Goal: Task Accomplishment & Management: Complete application form

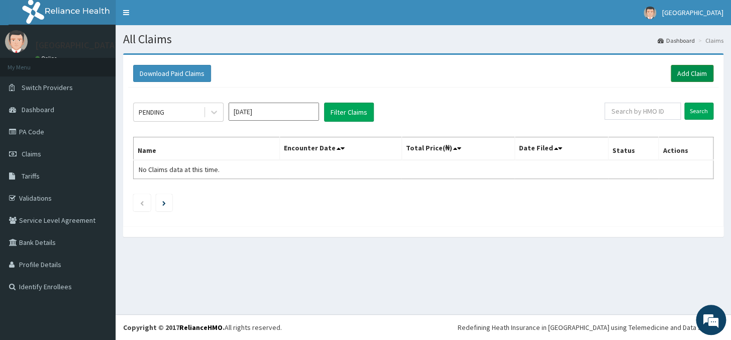
click at [689, 74] on link "Add Claim" at bounding box center [692, 73] width 43 height 17
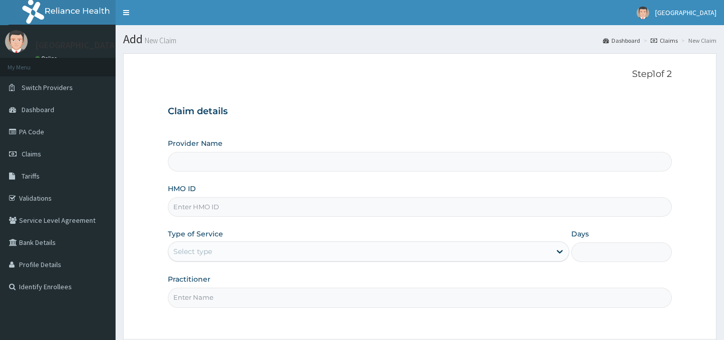
type input "[GEOGRAPHIC_DATA]"
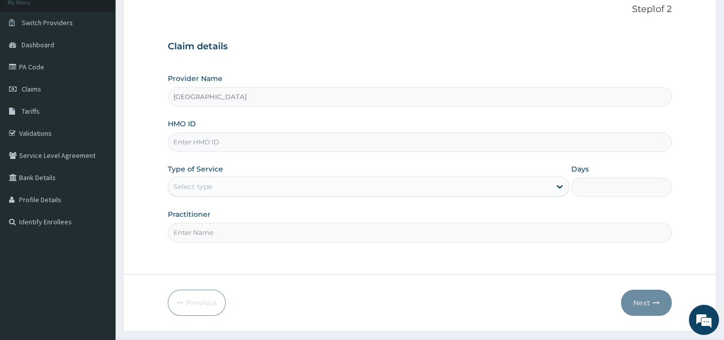
scroll to position [89, 0]
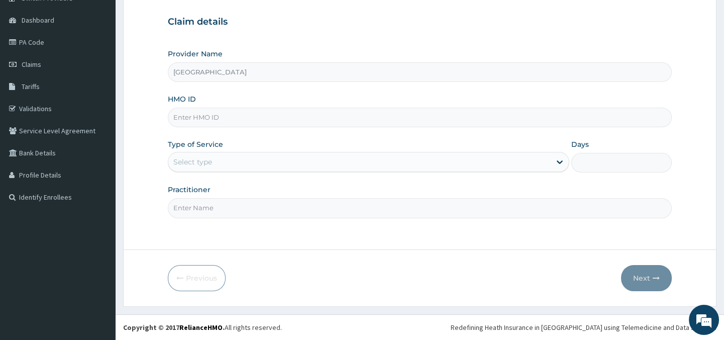
click at [339, 123] on input "HMO ID" at bounding box center [419, 118] width 503 height 20
type input "CMZ/1001/C"
click at [296, 166] on div "Select type" at bounding box center [359, 162] width 382 height 16
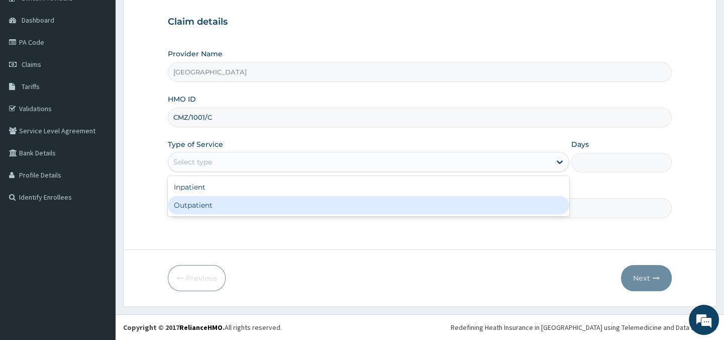
click at [274, 211] on div "Outpatient" at bounding box center [368, 205] width 401 height 18
type input "1"
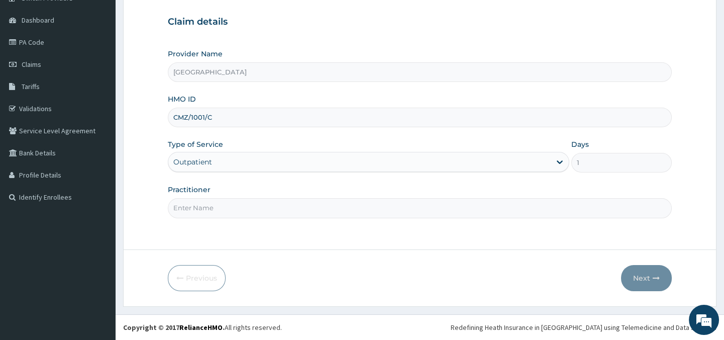
click at [285, 204] on input "Practitioner" at bounding box center [419, 208] width 503 height 20
type input "Dr. Abagha"
click at [643, 281] on button "Next" at bounding box center [646, 278] width 51 height 26
click at [389, 112] on input "CMZ/1001/C" at bounding box center [419, 118] width 503 height 20
click at [202, 117] on input "CMZ/10001/C" at bounding box center [419, 118] width 503 height 20
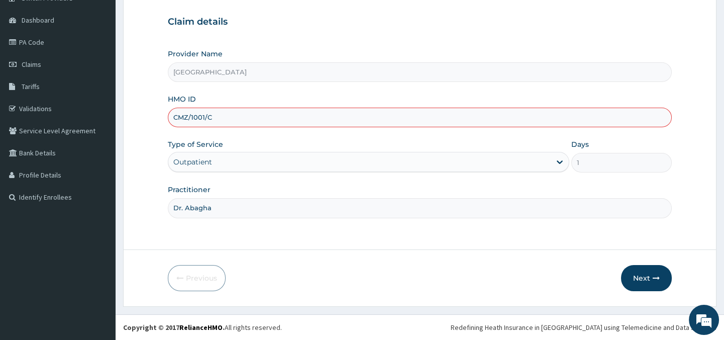
type input "CMZ/1001/C"
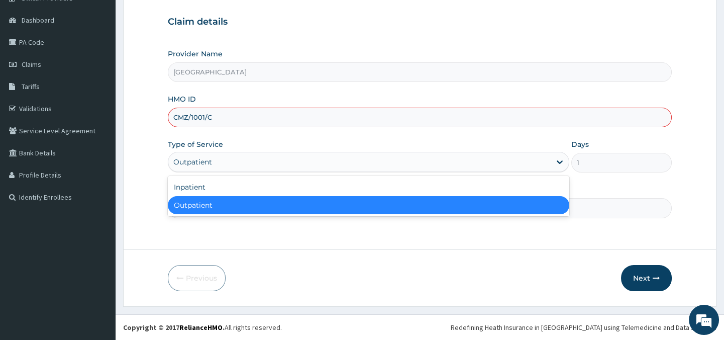
click at [352, 162] on div "Outpatient" at bounding box center [359, 162] width 382 height 16
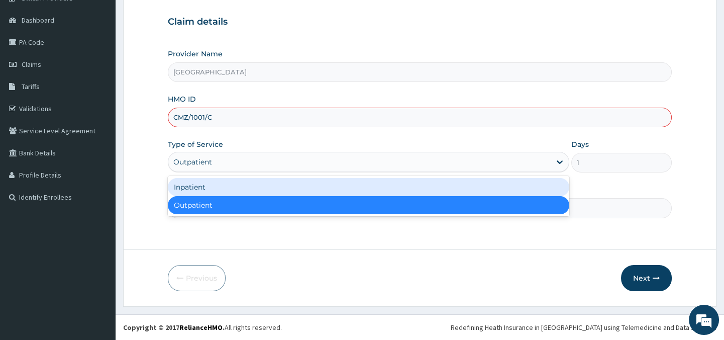
click at [337, 183] on div "Inpatient" at bounding box center [368, 187] width 401 height 18
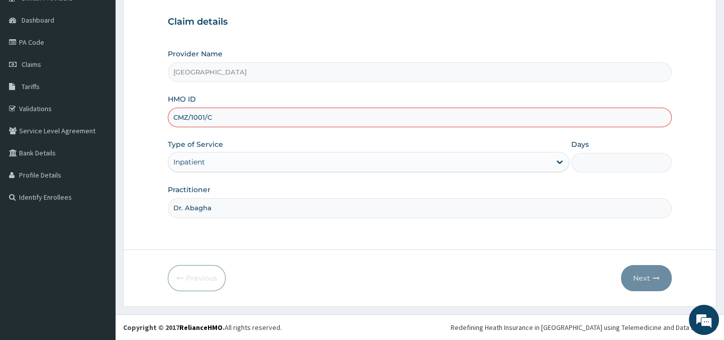
click at [614, 170] on input "Days" at bounding box center [621, 163] width 100 height 20
type input "2"
click at [642, 281] on button "Next" at bounding box center [646, 278] width 51 height 26
click at [639, 278] on button "Next" at bounding box center [646, 278] width 51 height 26
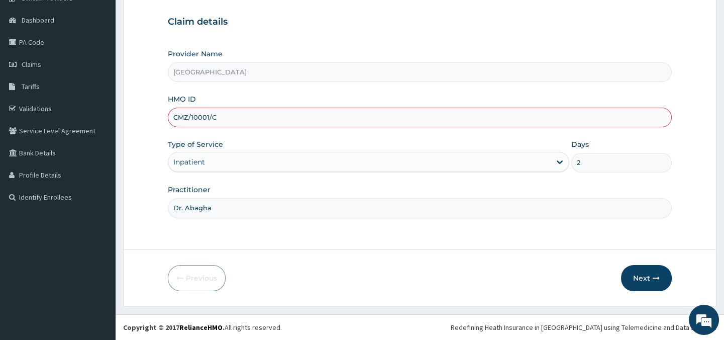
click at [387, 121] on input "CMZ/10001/C" at bounding box center [419, 118] width 503 height 20
type input "CMZ/10001/C"
click at [656, 279] on icon "button" at bounding box center [656, 277] width 7 height 7
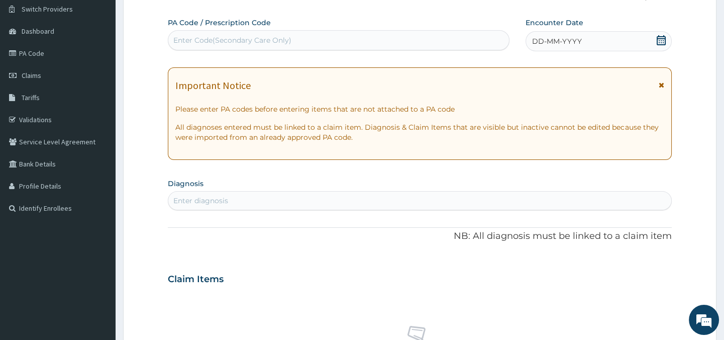
scroll to position [0, 0]
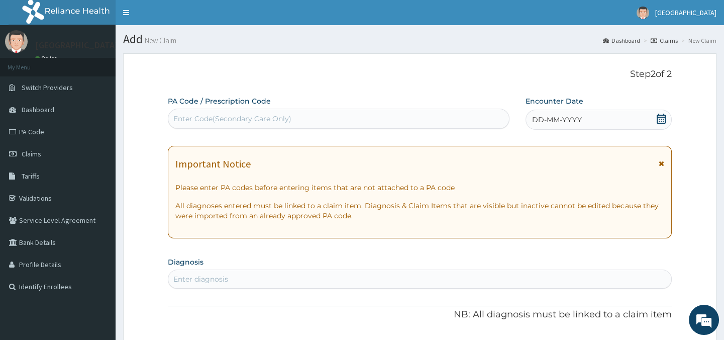
click at [453, 122] on div "Enter Code(Secondary Care Only)" at bounding box center [338, 119] width 340 height 16
type input "PA/6EF168"
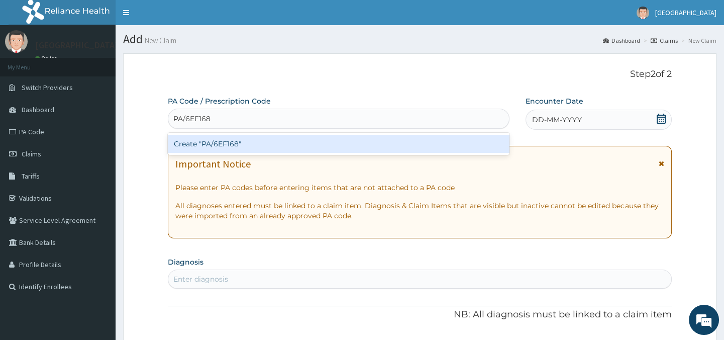
click at [463, 155] on div "Create "PA/6EF168"" at bounding box center [338, 144] width 341 height 22
click at [465, 147] on div "Create "PA/6EF168"" at bounding box center [338, 144] width 341 height 18
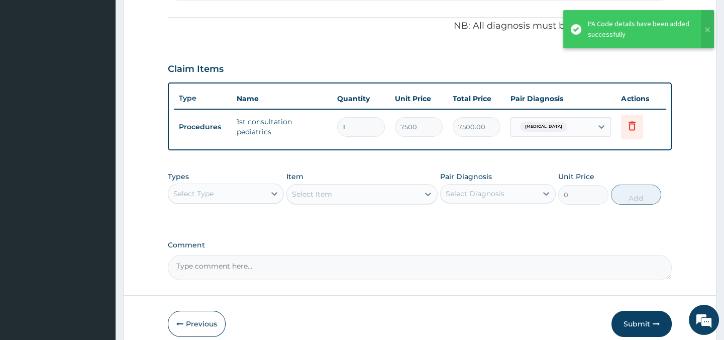
scroll to position [339, 0]
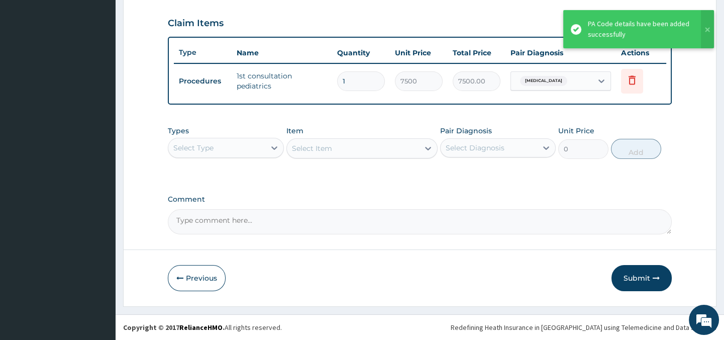
click at [211, 150] on div "Select Type" at bounding box center [193, 148] width 40 height 10
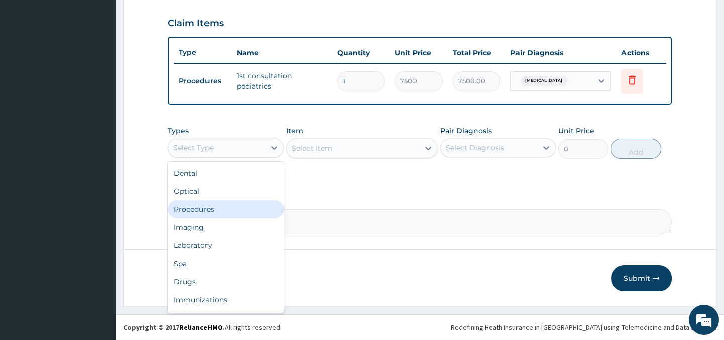
click at [212, 215] on div "Procedures" at bounding box center [226, 209] width 116 height 18
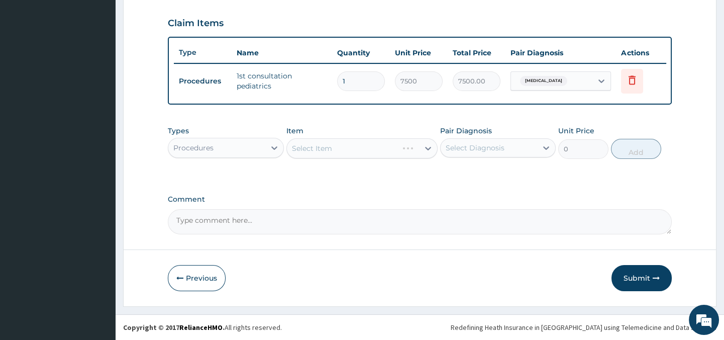
click at [347, 156] on div "Select Item" at bounding box center [361, 148] width 151 height 20
click at [428, 152] on div "Select Item" at bounding box center [361, 148] width 151 height 20
click at [389, 154] on div "Select Item" at bounding box center [361, 148] width 151 height 20
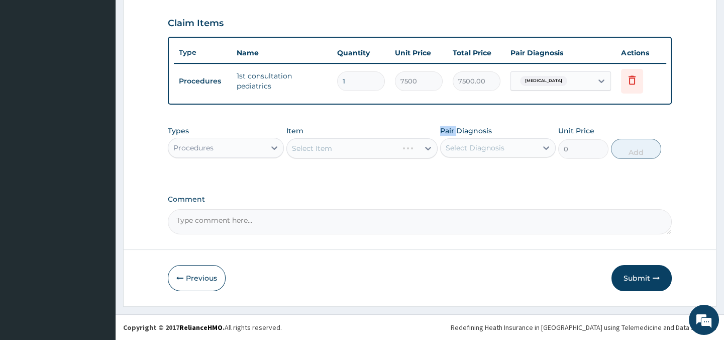
click at [389, 154] on div "Select Item" at bounding box center [361, 148] width 151 height 20
click at [379, 154] on div "Select Item" at bounding box center [342, 148] width 111 height 16
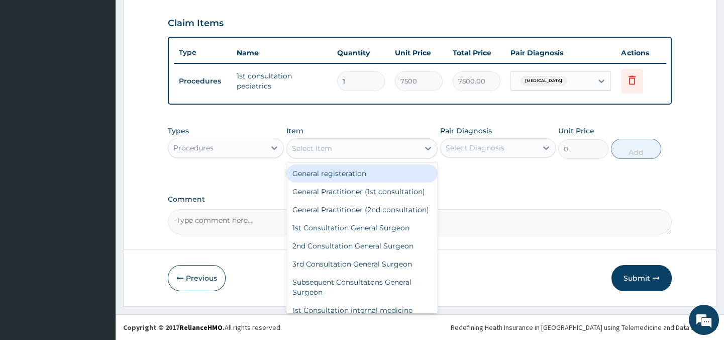
type input "G"
type input "GENERAL"
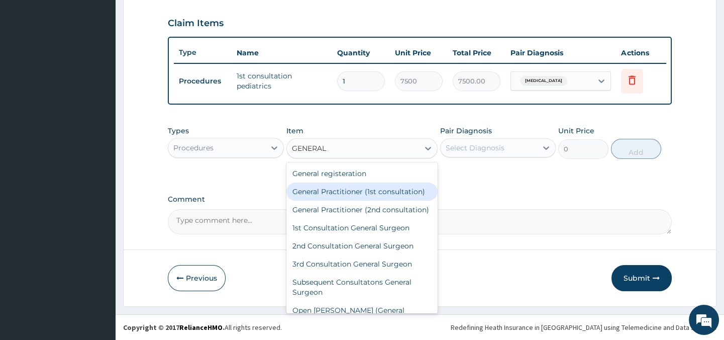
scroll to position [36, 0]
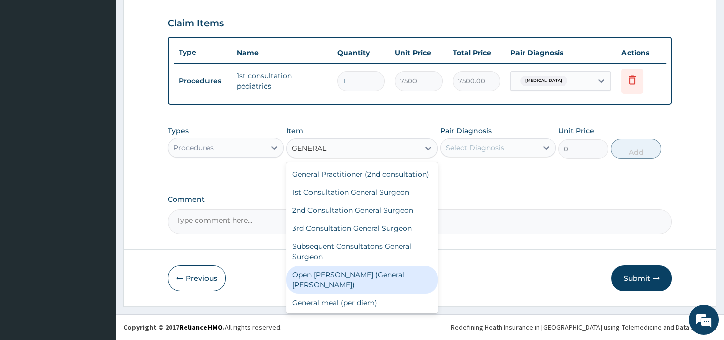
click at [377, 288] on div "Open ward (General Ward)" at bounding box center [361, 279] width 151 height 28
type input "2000"
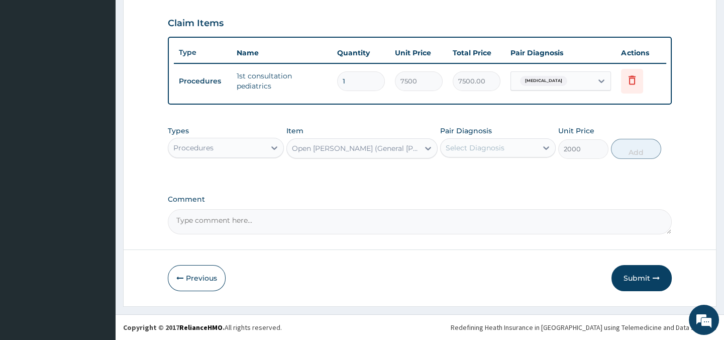
click at [477, 153] on div "Select Diagnosis" at bounding box center [475, 148] width 59 height 10
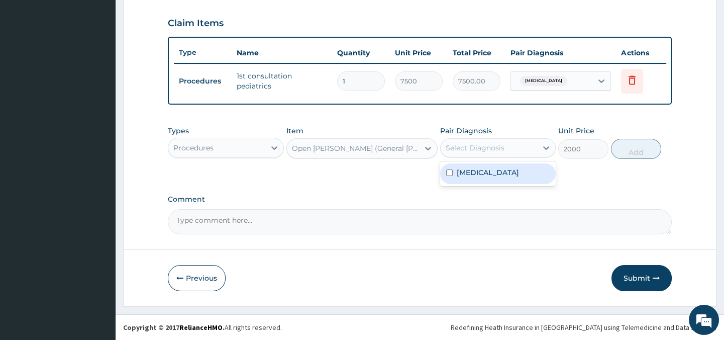
click at [448, 176] on input "checkbox" at bounding box center [449, 172] width 7 height 7
checkbox input "true"
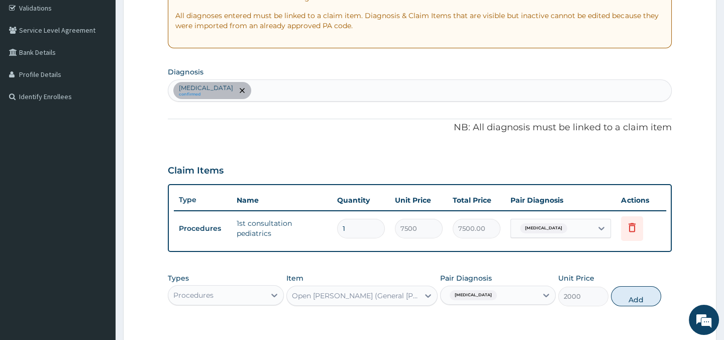
scroll to position [160, 0]
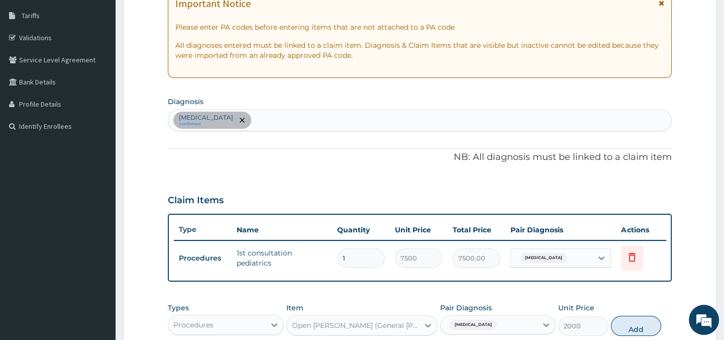
click at [296, 123] on div "Malaria confirmed" at bounding box center [419, 120] width 502 height 21
type input "OTITIS"
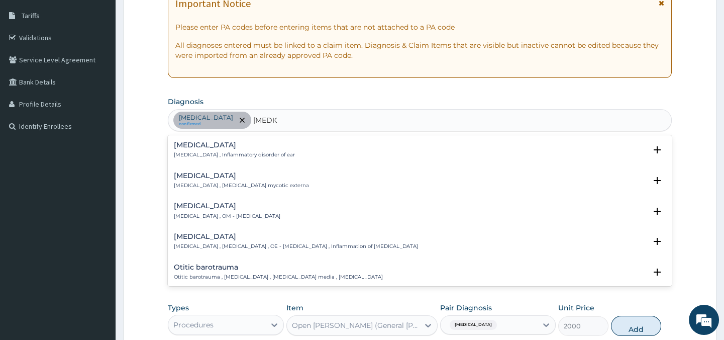
click at [209, 205] on h4 "Otitis media" at bounding box center [227, 206] width 107 height 8
click at [211, 211] on div "Otitis media Otitis media , OM - Otitis media" at bounding box center [227, 211] width 107 height 18
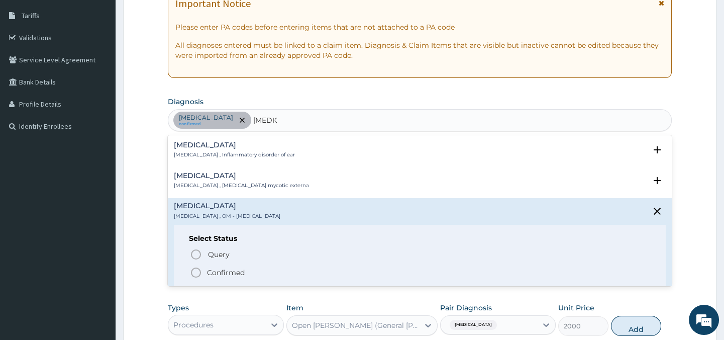
click at [195, 270] on icon "status option filled" at bounding box center [196, 272] width 12 height 12
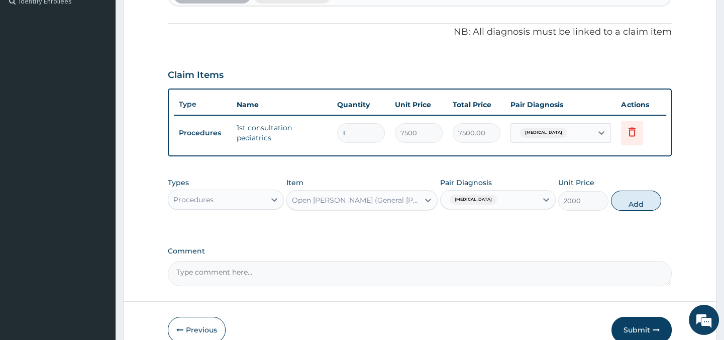
scroll to position [343, 0]
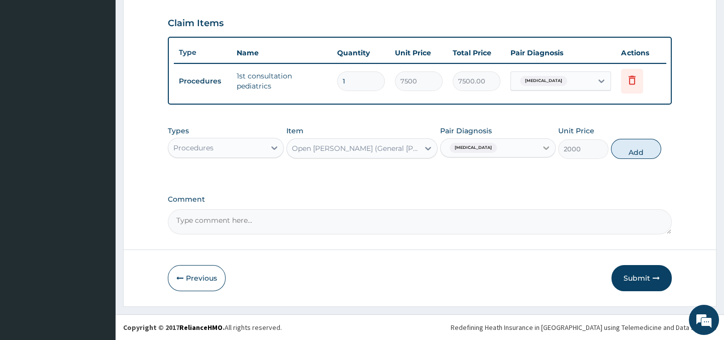
click at [544, 147] on icon at bounding box center [546, 148] width 6 height 4
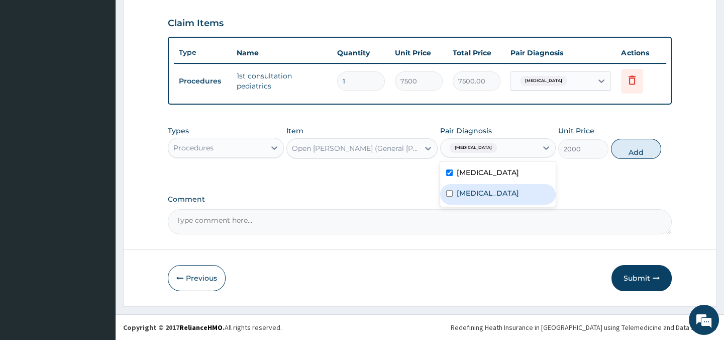
click at [450, 193] on input "checkbox" at bounding box center [449, 193] width 7 height 7
checkbox input "true"
click at [640, 150] on button "Add" at bounding box center [636, 149] width 50 height 20
type input "0"
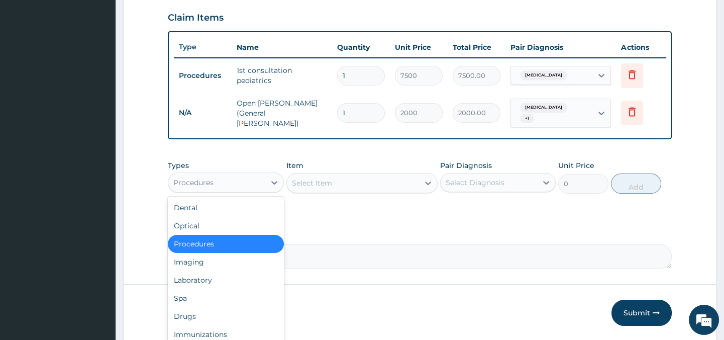
click at [217, 183] on div "Procedures" at bounding box center [216, 182] width 96 height 16
click at [363, 182] on div "Select Item" at bounding box center [353, 183] width 132 height 16
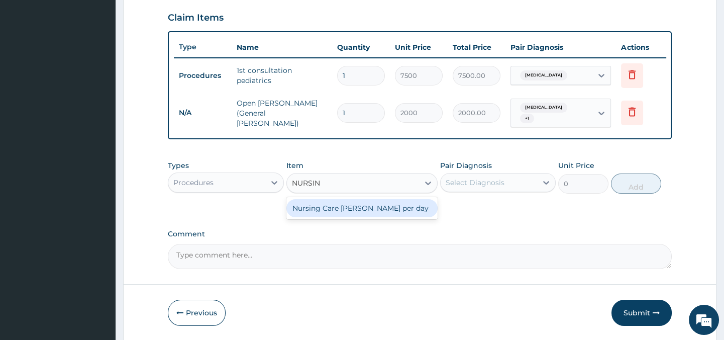
type input "NURSING"
click at [373, 211] on div "Nursing Care Ward per day" at bounding box center [361, 208] width 151 height 18
type input "1000"
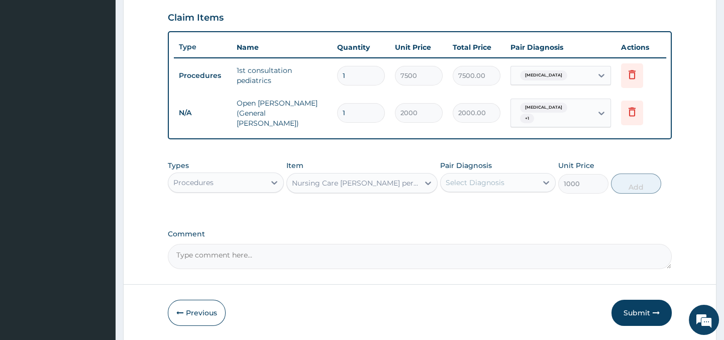
click at [464, 186] on div "Select Diagnosis" at bounding box center [475, 182] width 59 height 10
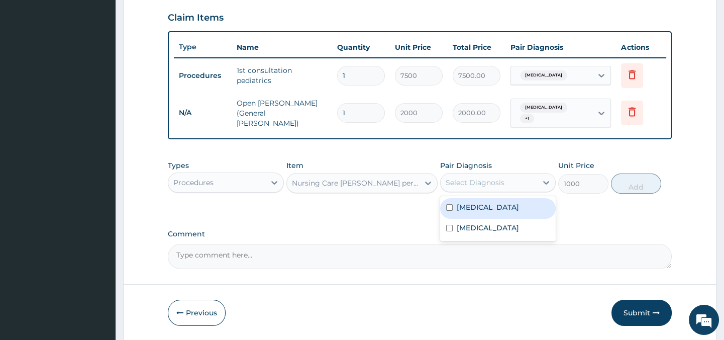
click at [464, 186] on div "Select Diagnosis" at bounding box center [475, 182] width 59 height 10
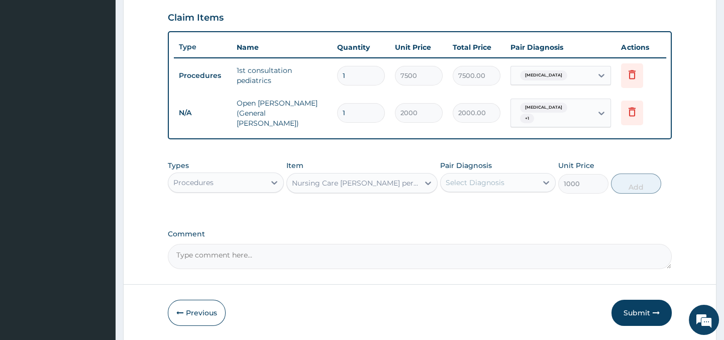
click at [464, 186] on div "Select Diagnosis" at bounding box center [475, 182] width 59 height 10
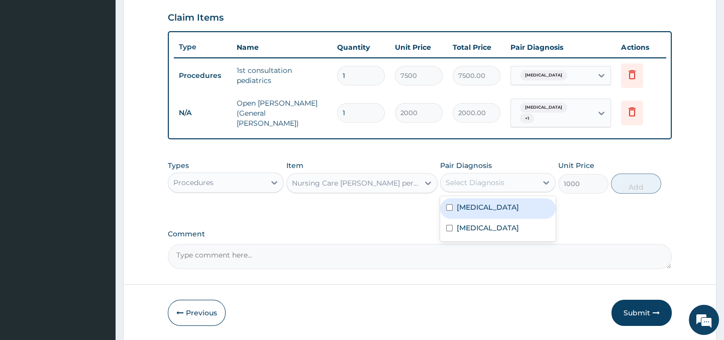
click at [446, 208] on input "checkbox" at bounding box center [449, 207] width 7 height 7
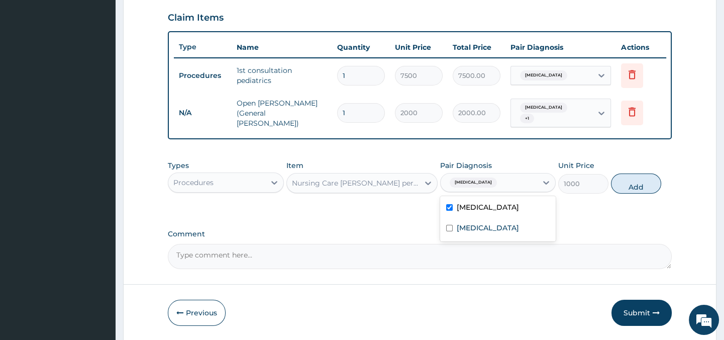
click at [446, 208] on input "checkbox" at bounding box center [449, 207] width 7 height 7
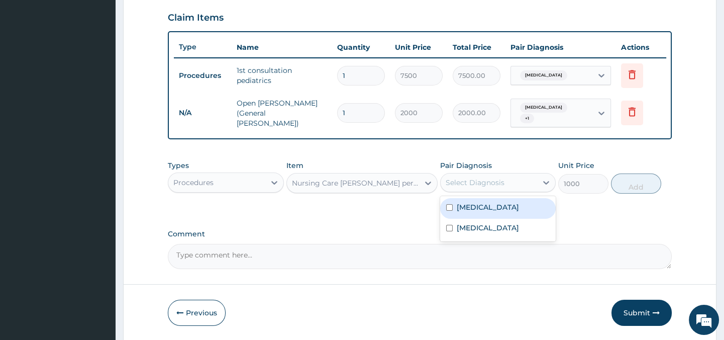
click at [446, 208] on input "checkbox" at bounding box center [449, 207] width 7 height 7
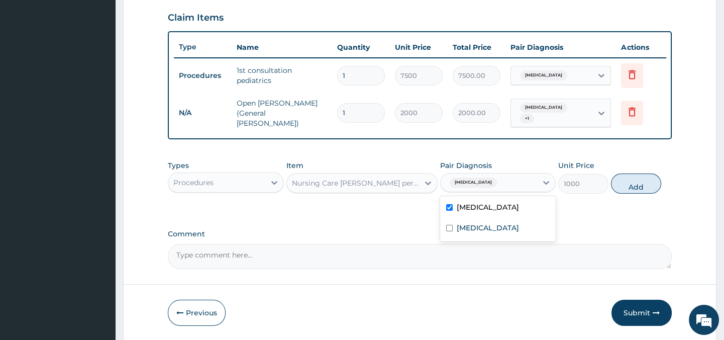
click at [446, 208] on input "checkbox" at bounding box center [449, 207] width 7 height 7
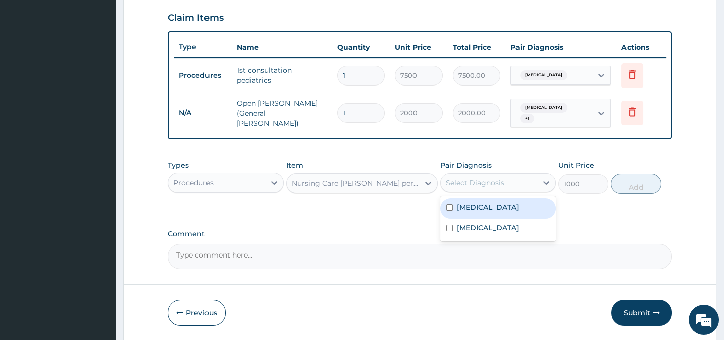
click at [448, 208] on input "checkbox" at bounding box center [449, 207] width 7 height 7
checkbox input "true"
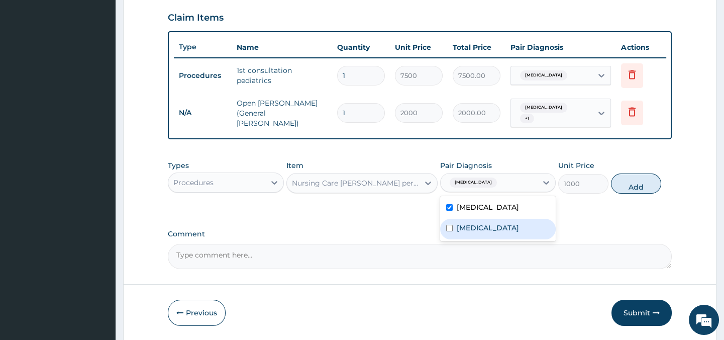
click at [447, 229] on input "checkbox" at bounding box center [449, 228] width 7 height 7
click at [446, 229] on input "checkbox" at bounding box center [449, 228] width 7 height 7
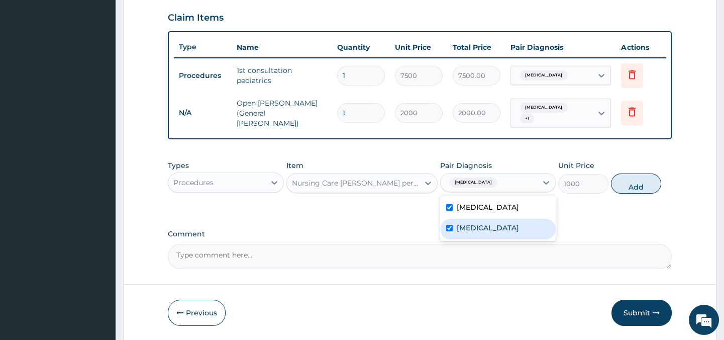
click at [446, 229] on input "checkbox" at bounding box center [449, 228] width 7 height 7
click at [448, 229] on input "checkbox" at bounding box center [449, 228] width 7 height 7
checkbox input "true"
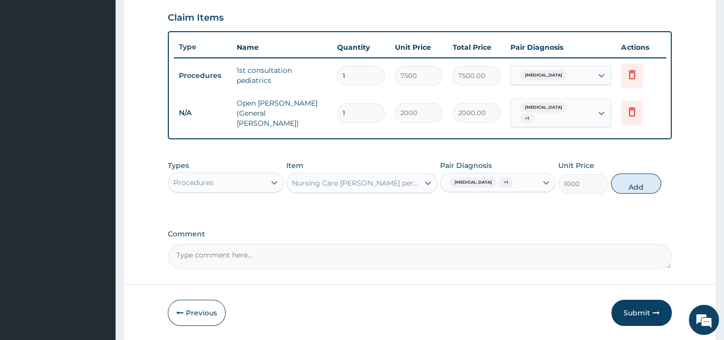
click at [639, 235] on label "Comment" at bounding box center [419, 234] width 503 height 9
click at [639, 244] on textarea "Comment" at bounding box center [419, 256] width 503 height 25
click at [636, 187] on button "Add" at bounding box center [636, 183] width 50 height 20
click at [636, 187] on div "PA Code / Prescription Code PA/6EF168 Encounter Date 11-07-2025 Important Notic…" at bounding box center [419, 11] width 503 height 516
type input "0"
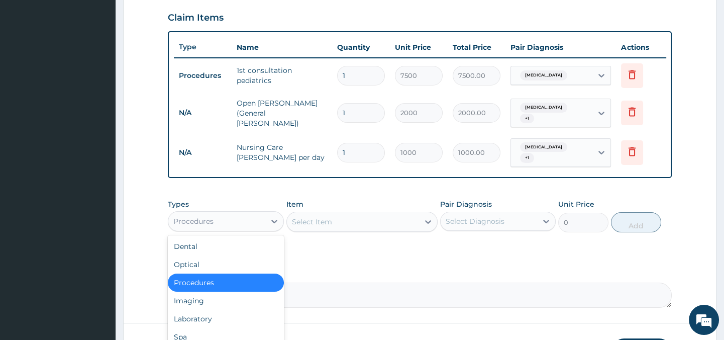
click at [262, 218] on div "Procedures" at bounding box center [216, 221] width 96 height 16
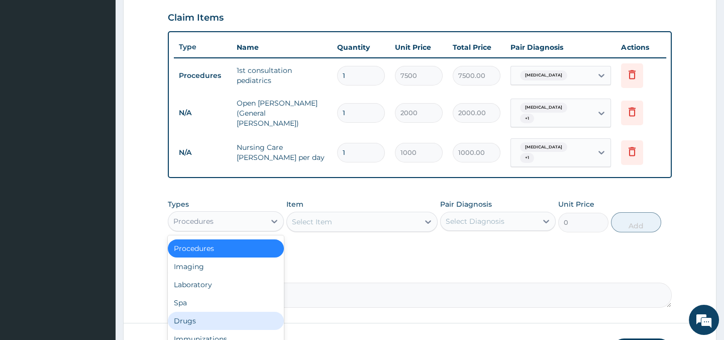
click at [185, 315] on div "Drugs" at bounding box center [226, 321] width 116 height 18
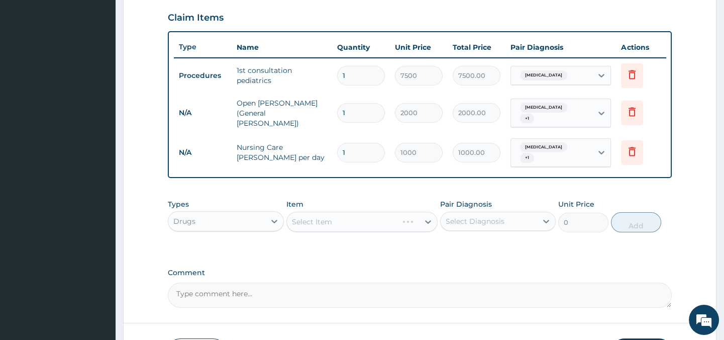
click at [427, 216] on div "Select Item" at bounding box center [361, 222] width 151 height 20
click at [406, 217] on div "Select Item" at bounding box center [361, 222] width 151 height 20
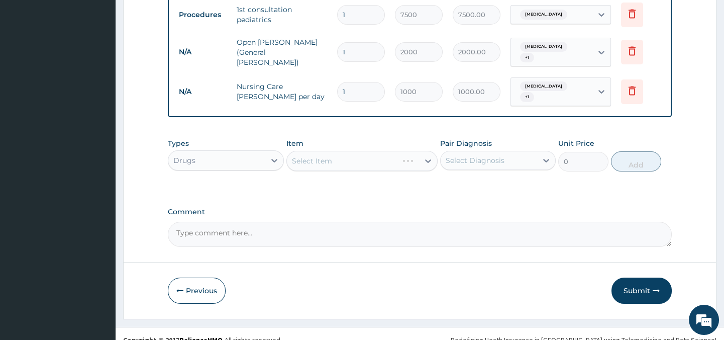
scroll to position [413, 0]
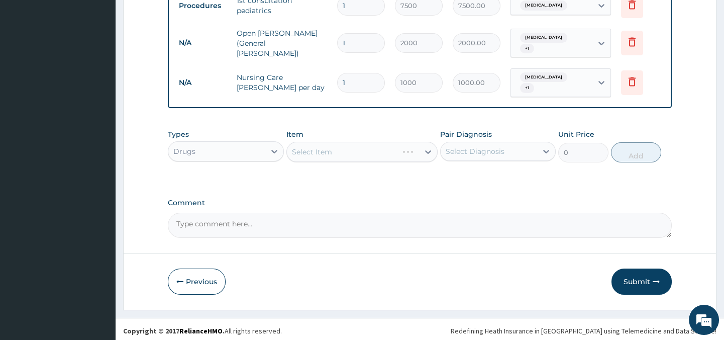
click at [350, 151] on div "Select Item" at bounding box center [361, 152] width 151 height 20
click at [425, 147] on div "Select Item" at bounding box center [361, 152] width 151 height 20
click at [407, 152] on div "Select Item" at bounding box center [361, 152] width 151 height 20
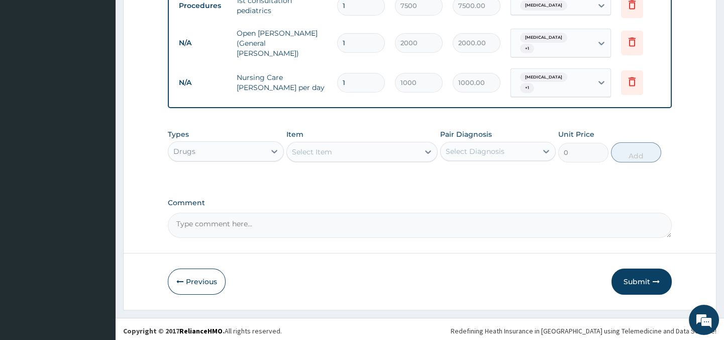
click at [405, 152] on div "Select Item" at bounding box center [353, 152] width 132 height 16
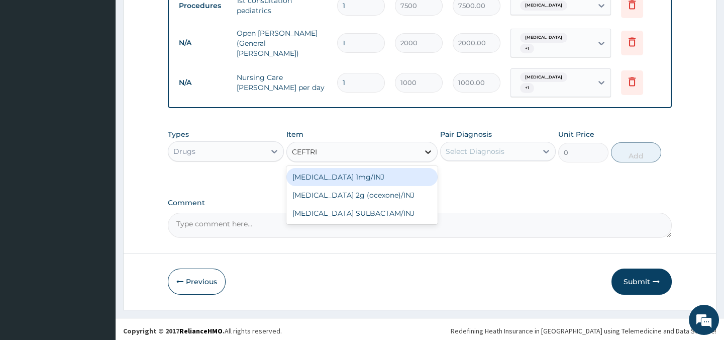
type input "CEFTRIA"
click at [390, 173] on div "Ceftriaxone 1mg/INJ" at bounding box center [361, 177] width 151 height 18
type input "446.25"
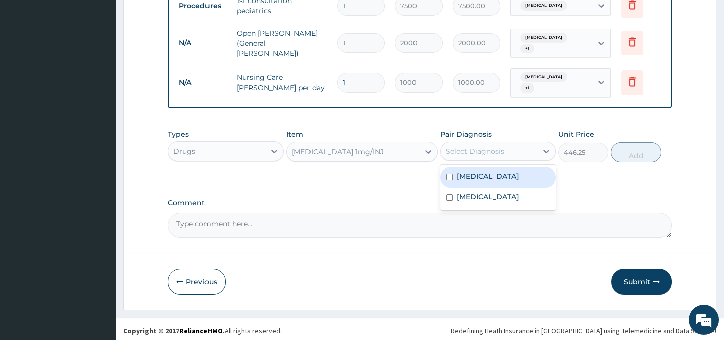
click at [476, 146] on div "Select Diagnosis" at bounding box center [475, 151] width 59 height 10
click at [447, 173] on input "checkbox" at bounding box center [449, 176] width 7 height 7
checkbox input "true"
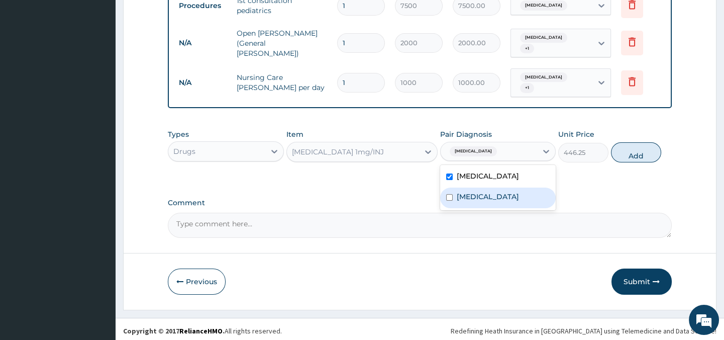
click at [451, 194] on input "checkbox" at bounding box center [449, 197] width 7 height 7
click at [447, 194] on input "checkbox" at bounding box center [449, 197] width 7 height 7
click at [452, 196] on div "Otitis media" at bounding box center [498, 197] width 116 height 21
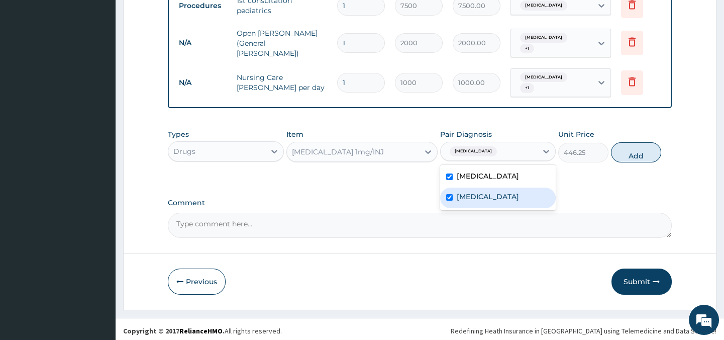
click at [452, 196] on div "Otitis media" at bounding box center [498, 197] width 116 height 21
checkbox input "true"
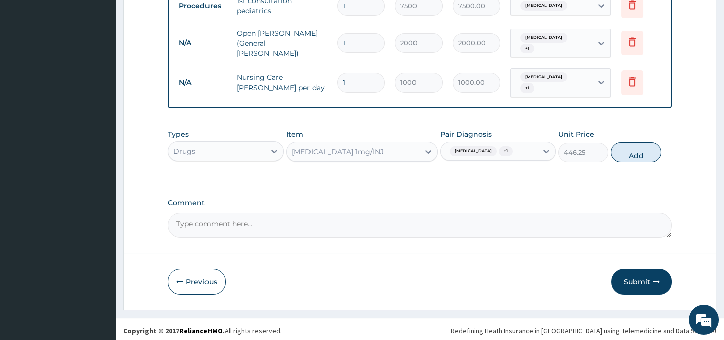
click at [625, 148] on button "Add" at bounding box center [636, 152] width 50 height 20
type input "0"
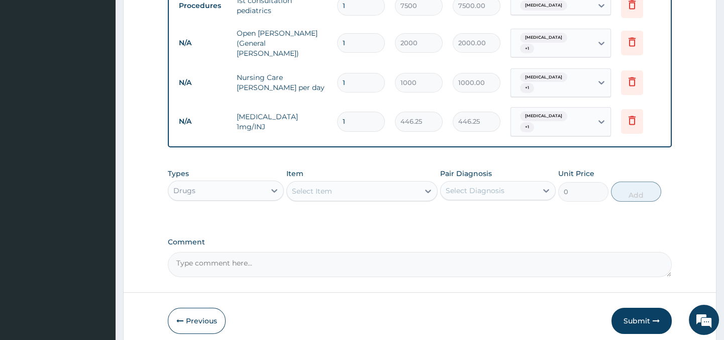
type input "0.00"
type input "3"
type input "1338.75"
type input "3"
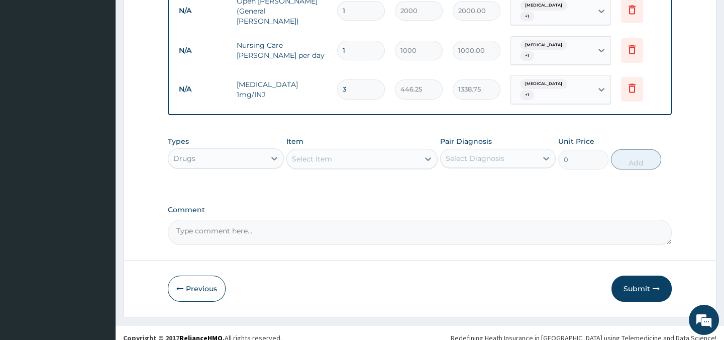
scroll to position [447, 0]
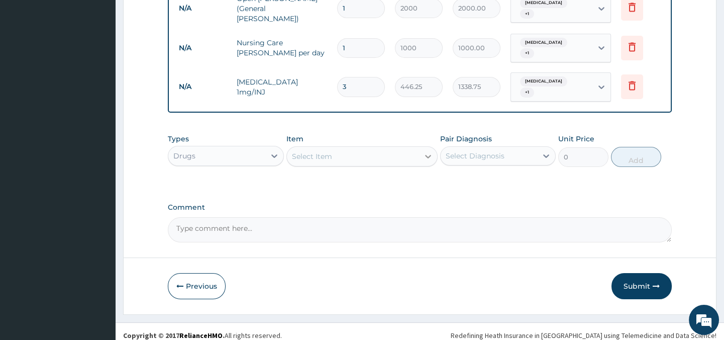
click at [426, 155] on icon at bounding box center [428, 157] width 6 height 4
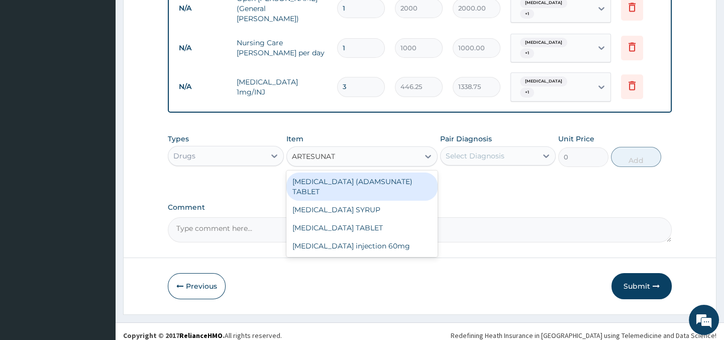
type input "ARTESUNATE"
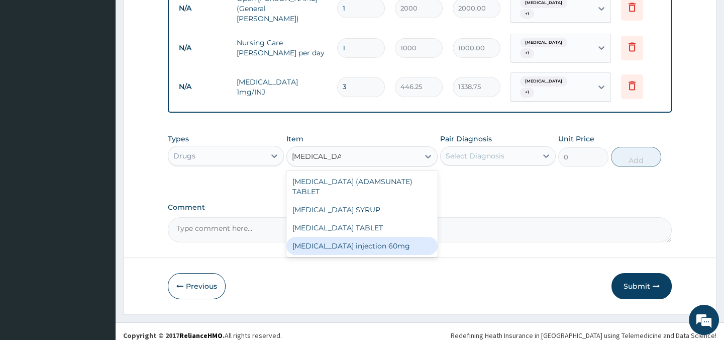
click at [387, 237] on div "Artesunate injection 60mg" at bounding box center [361, 246] width 151 height 18
type input "1000"
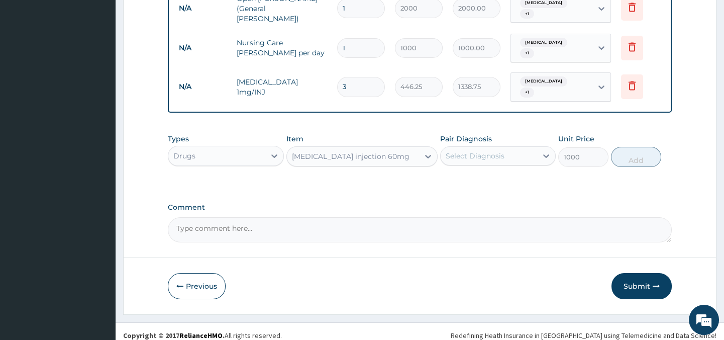
click at [530, 150] on div "Select Diagnosis" at bounding box center [489, 156] width 96 height 16
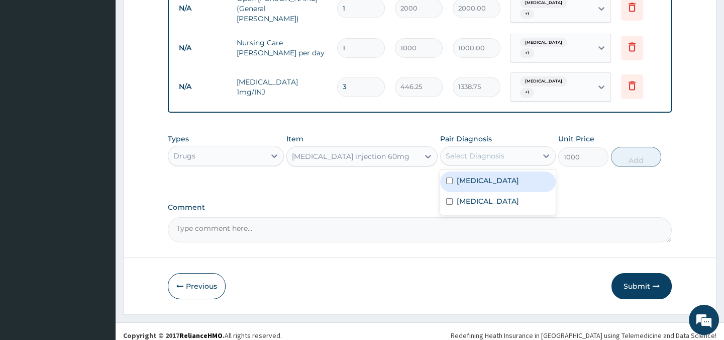
click at [449, 177] on input "checkbox" at bounding box center [449, 180] width 7 height 7
checkbox input "true"
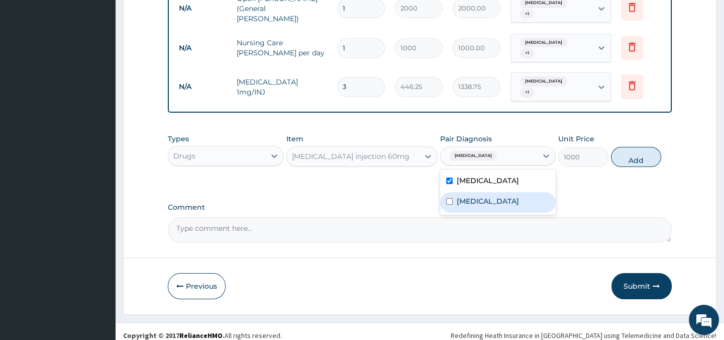
click at [448, 198] on input "checkbox" at bounding box center [449, 201] width 7 height 7
checkbox input "true"
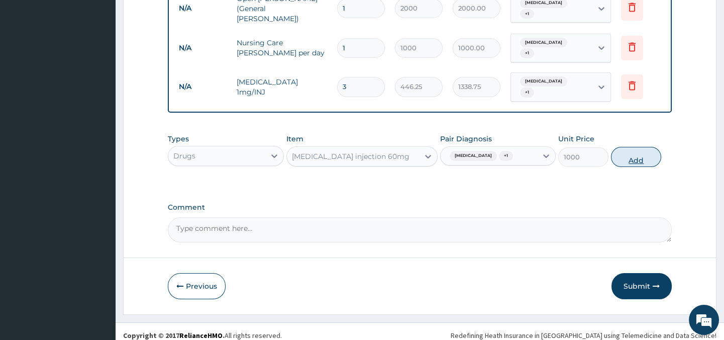
click at [641, 150] on button "Add" at bounding box center [636, 157] width 50 height 20
type input "0"
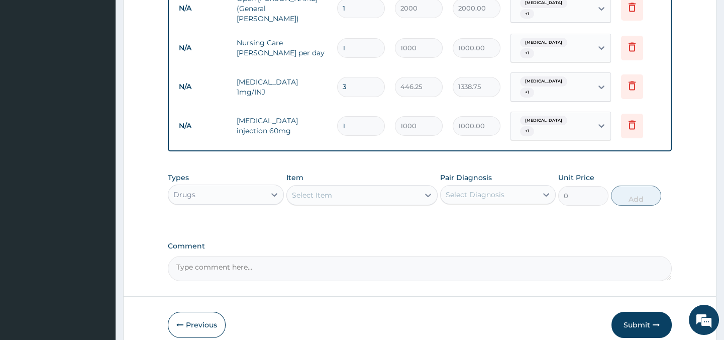
click at [347, 116] on input "1" at bounding box center [361, 126] width 48 height 20
type input "0.00"
type input "3"
type input "3000.00"
type input "3"
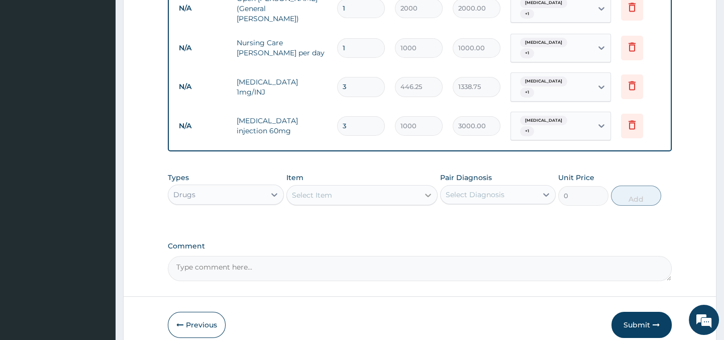
click at [426, 190] on icon at bounding box center [428, 195] width 10 height 10
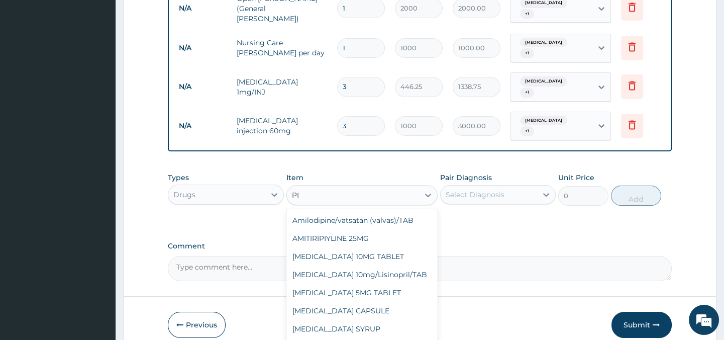
type input "P"
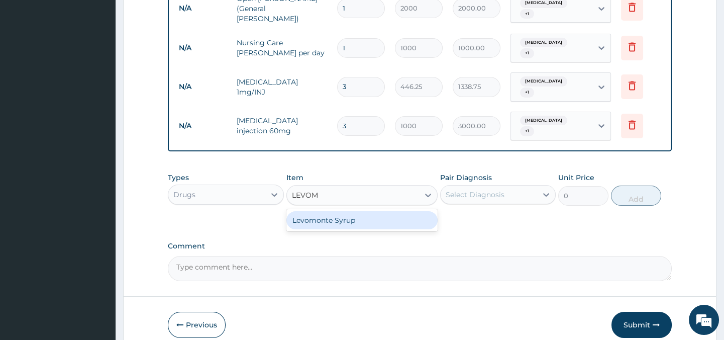
type input "LEVOMO"
click at [383, 211] on div "Levomonte Syrup" at bounding box center [361, 220] width 151 height 18
type input "2500"
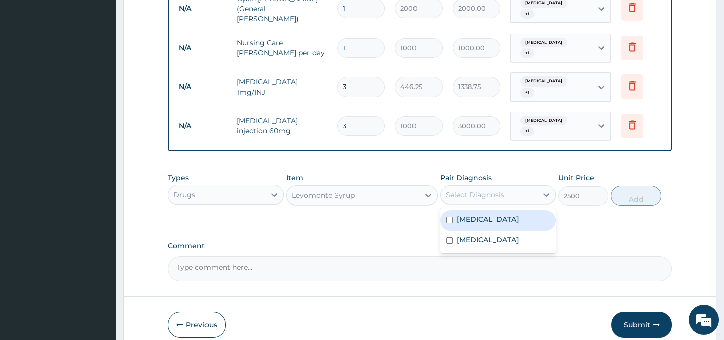
click at [475, 189] on div "Select Diagnosis" at bounding box center [475, 194] width 59 height 10
click at [450, 217] on input "checkbox" at bounding box center [449, 220] width 7 height 7
click at [448, 217] on input "checkbox" at bounding box center [449, 220] width 7 height 7
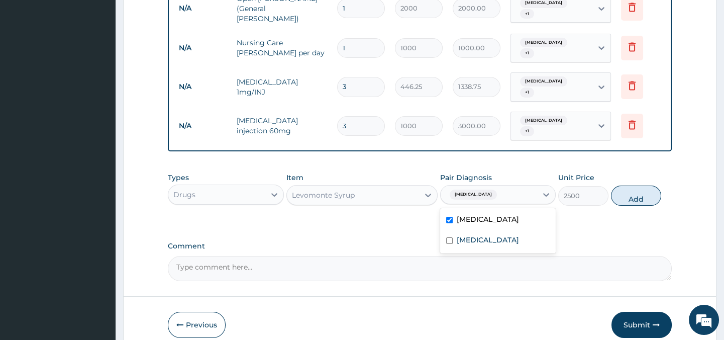
click at [448, 217] on input "checkbox" at bounding box center [449, 220] width 7 height 7
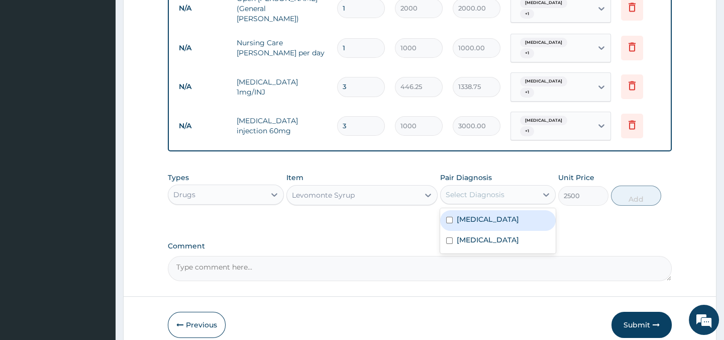
click at [451, 217] on input "checkbox" at bounding box center [449, 220] width 7 height 7
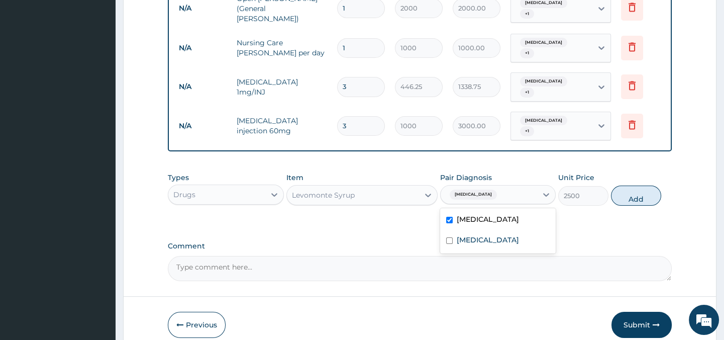
click at [451, 217] on input "checkbox" at bounding box center [449, 220] width 7 height 7
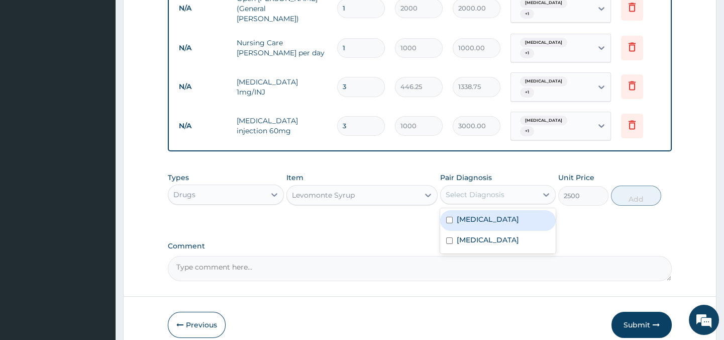
click at [448, 217] on input "checkbox" at bounding box center [449, 220] width 7 height 7
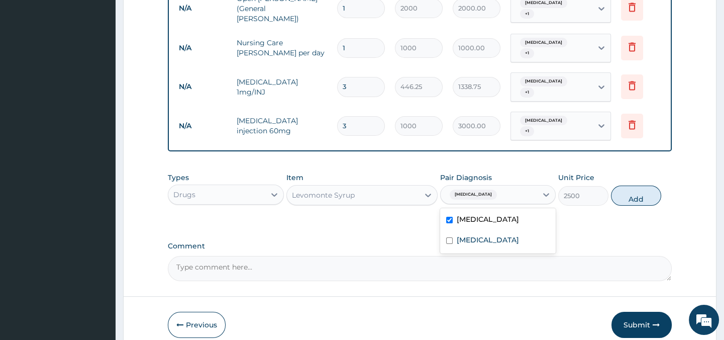
click at [448, 217] on input "checkbox" at bounding box center [449, 220] width 7 height 7
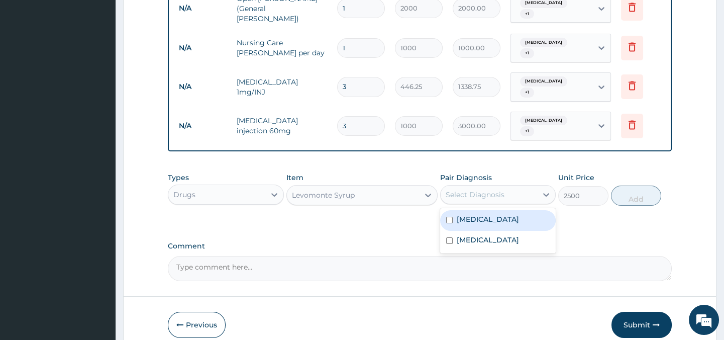
click at [448, 217] on input "checkbox" at bounding box center [449, 220] width 7 height 7
checkbox input "true"
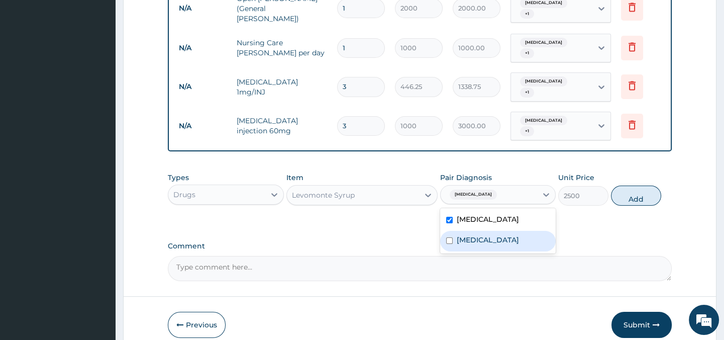
click at [449, 237] on input "checkbox" at bounding box center [449, 240] width 7 height 7
click at [444, 231] on div "Otitis media" at bounding box center [498, 241] width 116 height 21
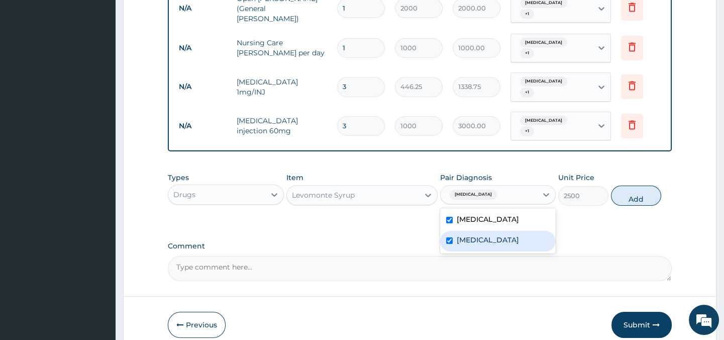
checkbox input "true"
click at [598, 205] on div "Types Drugs Item Levomonte Syrup Pair Diagnosis option Otitis media, selected. …" at bounding box center [419, 196] width 503 height 58
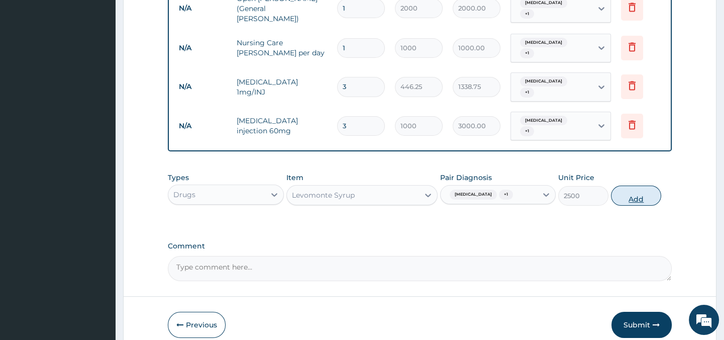
click at [628, 188] on button "Add" at bounding box center [636, 195] width 50 height 20
type input "0"
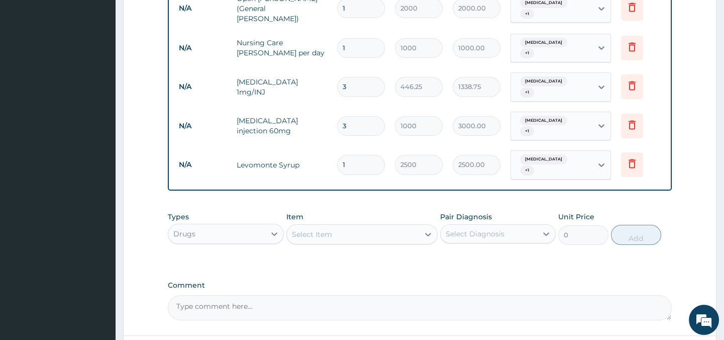
click at [409, 226] on div "Select Item" at bounding box center [353, 234] width 132 height 16
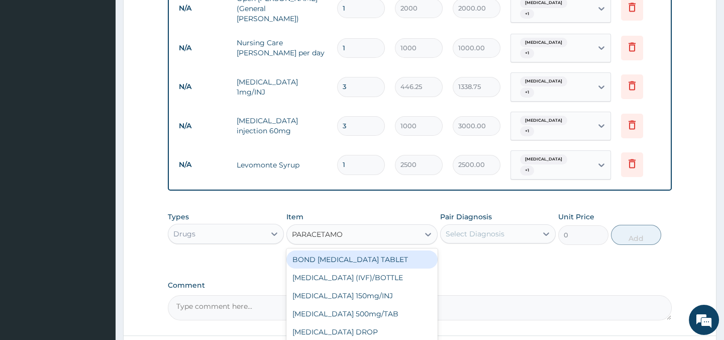
type input "PARACETAMOL"
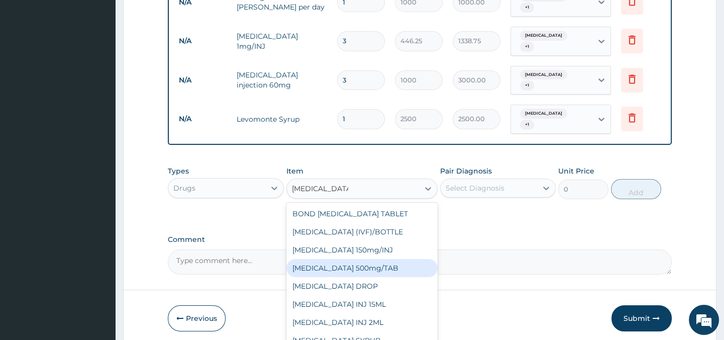
scroll to position [16, 0]
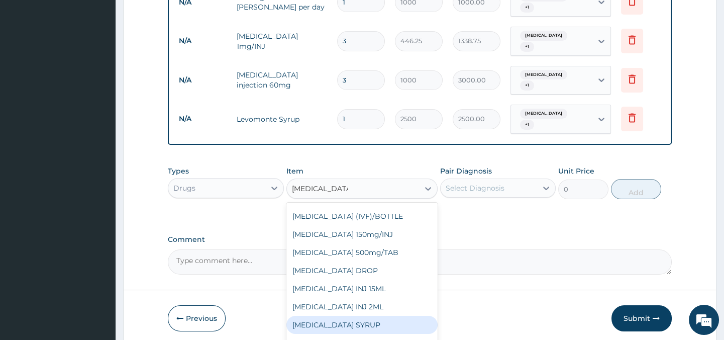
click at [367, 316] on div "PARACETAMOL SYRUP" at bounding box center [361, 325] width 151 height 18
type input "131.25"
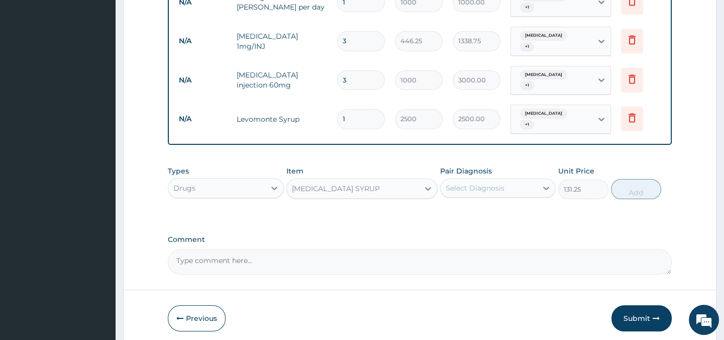
click at [492, 180] on div "Select Diagnosis" at bounding box center [489, 188] width 96 height 16
click at [489, 180] on div "Select Diagnosis" at bounding box center [489, 188] width 96 height 16
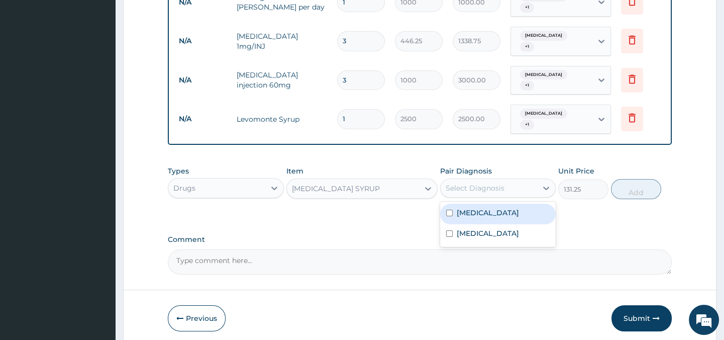
click at [448, 210] on input "checkbox" at bounding box center [449, 213] width 7 height 7
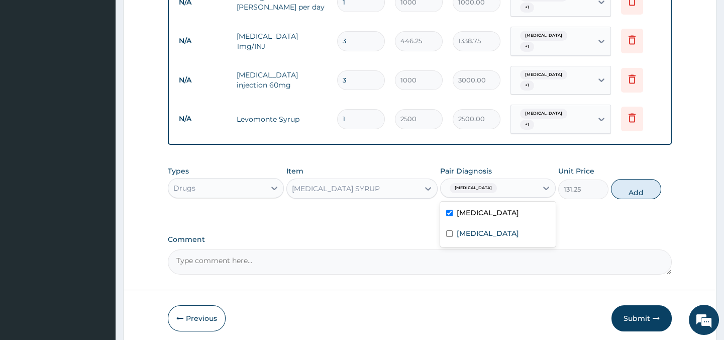
click at [448, 210] on input "checkbox" at bounding box center [449, 213] width 7 height 7
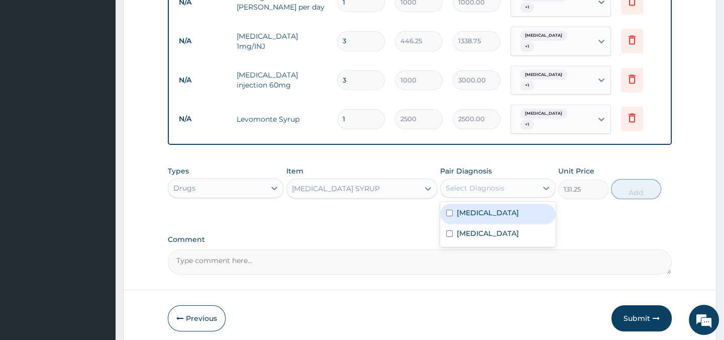
click at [448, 210] on input "checkbox" at bounding box center [449, 213] width 7 height 7
click at [449, 210] on input "checkbox" at bounding box center [449, 213] width 7 height 7
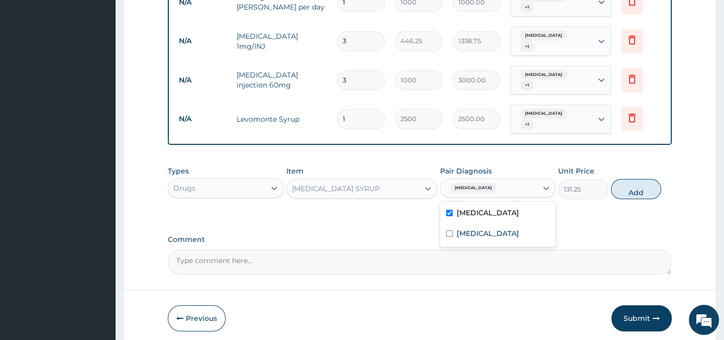
click at [449, 210] on input "checkbox" at bounding box center [449, 213] width 7 height 7
checkbox input "true"
click at [450, 230] on input "checkbox" at bounding box center [449, 233] width 7 height 7
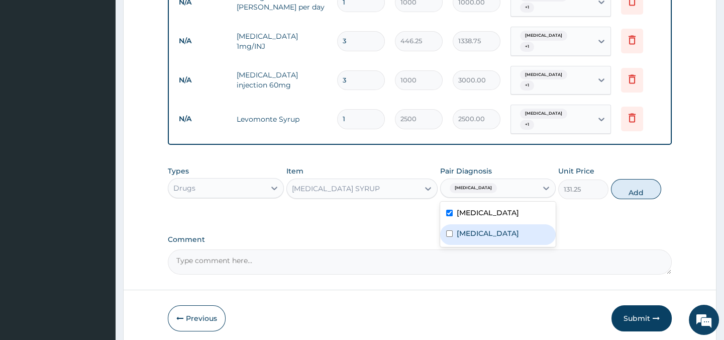
click at [450, 230] on input "checkbox" at bounding box center [449, 233] width 7 height 7
click at [447, 230] on input "checkbox" at bounding box center [449, 233] width 7 height 7
click at [448, 230] on input "checkbox" at bounding box center [449, 233] width 7 height 7
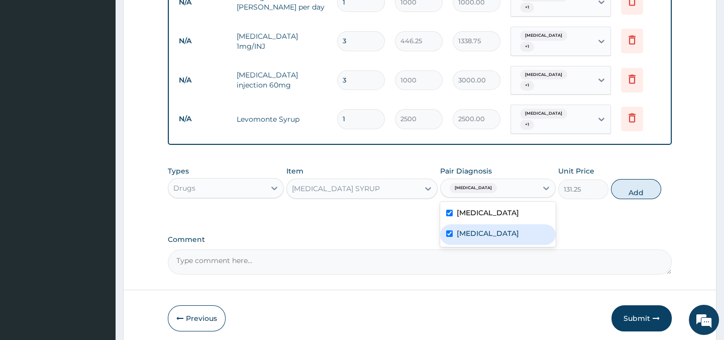
click at [448, 230] on input "checkbox" at bounding box center [449, 233] width 7 height 7
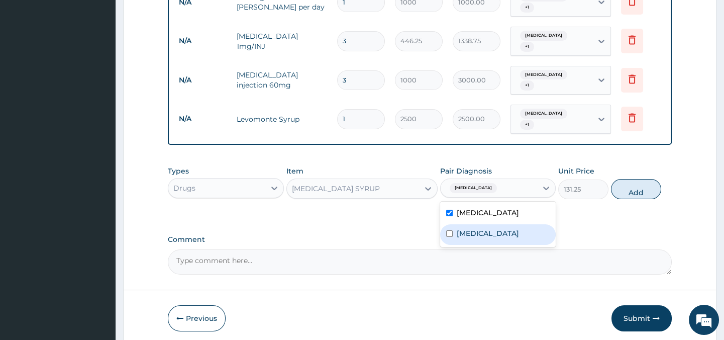
click at [451, 230] on input "checkbox" at bounding box center [449, 233] width 7 height 7
checkbox input "true"
drag, startPoint x: 690, startPoint y: 214, endPoint x: 649, endPoint y: 186, distance: 50.3
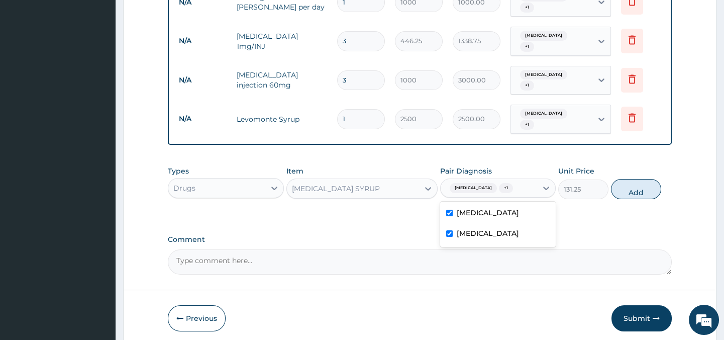
click at [639, 179] on button "Add" at bounding box center [636, 189] width 50 height 20
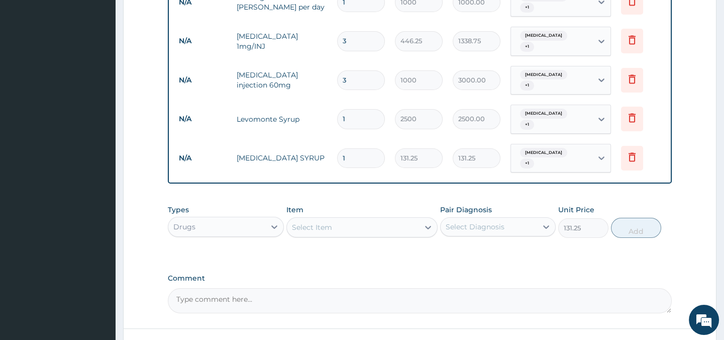
type input "0"
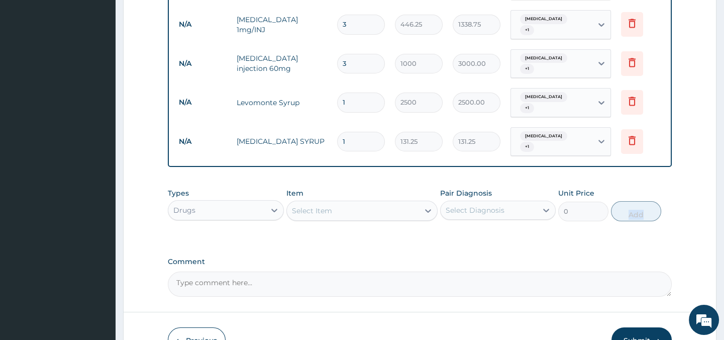
scroll to position [553, 0]
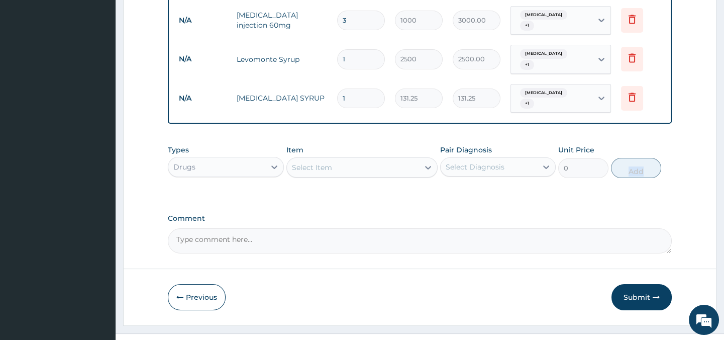
click at [380, 159] on div "Select Item" at bounding box center [353, 167] width 132 height 16
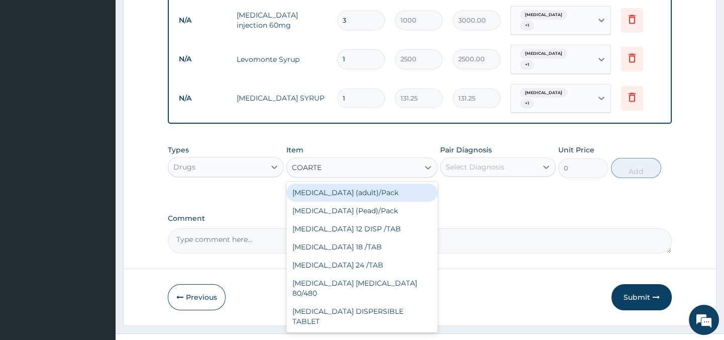
type input "COARTEM"
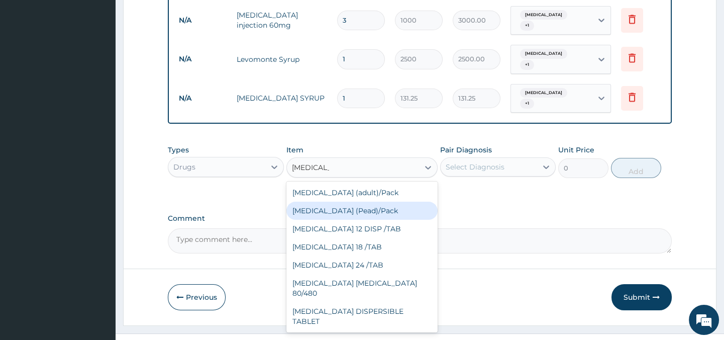
click at [372, 201] on div "Coartem (Pead)/Pack" at bounding box center [361, 210] width 151 height 18
type input "498.75"
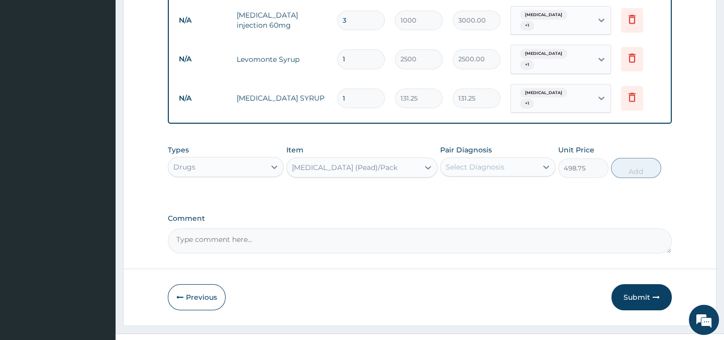
click at [480, 162] on div "Select Diagnosis" at bounding box center [475, 167] width 59 height 10
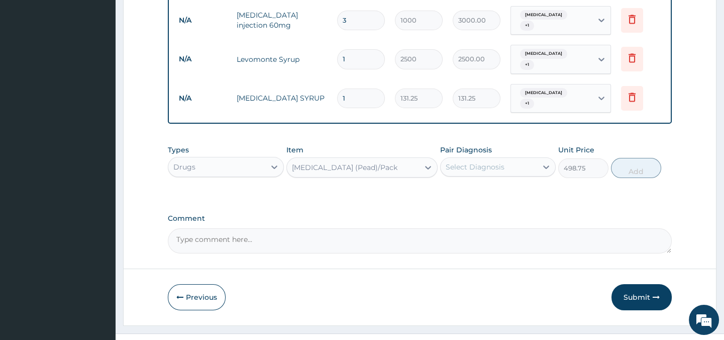
click at [480, 162] on div "Select Diagnosis" at bounding box center [475, 167] width 59 height 10
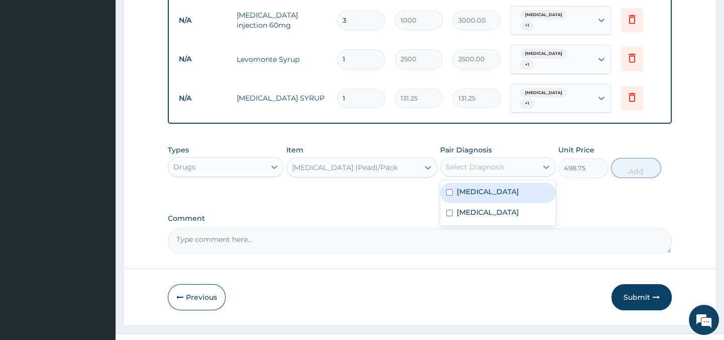
click at [448, 189] on input "checkbox" at bounding box center [449, 192] width 7 height 7
checkbox input "true"
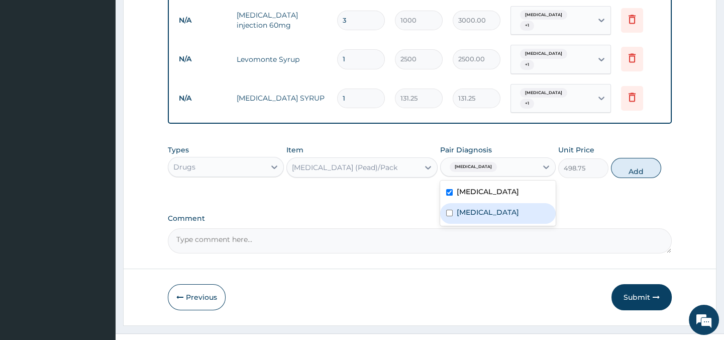
click at [448, 210] on input "checkbox" at bounding box center [449, 213] width 7 height 7
click at [450, 210] on input "checkbox" at bounding box center [449, 213] width 7 height 7
click at [448, 210] on input "checkbox" at bounding box center [449, 213] width 7 height 7
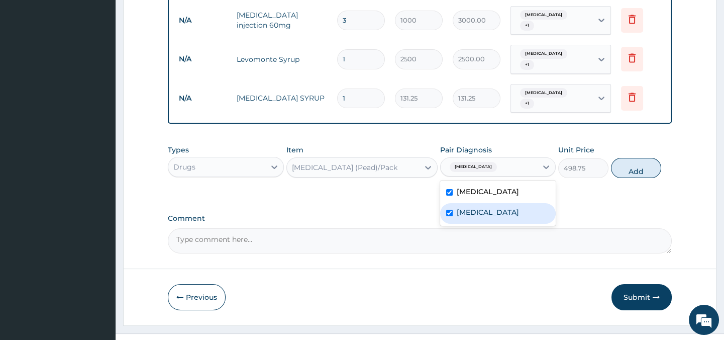
click at [448, 210] on input "checkbox" at bounding box center [449, 213] width 7 height 7
click at [451, 210] on input "checkbox" at bounding box center [449, 213] width 7 height 7
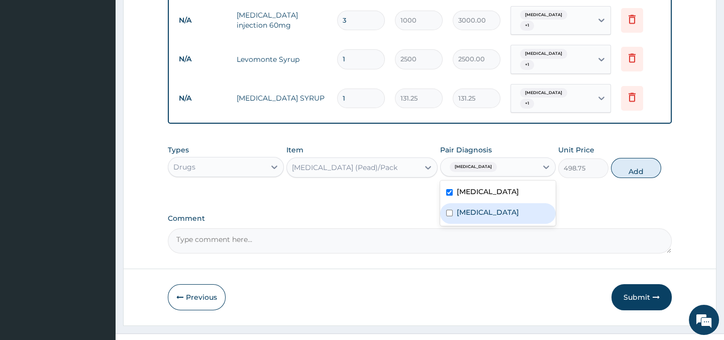
click at [451, 210] on input "checkbox" at bounding box center [449, 213] width 7 height 7
click at [446, 210] on input "checkbox" at bounding box center [449, 213] width 7 height 7
click at [450, 210] on input "checkbox" at bounding box center [449, 213] width 7 height 7
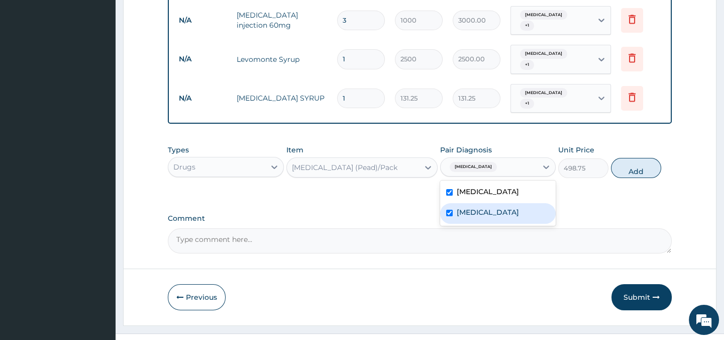
click at [450, 210] on input "checkbox" at bounding box center [449, 213] width 7 height 7
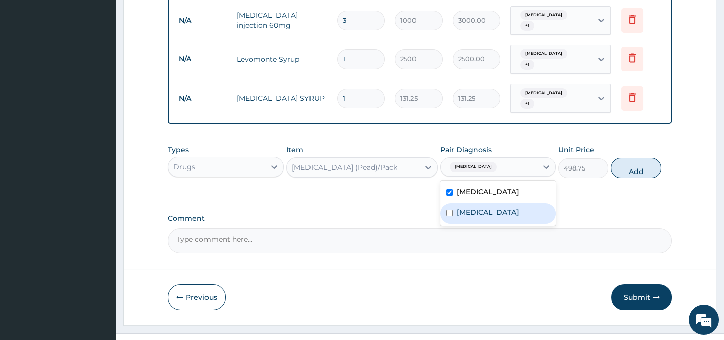
click at [449, 210] on input "checkbox" at bounding box center [449, 213] width 7 height 7
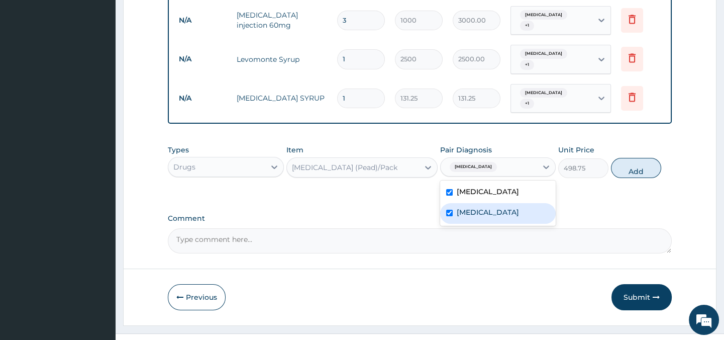
click at [449, 210] on input "checkbox" at bounding box center [449, 213] width 7 height 7
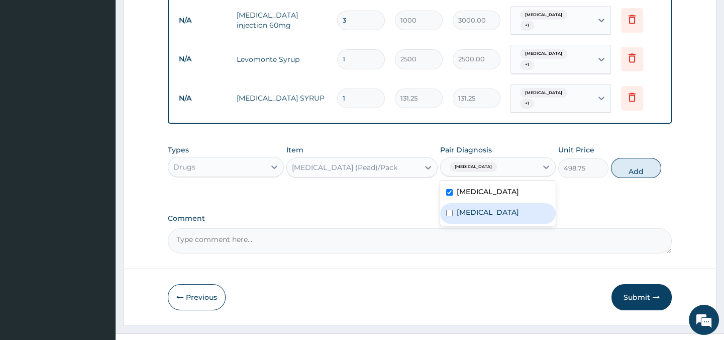
click at [449, 210] on input "checkbox" at bounding box center [449, 213] width 7 height 7
checkbox input "true"
click at [667, 214] on label "Comment" at bounding box center [419, 218] width 503 height 9
click at [667, 228] on textarea "Comment" at bounding box center [419, 240] width 503 height 25
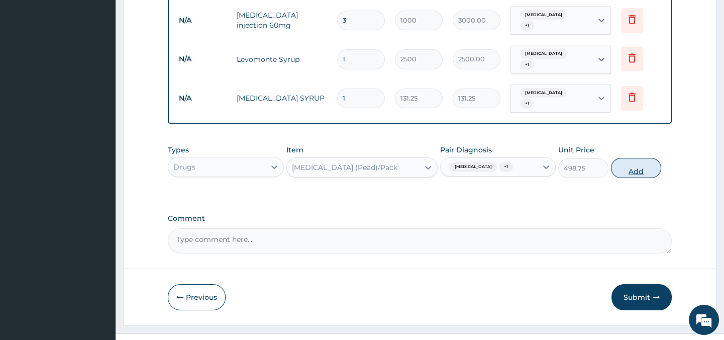
click at [649, 158] on button "Add" at bounding box center [636, 168] width 50 height 20
type input "0"
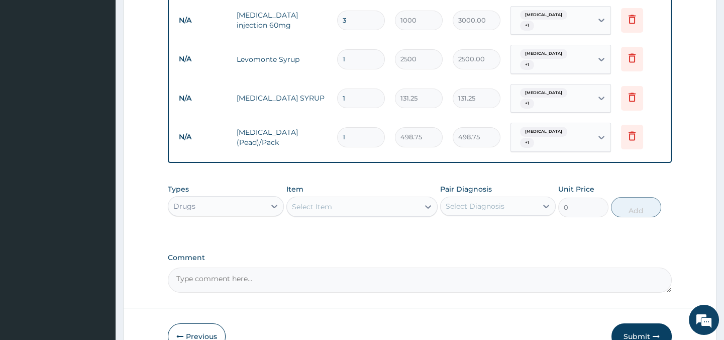
click at [357, 198] on div "Select Item" at bounding box center [353, 206] width 132 height 16
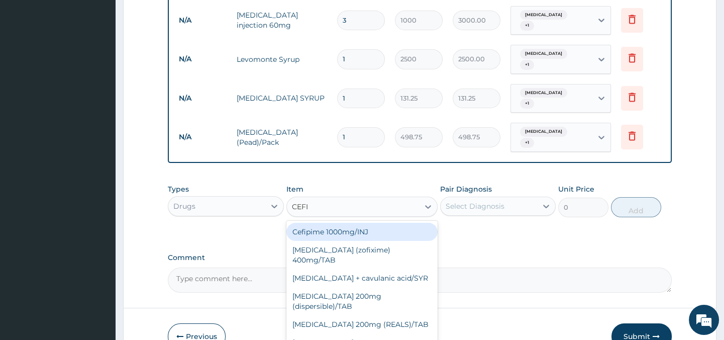
type input "CEF"
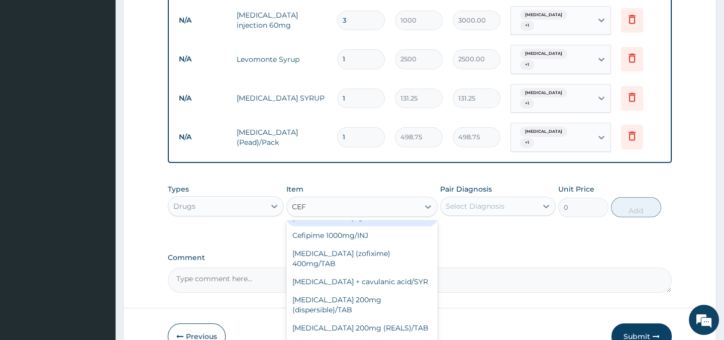
scroll to position [45, 0]
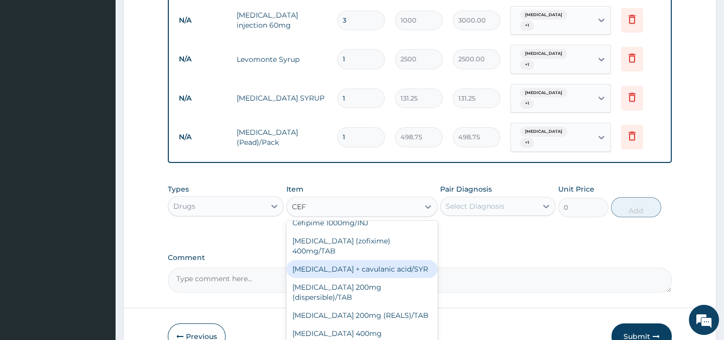
click at [397, 260] on div "Cefixime + cavulanic acid/SYR" at bounding box center [361, 269] width 151 height 18
type input "892.5"
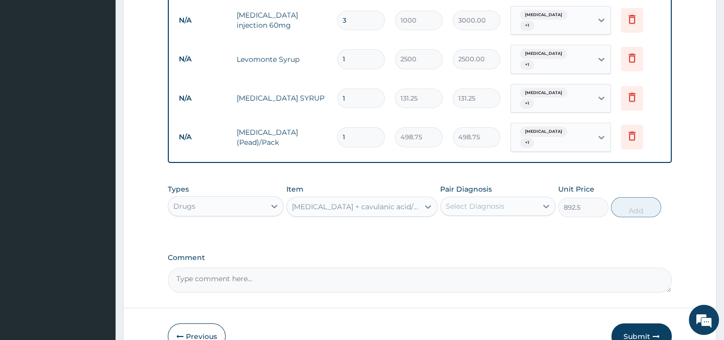
click at [380, 198] on div "Cefixime + cavulanic acid/SYR" at bounding box center [353, 206] width 132 height 16
click at [428, 201] on icon at bounding box center [428, 206] width 10 height 10
click at [386, 201] on div "Cefixime + cavulanic acid/SYR" at bounding box center [356, 206] width 128 height 10
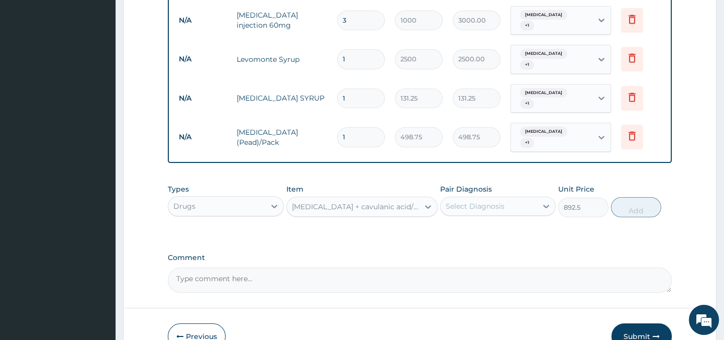
click at [386, 201] on div "Cefixime + cavulanic acid/SYR" at bounding box center [356, 206] width 128 height 10
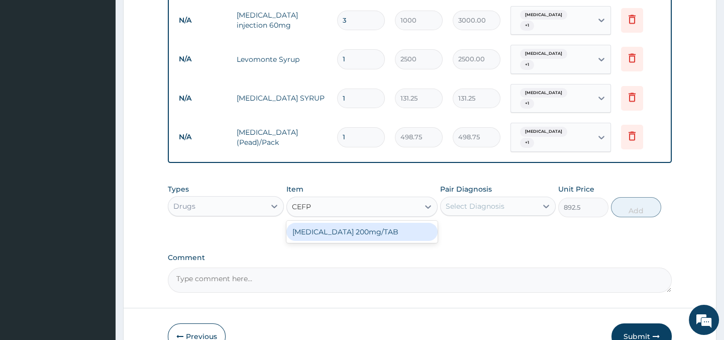
type input "CEF"
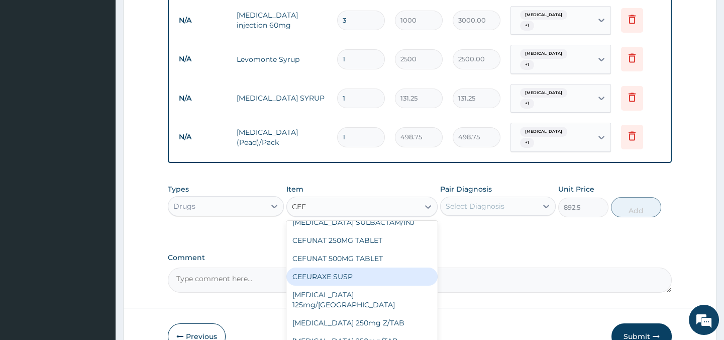
scroll to position [396, 0]
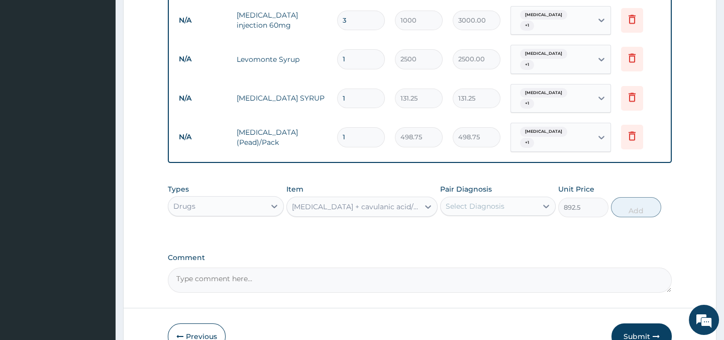
click at [347, 198] on div "Cefixime + cavulanic acid/SYR" at bounding box center [353, 206] width 132 height 16
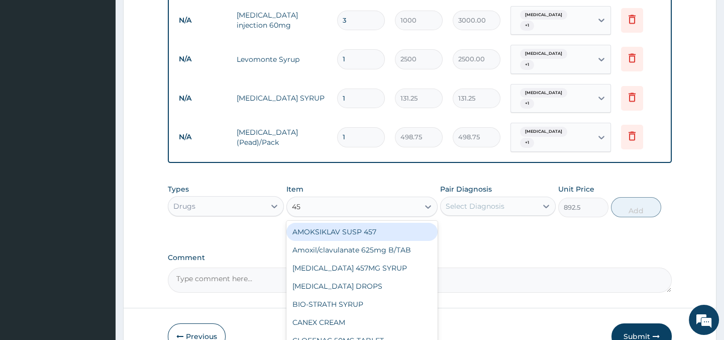
type input "457"
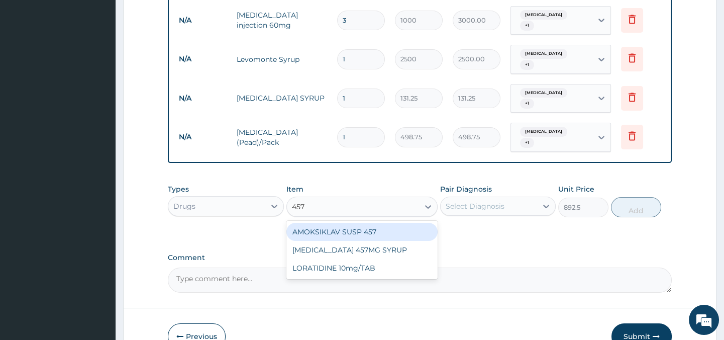
click at [351, 223] on div "AMOKSIKLAV SUSP 457" at bounding box center [361, 232] width 151 height 18
type input "1470"
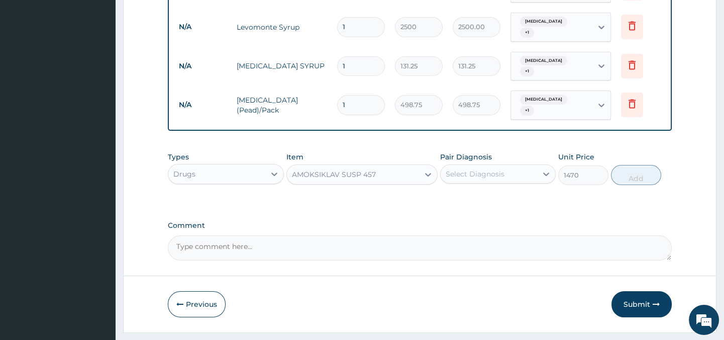
scroll to position [587, 0]
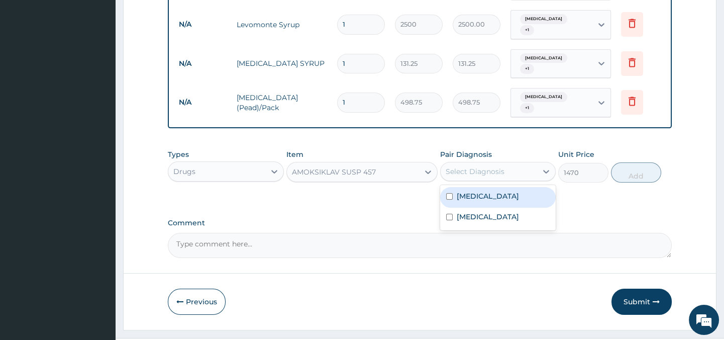
click at [483, 166] on div "Select Diagnosis" at bounding box center [475, 171] width 59 height 10
click at [449, 193] on input "checkbox" at bounding box center [449, 196] width 7 height 7
checkbox input "true"
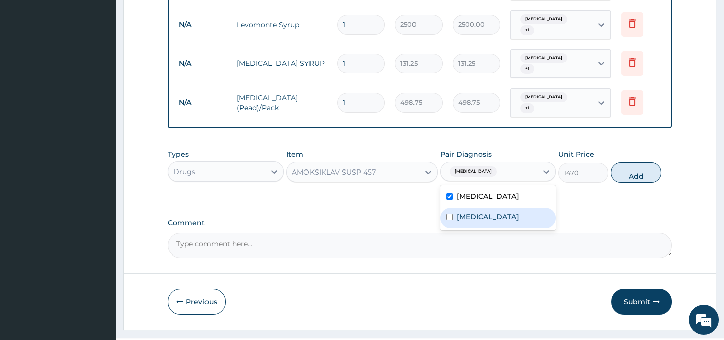
click at [449, 214] on input "checkbox" at bounding box center [449, 217] width 7 height 7
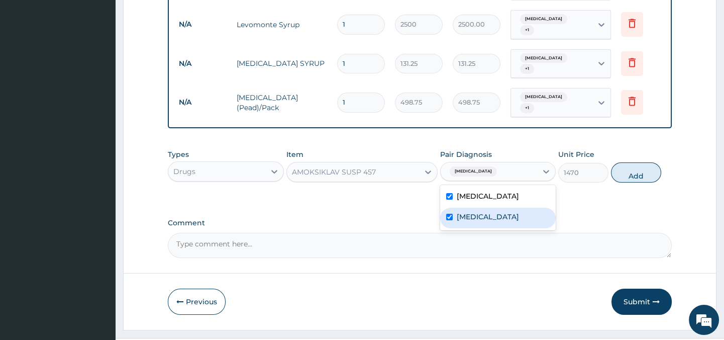
click at [449, 214] on input "checkbox" at bounding box center [449, 217] width 7 height 7
click at [450, 214] on input "checkbox" at bounding box center [449, 217] width 7 height 7
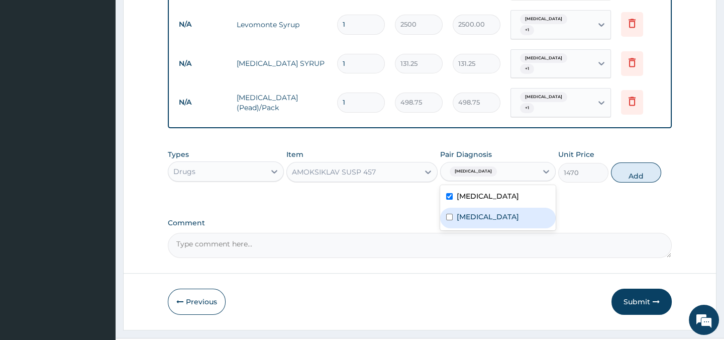
click at [448, 214] on input "checkbox" at bounding box center [449, 217] width 7 height 7
checkbox input "true"
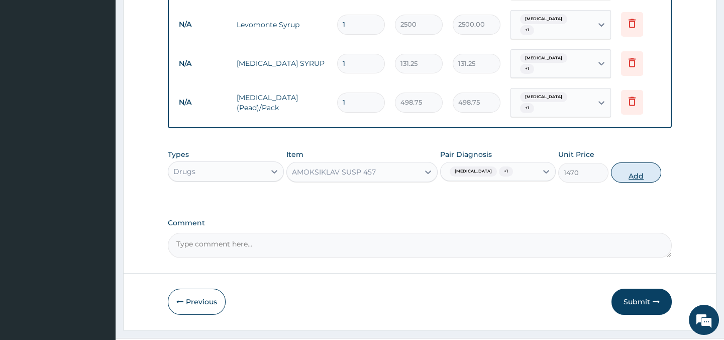
click at [619, 162] on button "Add" at bounding box center [636, 172] width 50 height 20
type input "0"
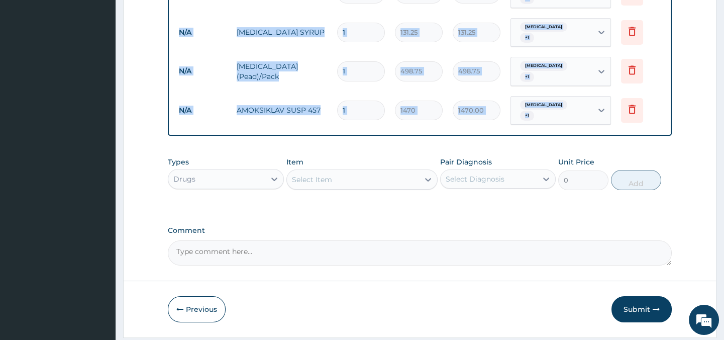
scroll to position [622, 0]
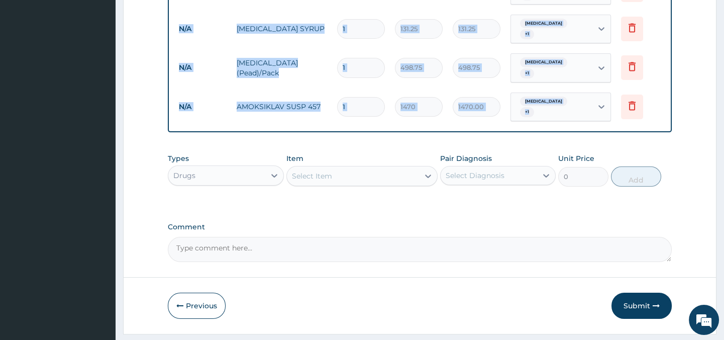
click at [386, 168] on div "Select Item" at bounding box center [353, 176] width 132 height 16
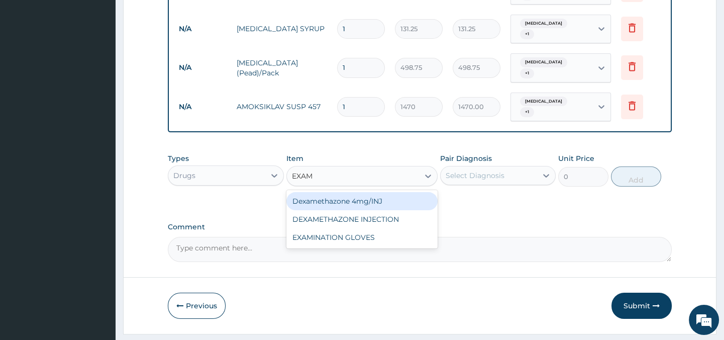
type input "EXAMI"
click at [378, 192] on div "EXAMINATION GLOVES" at bounding box center [361, 201] width 151 height 18
type input "787.5"
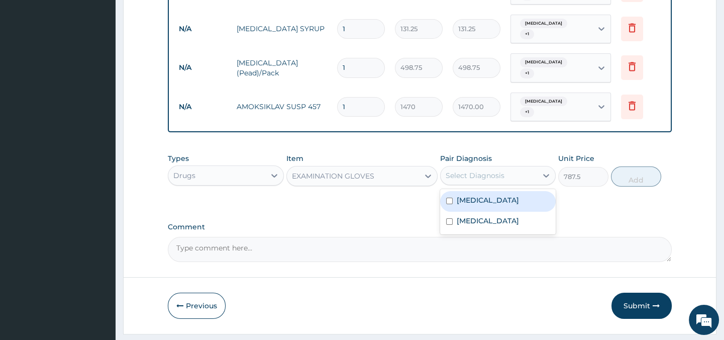
click at [483, 170] on div "Select Diagnosis" at bounding box center [475, 175] width 59 height 10
click at [447, 197] on input "checkbox" at bounding box center [449, 200] width 7 height 7
checkbox input "true"
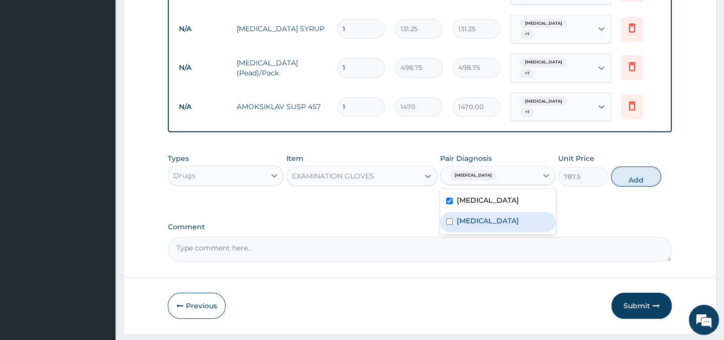
click at [448, 218] on input "checkbox" at bounding box center [449, 221] width 7 height 7
click at [450, 218] on input "checkbox" at bounding box center [449, 221] width 7 height 7
click at [448, 218] on input "checkbox" at bounding box center [449, 221] width 7 height 7
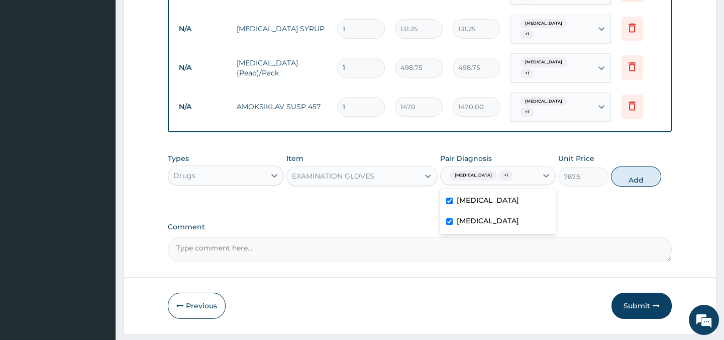
click at [448, 218] on input "checkbox" at bounding box center [449, 221] width 7 height 7
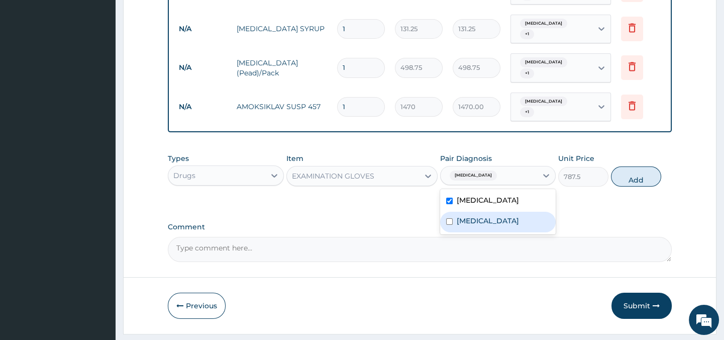
click at [448, 218] on input "checkbox" at bounding box center [449, 221] width 7 height 7
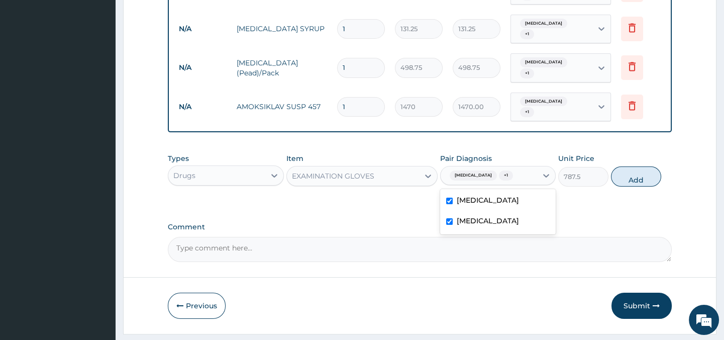
click at [448, 218] on input "checkbox" at bounding box center [449, 221] width 7 height 7
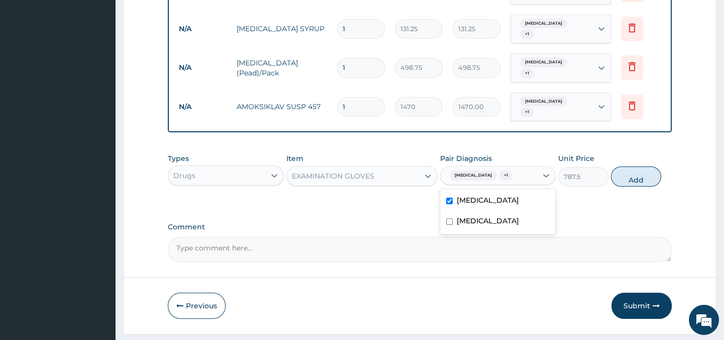
click at [448, 218] on input "checkbox" at bounding box center [449, 221] width 7 height 7
checkbox input "true"
click at [616, 223] on label "Comment" at bounding box center [419, 227] width 503 height 9
click at [616, 237] on textarea "Comment" at bounding box center [419, 249] width 503 height 25
click at [635, 166] on button "Add" at bounding box center [636, 176] width 50 height 20
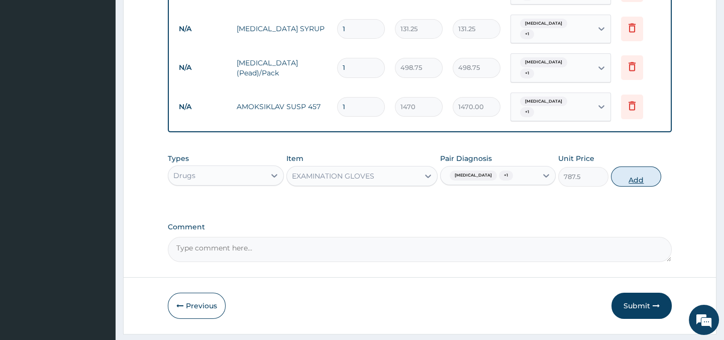
type input "0"
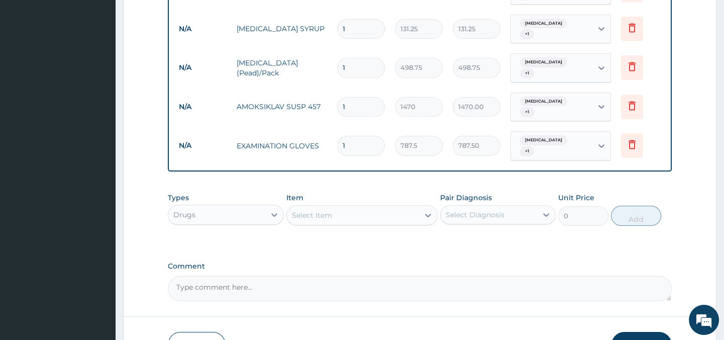
type input "0.00"
type input "5"
type input "3937.50"
type input "0.00"
type input "8"
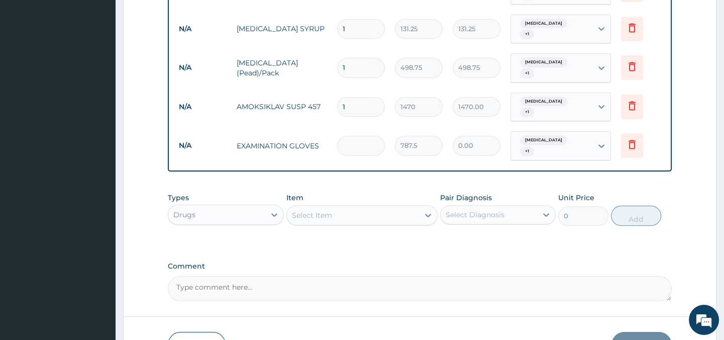
type input "6300.00"
type input "8"
click at [365, 207] on div "Select Item" at bounding box center [353, 215] width 132 height 16
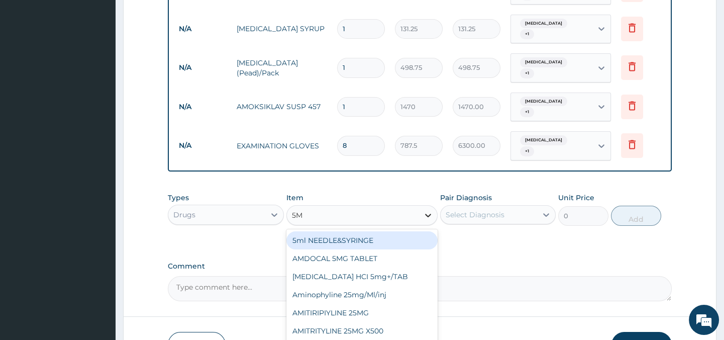
type input "5ML"
click at [402, 231] on div "5ml NEEDLE&SYRINGE" at bounding box center [361, 240] width 151 height 18
click at [402, 210] on div "Types Drugs Item option EXAMINATION GLOVES, selected. option 5ml NEEDLE&SYRINGE…" at bounding box center [419, 216] width 503 height 58
type input "26.25"
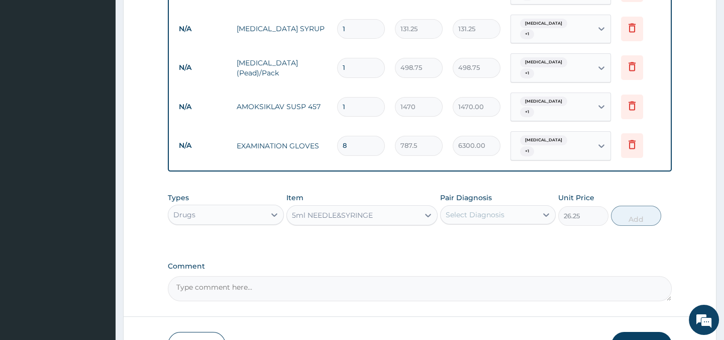
click at [487, 210] on div "Select Diagnosis" at bounding box center [475, 215] width 59 height 10
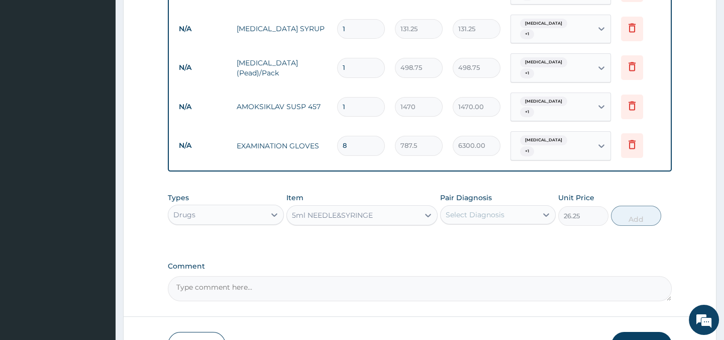
click at [487, 210] on div "Select Diagnosis" at bounding box center [475, 215] width 59 height 10
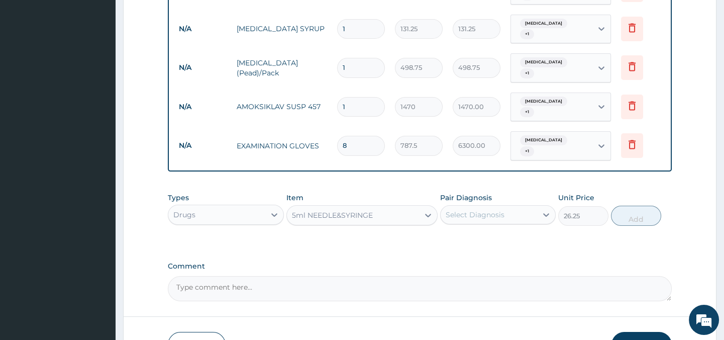
click at [487, 210] on div "Select Diagnosis" at bounding box center [475, 215] width 59 height 10
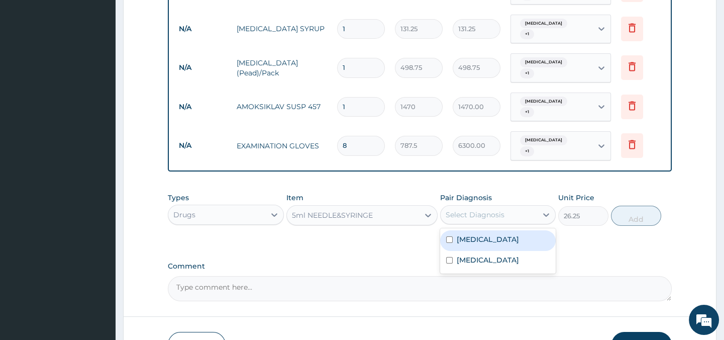
click at [449, 236] on input "checkbox" at bounding box center [449, 239] width 7 height 7
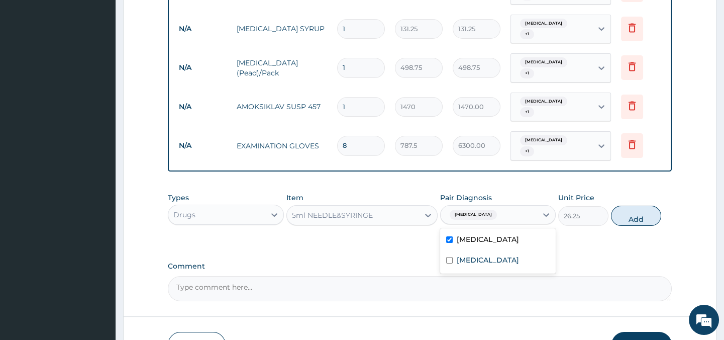
click at [449, 236] on input "checkbox" at bounding box center [449, 239] width 7 height 7
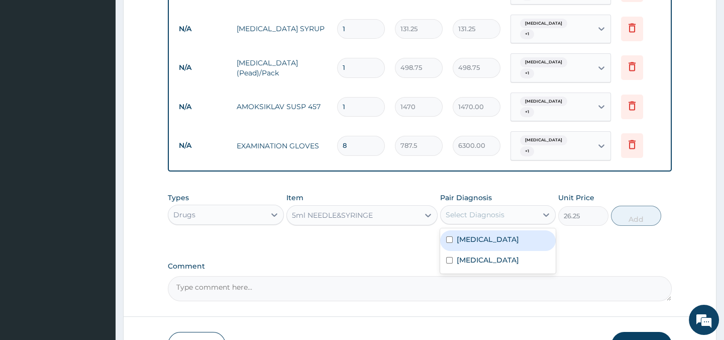
click at [449, 236] on input "checkbox" at bounding box center [449, 239] width 7 height 7
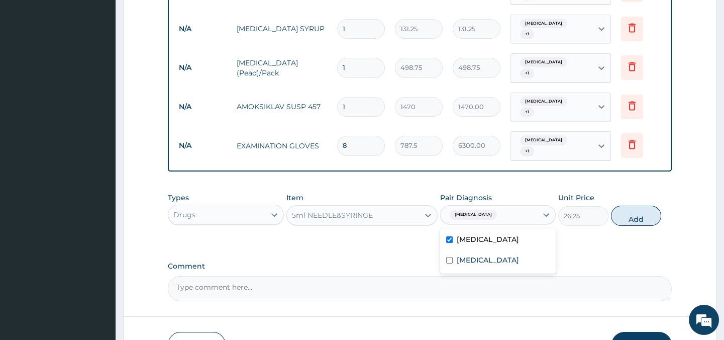
click at [449, 236] on input "checkbox" at bounding box center [449, 239] width 7 height 7
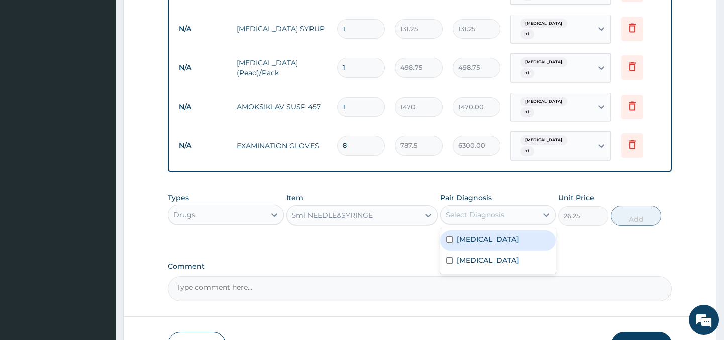
click at [449, 236] on input "checkbox" at bounding box center [449, 239] width 7 height 7
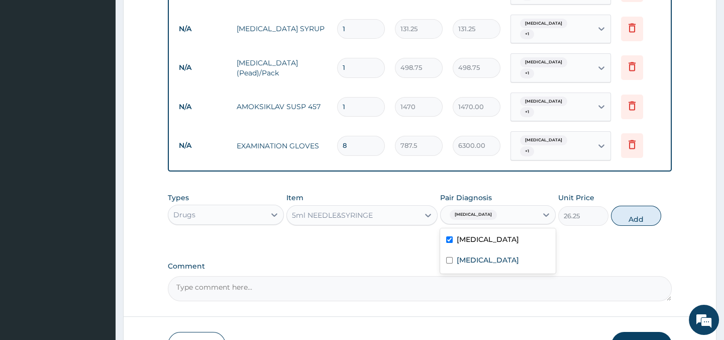
click at [449, 236] on input "checkbox" at bounding box center [449, 239] width 7 height 7
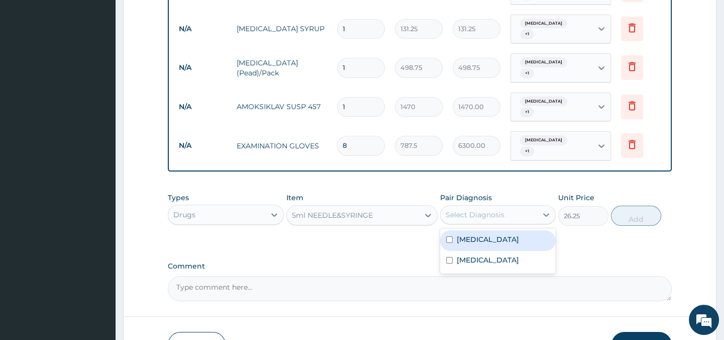
click at [449, 236] on input "checkbox" at bounding box center [449, 239] width 7 height 7
checkbox input "true"
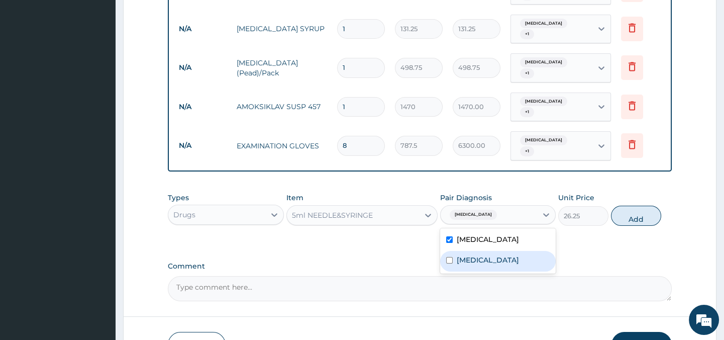
click at [448, 257] on input "checkbox" at bounding box center [449, 260] width 7 height 7
checkbox input "true"
click at [631, 262] on label "Comment" at bounding box center [419, 266] width 503 height 9
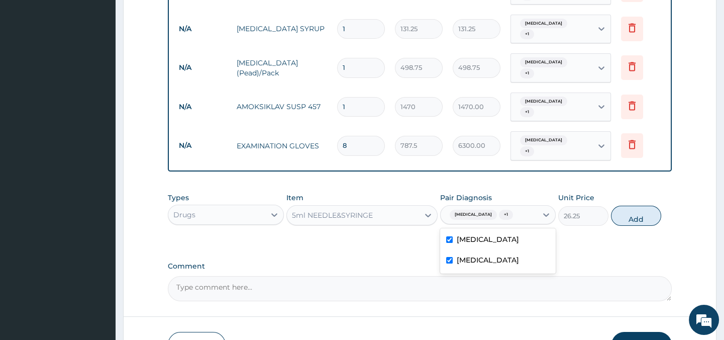
click at [631, 276] on textarea "Comment" at bounding box center [419, 288] width 503 height 25
click at [631, 262] on label "Comment" at bounding box center [419, 266] width 503 height 9
click at [631, 276] on textarea "Comment" at bounding box center [419, 288] width 503 height 25
click at [634, 205] on button "Add" at bounding box center [636, 215] width 50 height 20
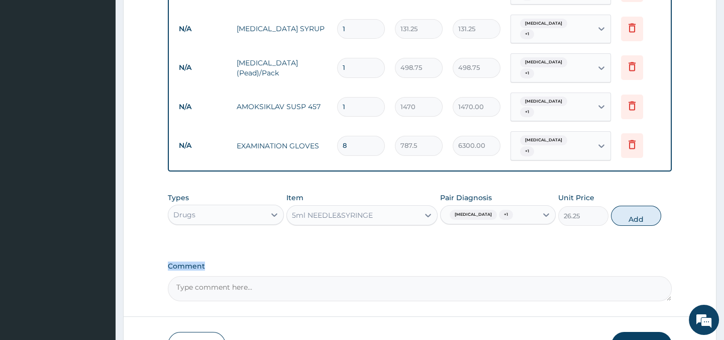
type input "0"
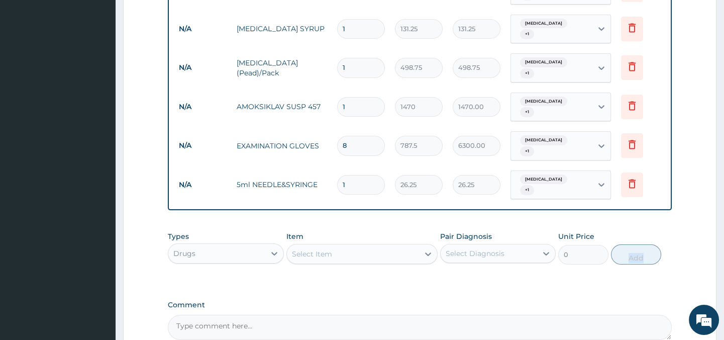
click at [359, 175] on input "1" at bounding box center [361, 185] width 48 height 20
type input "0.00"
type input "5"
type input "131.25"
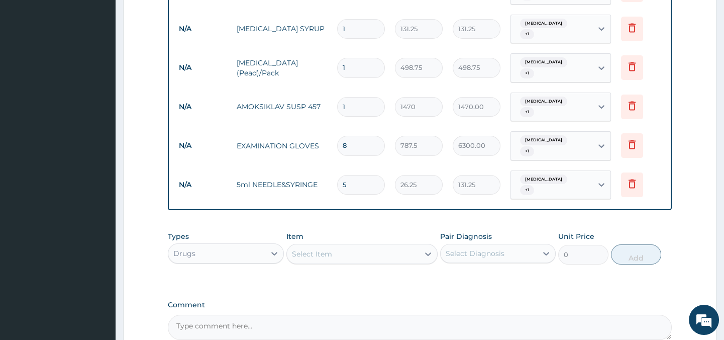
type input "5"
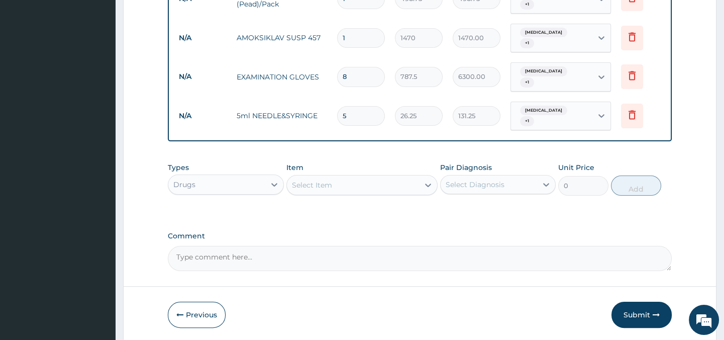
scroll to position [692, 0]
click at [643, 300] on button "Submit" at bounding box center [641, 313] width 60 height 26
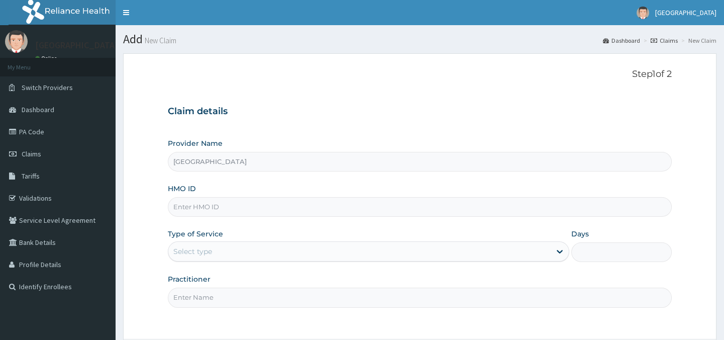
type input "[GEOGRAPHIC_DATA]"
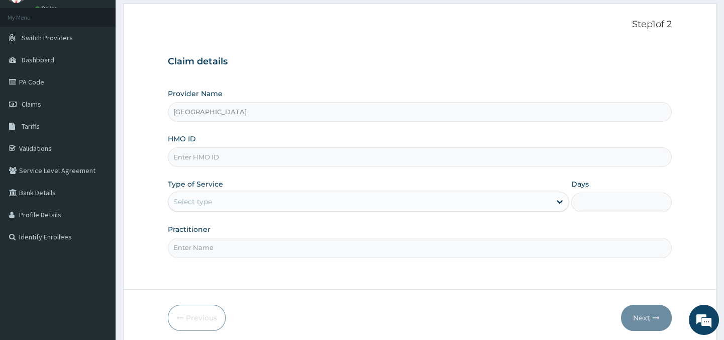
scroll to position [89, 0]
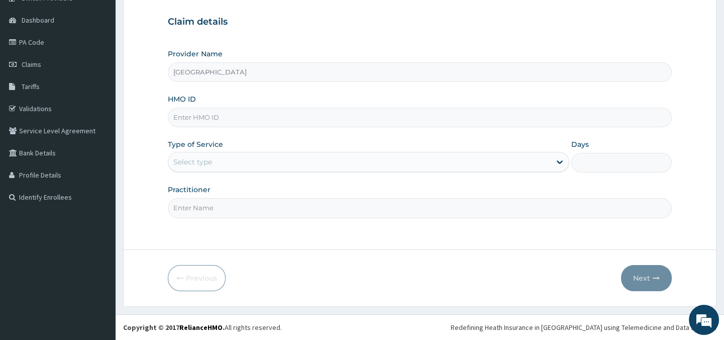
click at [454, 157] on div "Select type" at bounding box center [359, 162] width 382 height 16
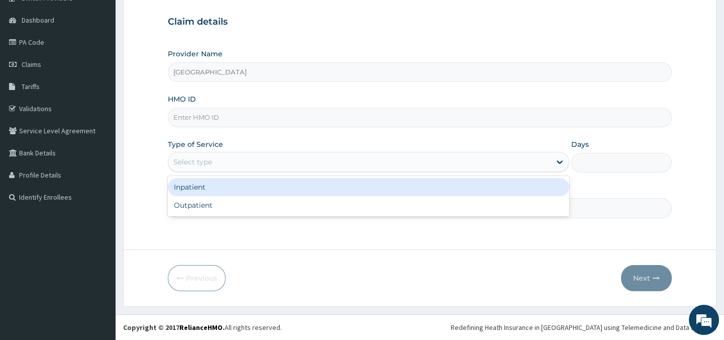
click at [332, 117] on input "HMO ID" at bounding box center [419, 118] width 503 height 20
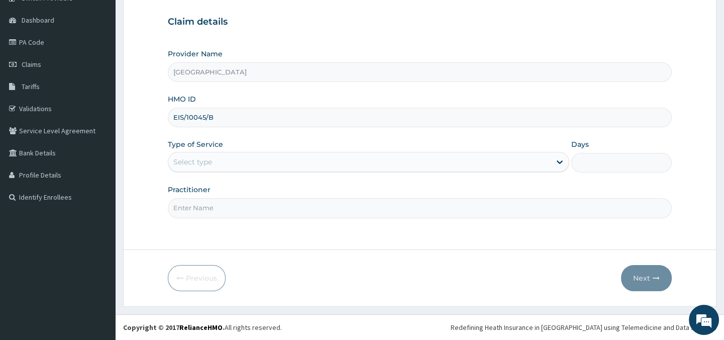
type input "EIS/10045/B"
click at [351, 161] on div "Select type" at bounding box center [359, 162] width 382 height 16
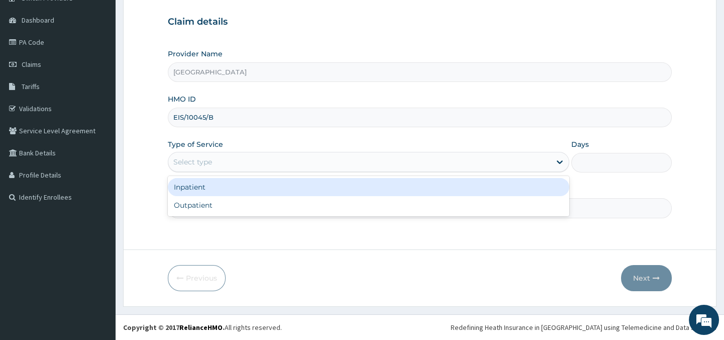
click at [351, 161] on div "Select type" at bounding box center [359, 162] width 382 height 16
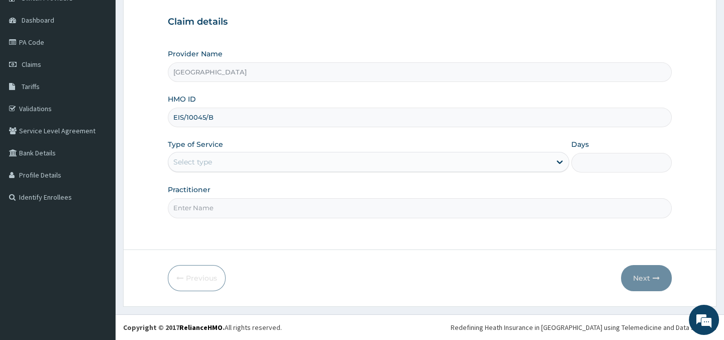
click at [516, 166] on div "Select type" at bounding box center [359, 162] width 382 height 16
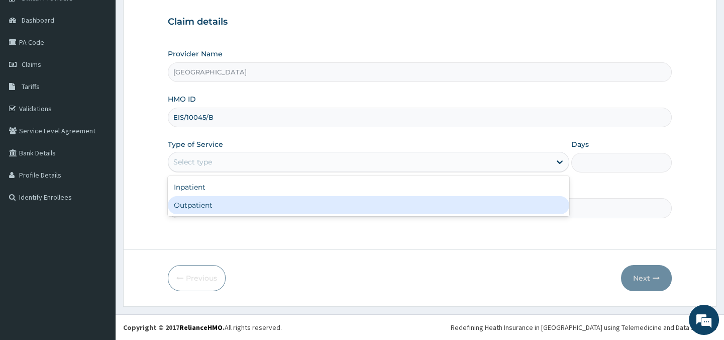
click at [402, 211] on div "Outpatient" at bounding box center [368, 205] width 401 height 18
type input "1"
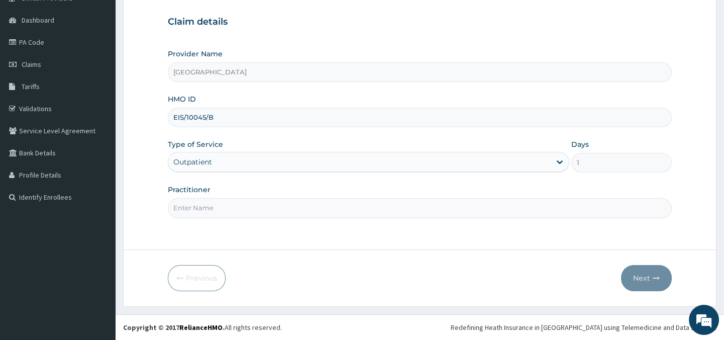
drag, startPoint x: 427, startPoint y: 166, endPoint x: 437, endPoint y: 166, distance: 10.0
click at [426, 151] on div "Type of Service option Outpatient, selected. Select is focused ,type to refine …" at bounding box center [368, 155] width 401 height 33
click at [224, 120] on input "EIS/10045/B" at bounding box center [419, 118] width 503 height 20
type input "E"
type input "IEI/10045/B"
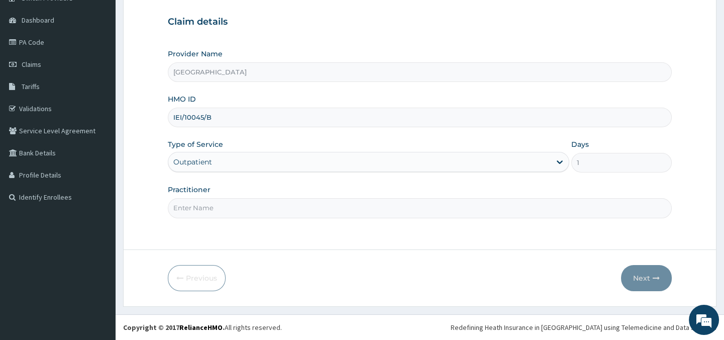
click at [340, 211] on input "Practitioner" at bounding box center [419, 208] width 503 height 20
type input "Dr. Abagha"
click at [642, 282] on button "Next" at bounding box center [646, 278] width 51 height 26
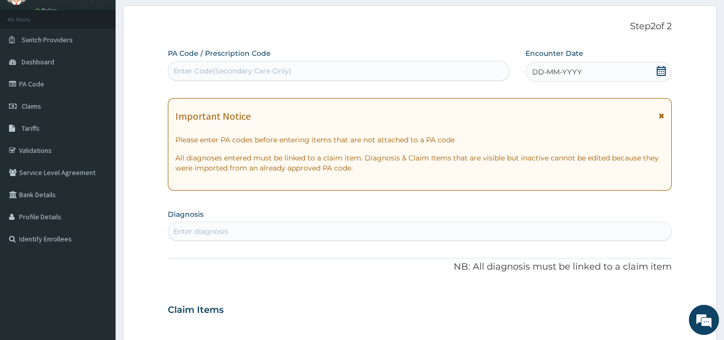
scroll to position [0, 0]
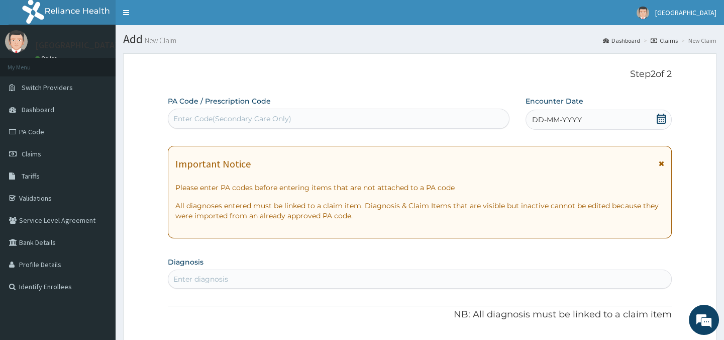
click at [446, 122] on div "Enter Code(Secondary Care Only)" at bounding box center [338, 119] width 340 height 16
click at [372, 118] on div "Enter Code(Secondary Care Only)" at bounding box center [338, 119] width 340 height 16
click at [413, 120] on div "Enter Code(Secondary Care Only)" at bounding box center [338, 119] width 340 height 16
click at [282, 123] on div "Enter Code(Secondary Care Only)" at bounding box center [232, 119] width 118 height 10
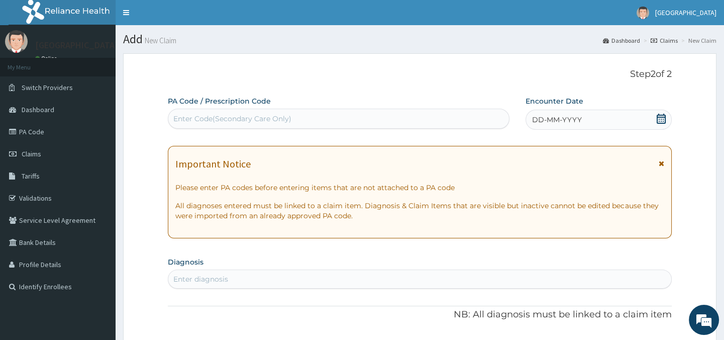
click at [337, 115] on div "Enter Code(Secondary Care Only)" at bounding box center [338, 119] width 340 height 16
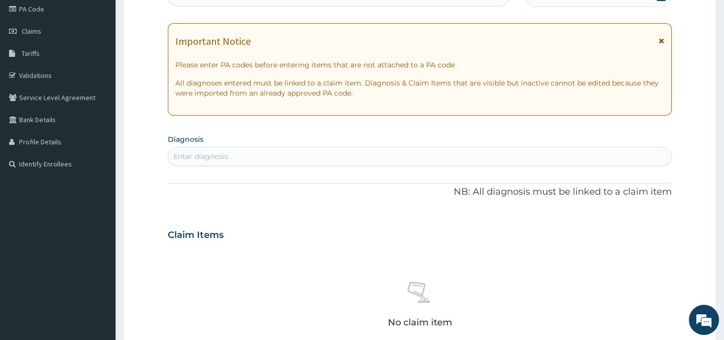
scroll to position [61, 0]
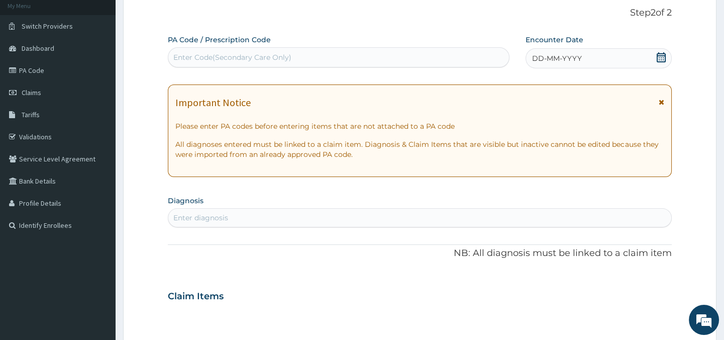
click at [662, 55] on icon at bounding box center [661, 57] width 10 height 10
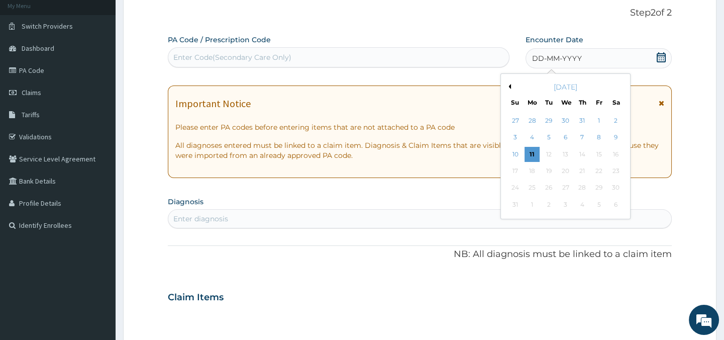
click at [507, 85] on button "Previous Month" at bounding box center [508, 86] width 5 height 5
click at [620, 85] on button "Next Month" at bounding box center [622, 86] width 5 height 5
click at [596, 170] on div "25" at bounding box center [598, 170] width 15 height 15
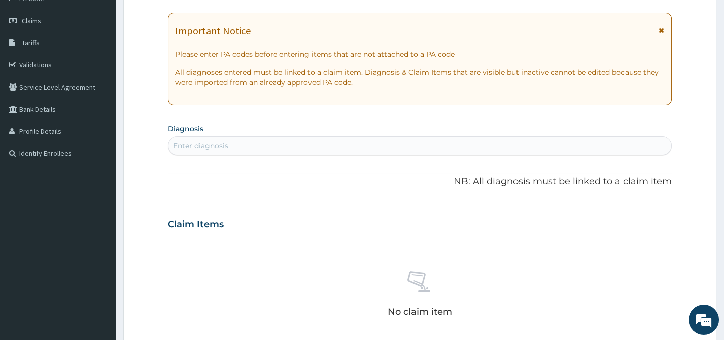
scroll to position [198, 0]
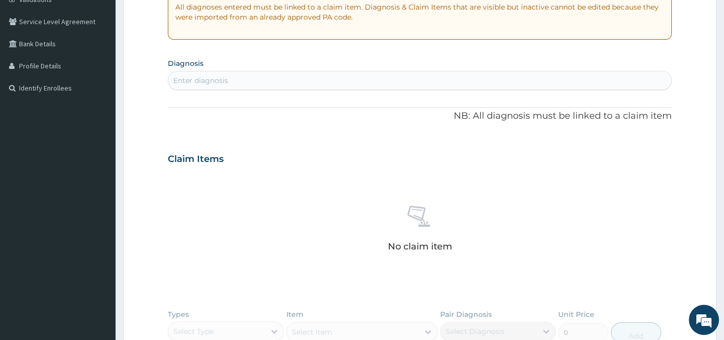
click at [323, 78] on div "Enter diagnosis" at bounding box center [419, 80] width 502 height 16
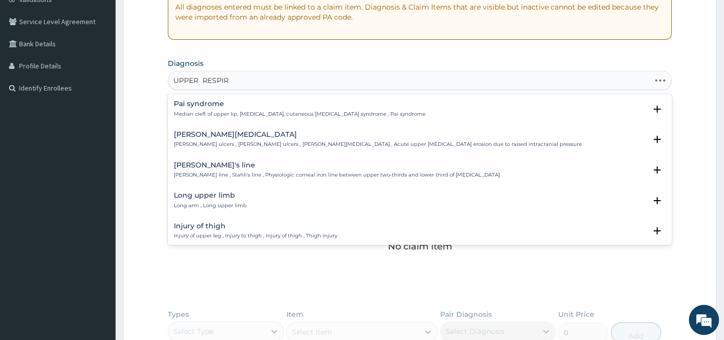
type input "UPPER RESPIRA"
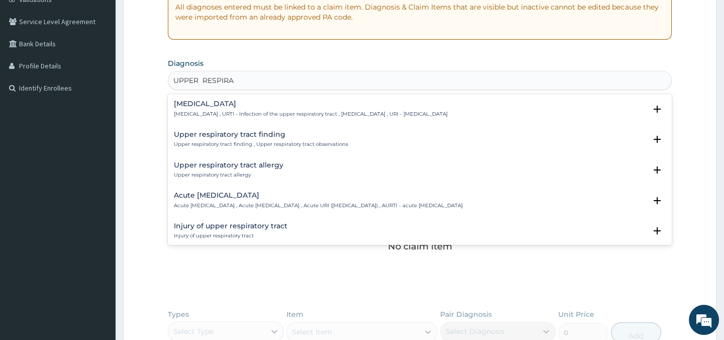
click at [306, 106] on h4 "Upper respiratory infection" at bounding box center [311, 104] width 274 height 8
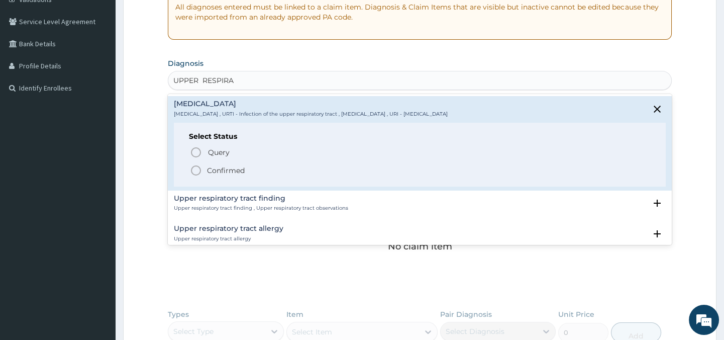
click at [196, 170] on icon "status option filled" at bounding box center [196, 170] width 12 height 12
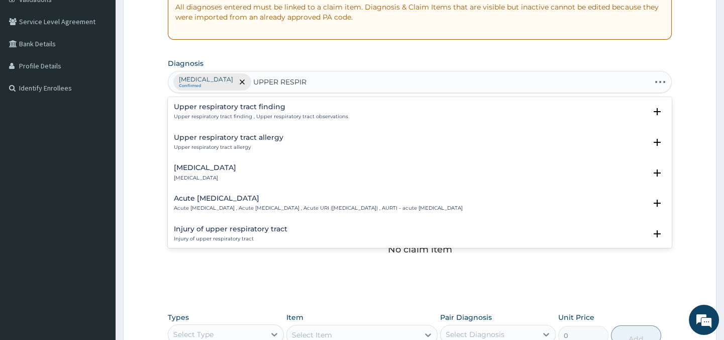
type input "UPPER RESPIRA"
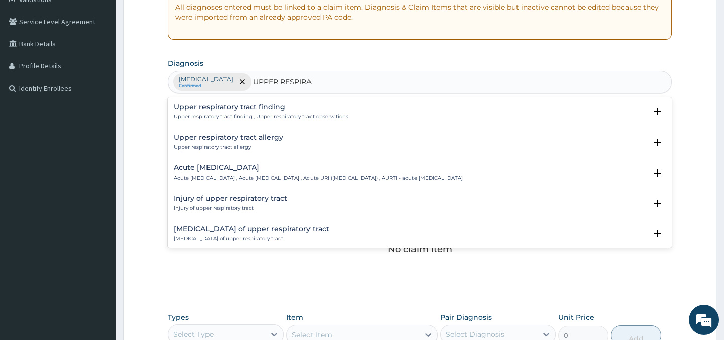
click at [251, 109] on h4 "Upper respiratory tract finding" at bounding box center [261, 107] width 174 height 8
click at [286, 167] on h4 "Acute upper respiratory infection" at bounding box center [318, 168] width 289 height 8
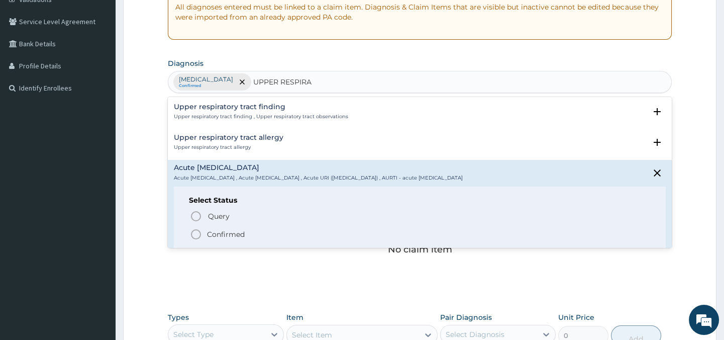
click at [193, 233] on icon "status option filled" at bounding box center [196, 234] width 12 height 12
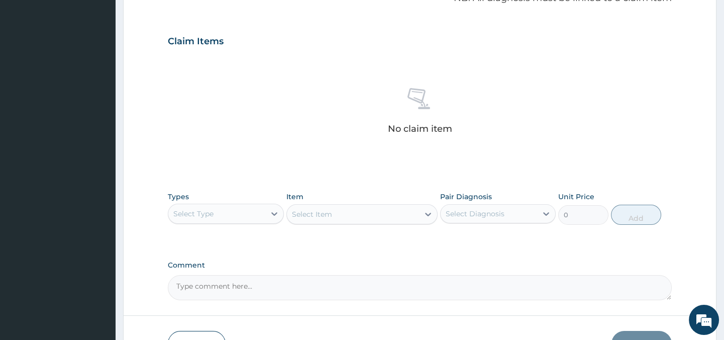
scroll to position [381, 0]
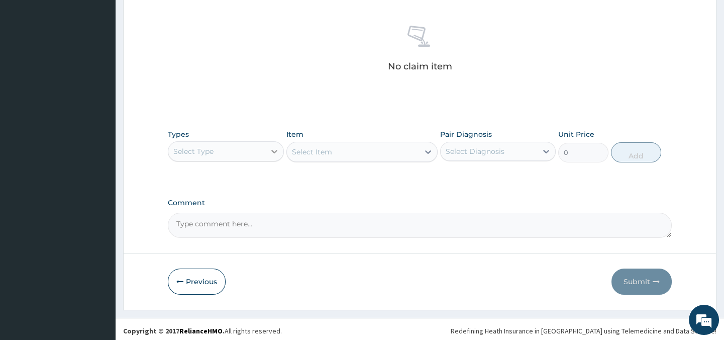
click at [271, 153] on icon at bounding box center [274, 151] width 10 height 10
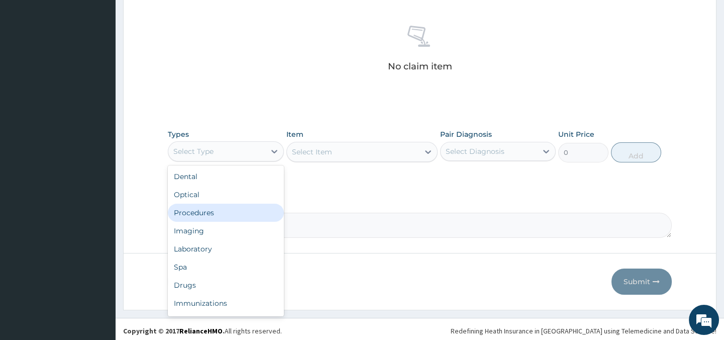
click at [203, 213] on div "Procedures" at bounding box center [226, 212] width 116 height 18
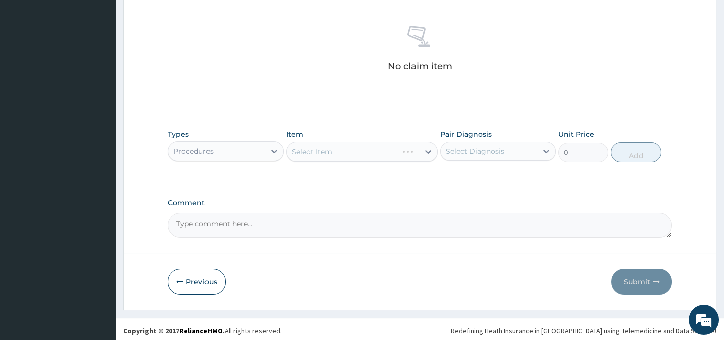
click at [372, 150] on div "Select Item" at bounding box center [361, 152] width 151 height 20
click at [428, 150] on div "Select Item" at bounding box center [361, 152] width 151 height 20
click at [396, 152] on div "Select Item" at bounding box center [361, 152] width 151 height 20
click at [426, 153] on icon at bounding box center [428, 152] width 10 height 10
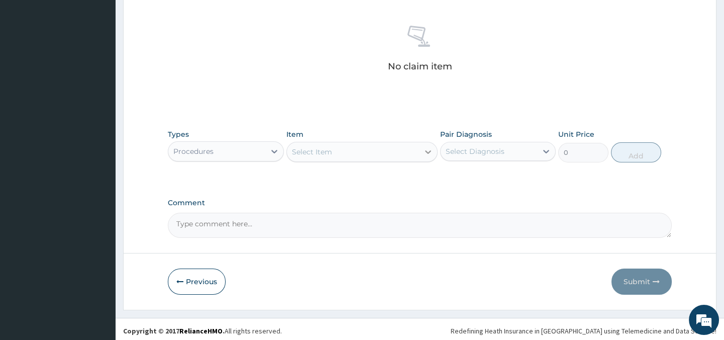
click at [426, 153] on icon at bounding box center [428, 152] width 10 height 10
click at [394, 154] on div "Select Item" at bounding box center [353, 152] width 132 height 16
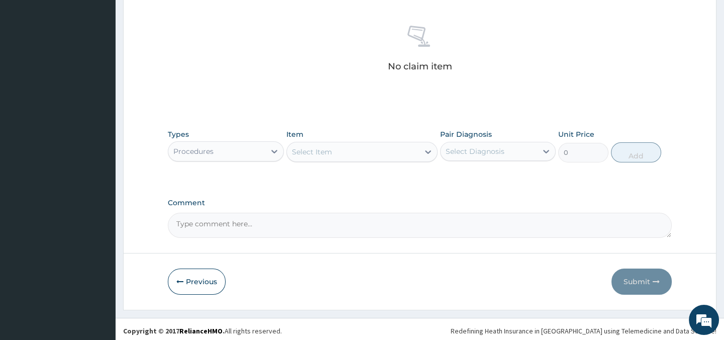
click at [394, 154] on div "Select Item" at bounding box center [353, 152] width 132 height 16
click at [427, 153] on icon at bounding box center [428, 152] width 10 height 10
click at [405, 162] on div "Types Procedures Item Select Item Pair Diagnosis Select Diagnosis Unit Price 0 …" at bounding box center [419, 145] width 503 height 43
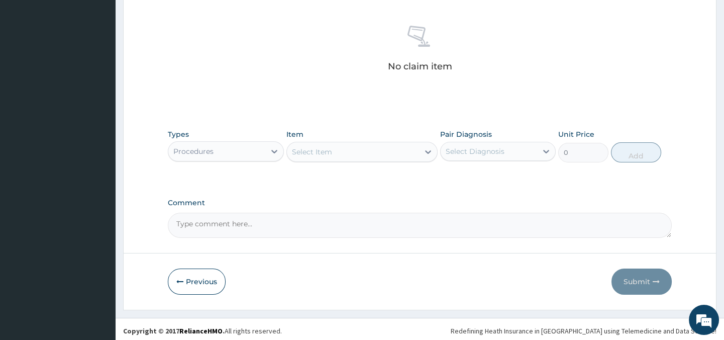
click at [401, 153] on div "Select Item" at bounding box center [353, 152] width 132 height 16
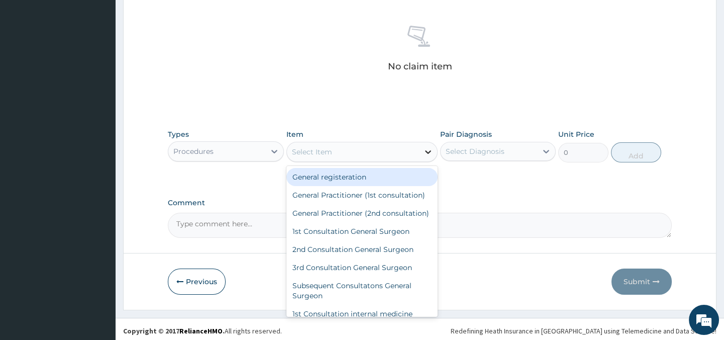
click at [427, 149] on icon at bounding box center [428, 152] width 10 height 10
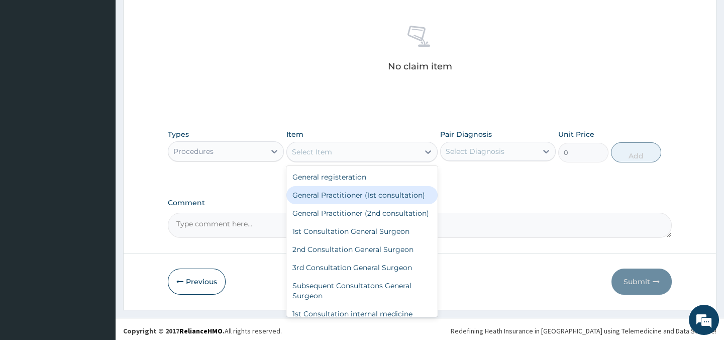
click at [402, 195] on div "General Practitioner (1st consultation)" at bounding box center [361, 195] width 151 height 18
type input "1500"
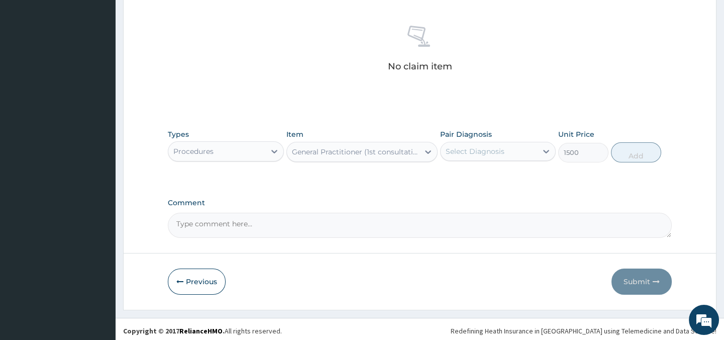
click at [461, 146] on div "Select Diagnosis" at bounding box center [475, 151] width 59 height 10
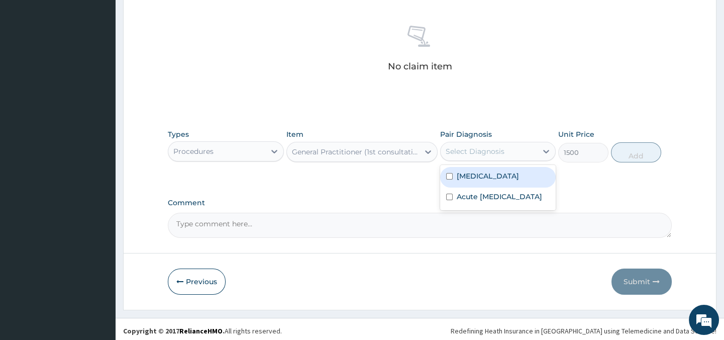
click at [447, 179] on input "checkbox" at bounding box center [449, 176] width 7 height 7
checkbox input "true"
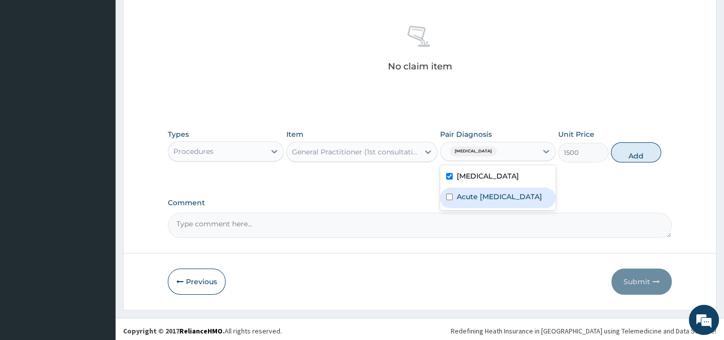
click at [449, 200] on input "checkbox" at bounding box center [449, 196] width 7 height 7
click at [449, 208] on div "Acute upper respiratory infection" at bounding box center [498, 197] width 116 height 21
click at [446, 200] on input "checkbox" at bounding box center [449, 196] width 7 height 7
click at [446, 208] on div "Acute upper respiratory infection" at bounding box center [498, 197] width 116 height 21
click at [446, 200] on input "checkbox" at bounding box center [449, 196] width 7 height 7
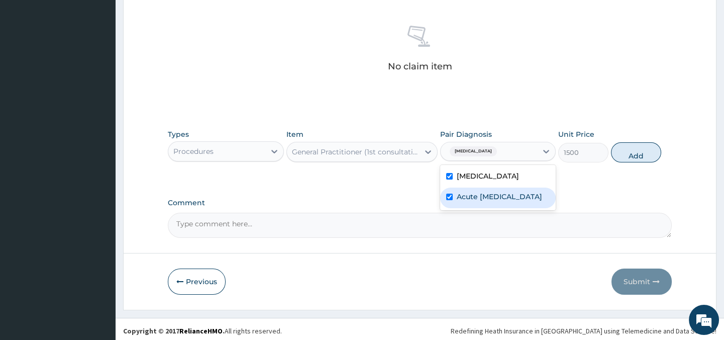
checkbox input "true"
click at [644, 216] on div "Comment" at bounding box center [419, 217] width 503 height 39
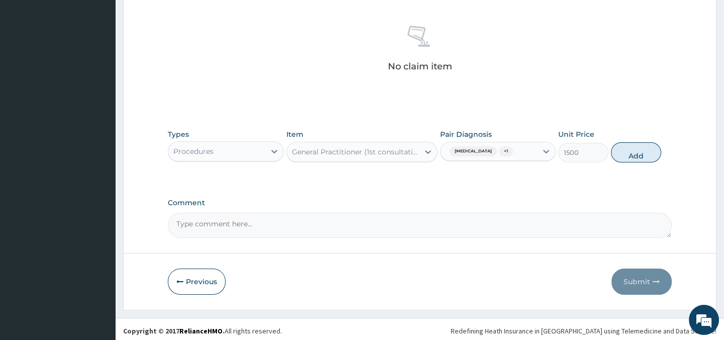
click at [639, 161] on button "Add" at bounding box center [636, 152] width 50 height 20
click at [639, 161] on div "Types Procedures Item General Practitioner (1st consultation) Pair Diagnosis Up…" at bounding box center [419, 145] width 503 height 43
type input "0"
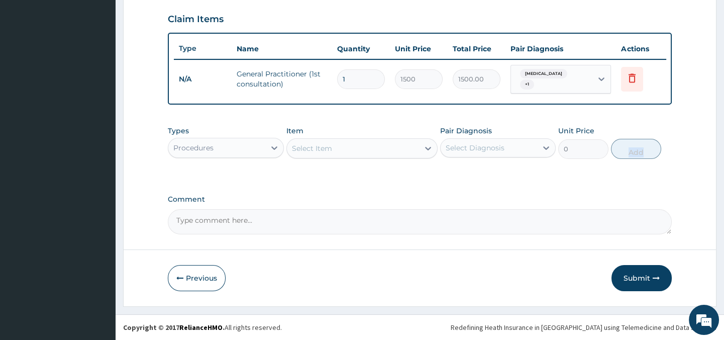
scroll to position [347, 0]
click at [257, 147] on div "Procedures" at bounding box center [216, 148] width 96 height 16
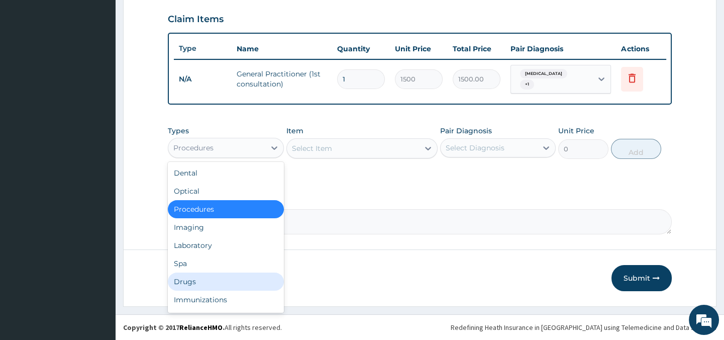
click at [208, 282] on div "Drugs" at bounding box center [226, 281] width 116 height 18
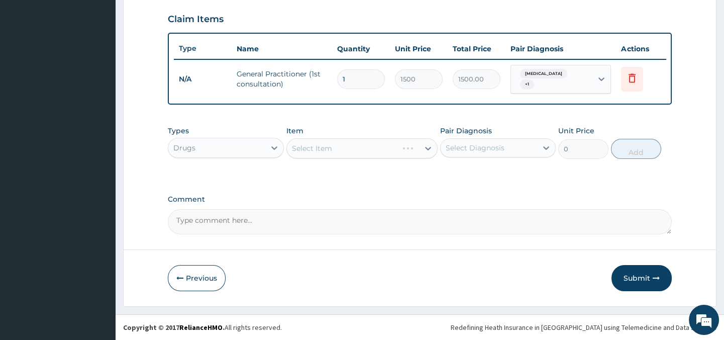
click at [332, 155] on div "Select Item" at bounding box center [361, 148] width 151 height 20
click at [425, 147] on div "Select Item" at bounding box center [361, 148] width 151 height 20
click at [419, 150] on div "Select Item" at bounding box center [361, 148] width 151 height 20
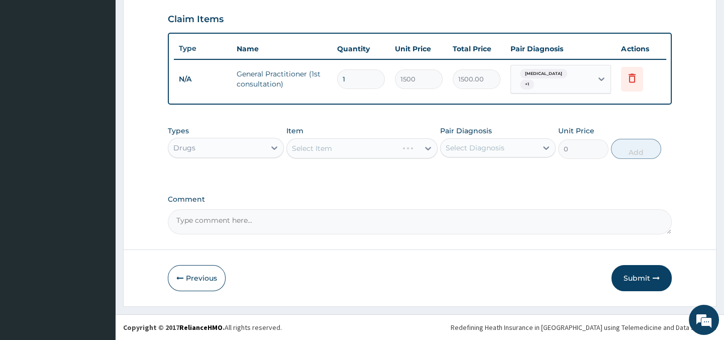
click at [418, 151] on div "Select Item" at bounding box center [361, 148] width 151 height 20
click at [427, 149] on icon at bounding box center [428, 149] width 6 height 4
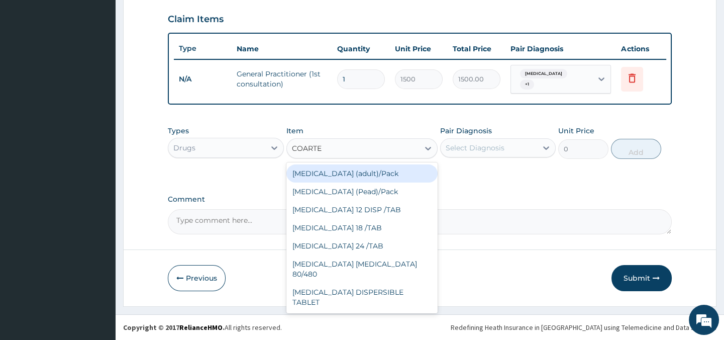
type input "COARTEM"
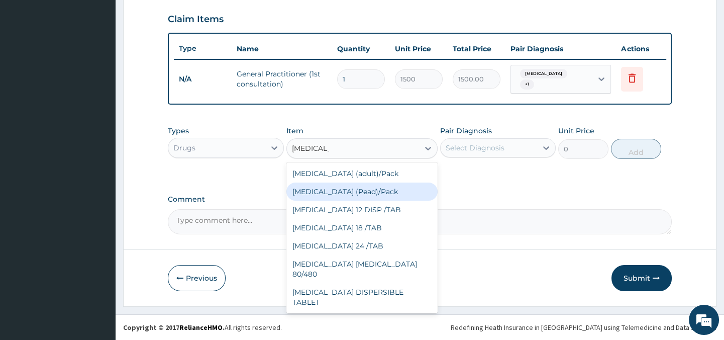
click at [379, 191] on div "Coartem (Pead)/Pack" at bounding box center [361, 191] width 151 height 18
type input "498.75"
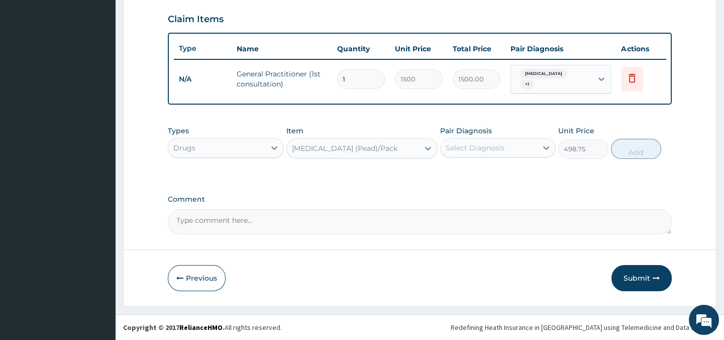
click at [480, 153] on div "Select Diagnosis" at bounding box center [489, 148] width 96 height 16
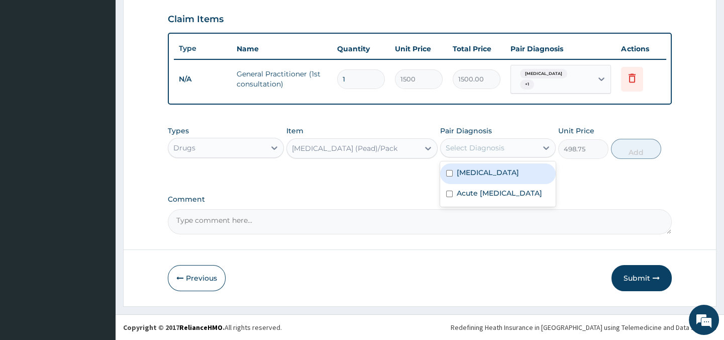
click at [448, 176] on input "checkbox" at bounding box center [449, 173] width 7 height 7
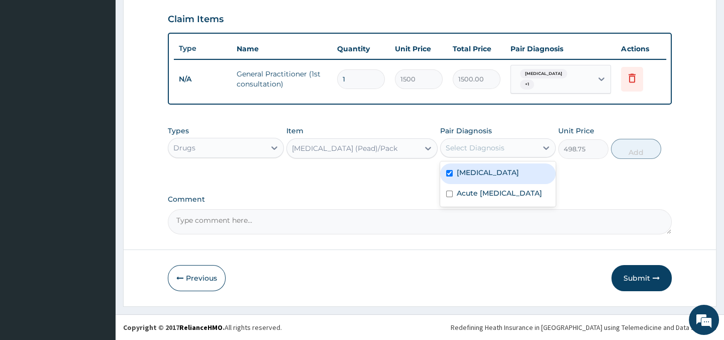
checkbox input "true"
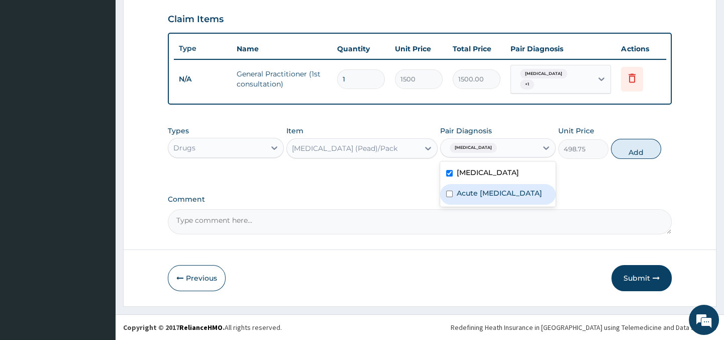
click at [448, 197] on input "checkbox" at bounding box center [449, 193] width 7 height 7
click at [448, 204] on div "Acute upper respiratory infection" at bounding box center [498, 194] width 116 height 21
click at [449, 197] on input "checkbox" at bounding box center [449, 193] width 7 height 7
click at [449, 204] on div "Acute upper respiratory infection" at bounding box center [498, 194] width 116 height 21
click at [449, 197] on input "checkbox" at bounding box center [449, 193] width 7 height 7
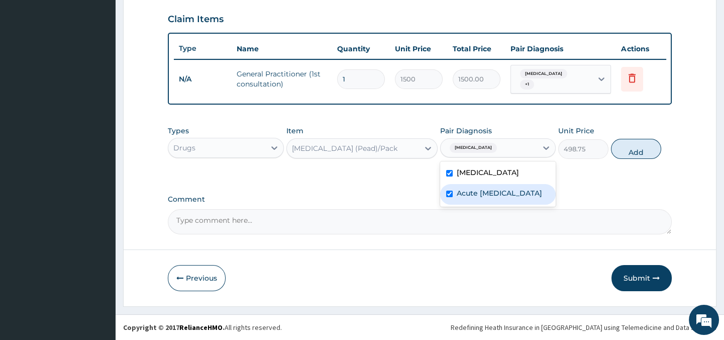
checkbox input "true"
click at [677, 202] on form "Step 2 of 2 PA Code / Prescription Code Enter Code(Secondary Care Only) Encount…" at bounding box center [419, 9] width 593 height 594
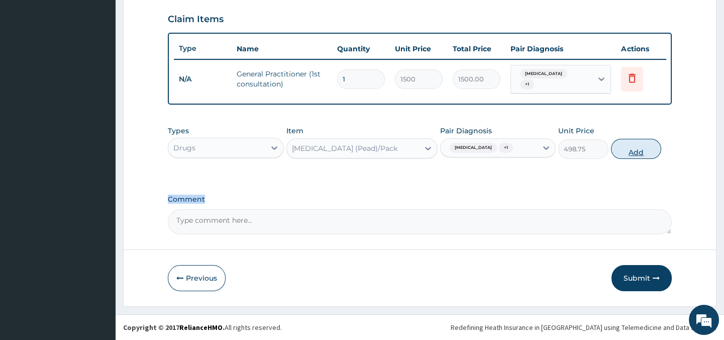
click at [637, 158] on button "Add" at bounding box center [636, 149] width 50 height 20
type input "0"
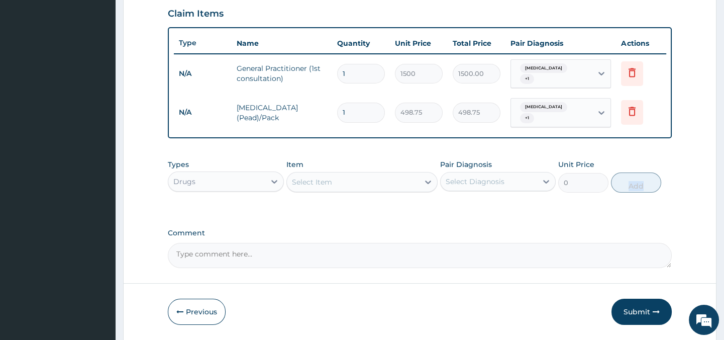
click at [391, 189] on div "Select Item" at bounding box center [353, 182] width 132 height 16
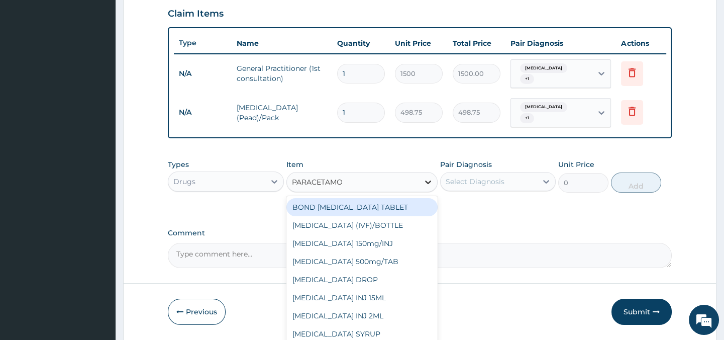
type input "PARACETAMOL"
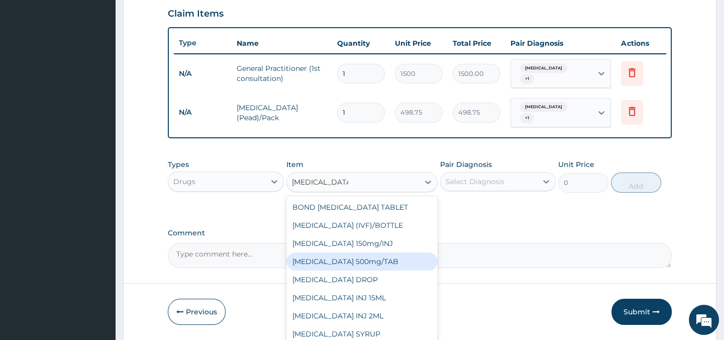
click at [381, 265] on div "PARACETAMOL 500mg/TAB" at bounding box center [361, 261] width 151 height 18
type input "5.25"
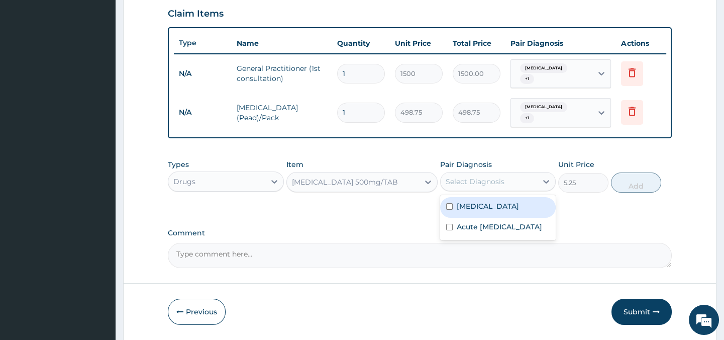
click at [502, 185] on div "Select Diagnosis" at bounding box center [475, 181] width 59 height 10
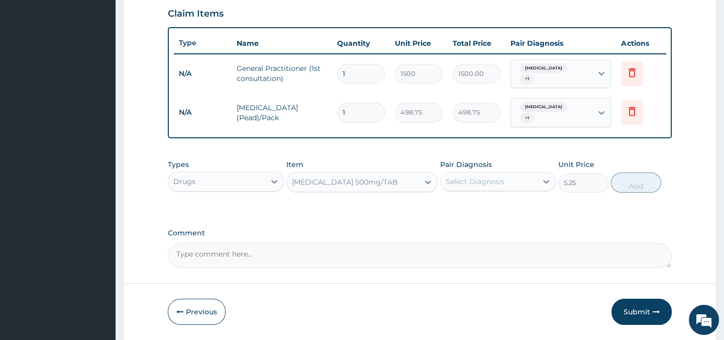
click at [502, 185] on div "Select Diagnosis" at bounding box center [475, 181] width 59 height 10
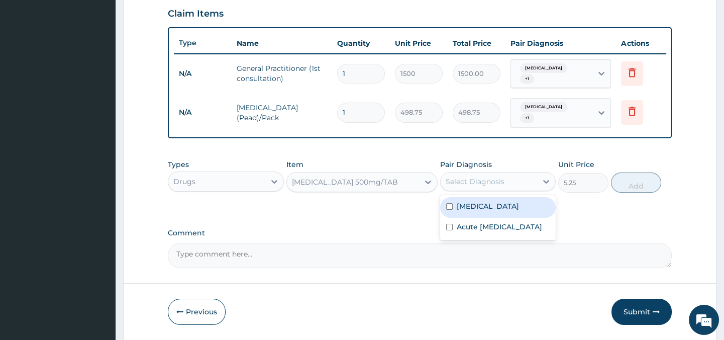
click at [502, 185] on div "Select Diagnosis" at bounding box center [475, 181] width 59 height 10
click at [448, 210] on input "checkbox" at bounding box center [449, 206] width 7 height 7
checkbox input "true"
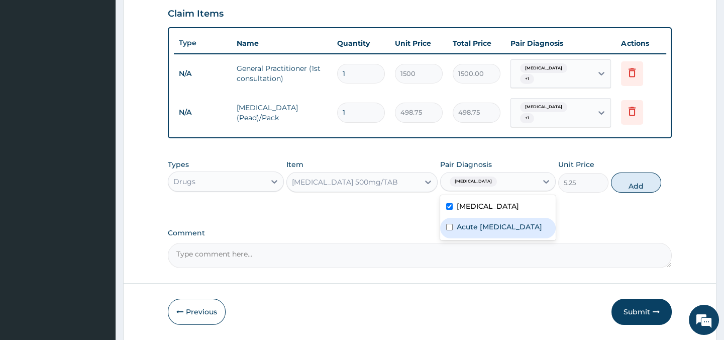
click at [448, 230] on input "checkbox" at bounding box center [449, 227] width 7 height 7
click at [448, 238] on div "Acute upper respiratory infection" at bounding box center [498, 228] width 116 height 21
click at [448, 230] on input "checkbox" at bounding box center [449, 227] width 7 height 7
click at [448, 238] on div "Acute upper respiratory infection" at bounding box center [498, 228] width 116 height 21
click at [447, 230] on input "checkbox" at bounding box center [449, 227] width 7 height 7
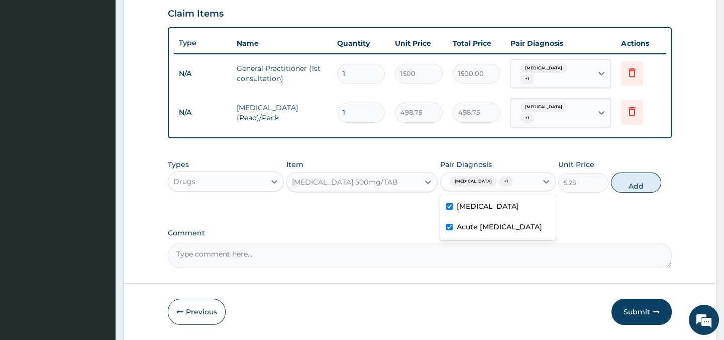
click at [447, 238] on div "Acute upper respiratory infection" at bounding box center [498, 228] width 116 height 21
click at [449, 230] on input "checkbox" at bounding box center [449, 227] width 7 height 7
click at [449, 238] on div "Acute upper respiratory infection" at bounding box center [498, 228] width 116 height 21
click at [449, 230] on input "checkbox" at bounding box center [449, 227] width 7 height 7
click at [449, 238] on div "Acute upper respiratory infection" at bounding box center [498, 228] width 116 height 21
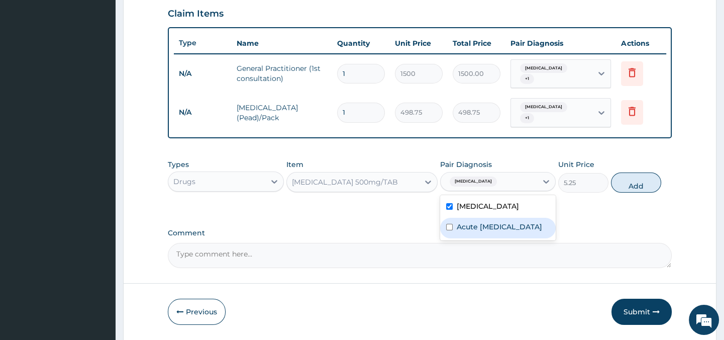
click at [449, 230] on input "checkbox" at bounding box center [449, 227] width 7 height 7
checkbox input "true"
click at [608, 237] on label "Comment" at bounding box center [419, 233] width 503 height 9
click at [608, 250] on textarea "Comment" at bounding box center [419, 255] width 503 height 25
click at [608, 237] on label "Comment" at bounding box center [419, 233] width 503 height 9
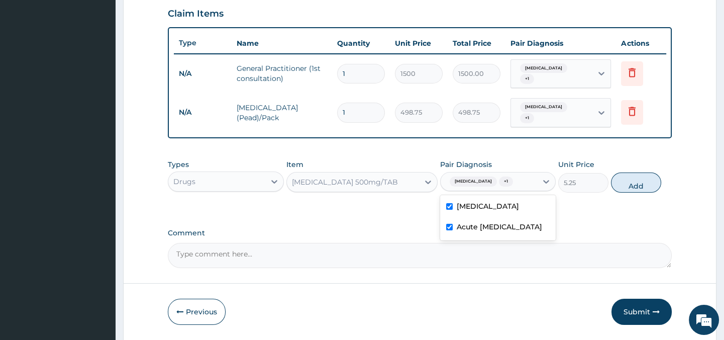
click at [608, 250] on textarea "Comment" at bounding box center [419, 255] width 503 height 25
click at [647, 192] on button "Add" at bounding box center [636, 182] width 50 height 20
type input "0"
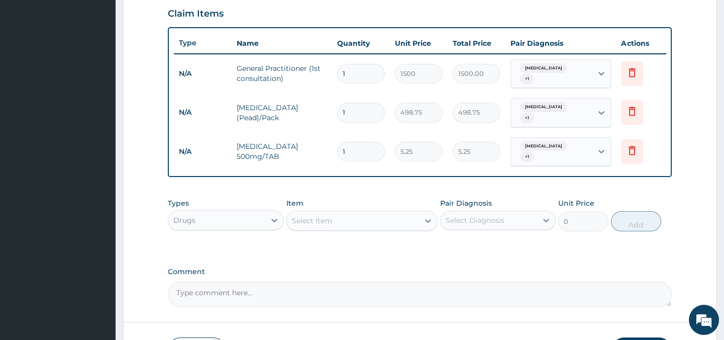
click at [353, 154] on input "1" at bounding box center [361, 152] width 48 height 20
type input "0.00"
type input "9"
type input "47.25"
type input "9"
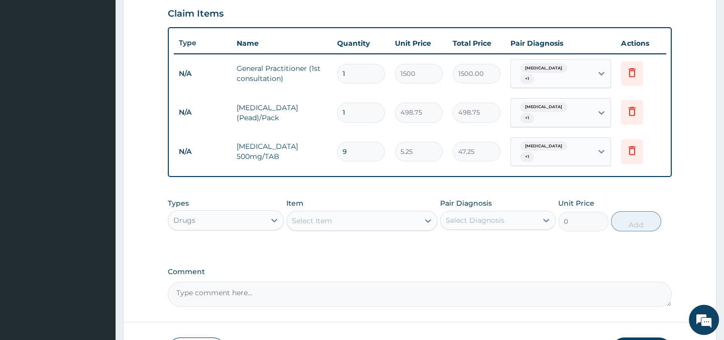
click at [384, 229] on div "Select Item" at bounding box center [353, 221] width 132 height 16
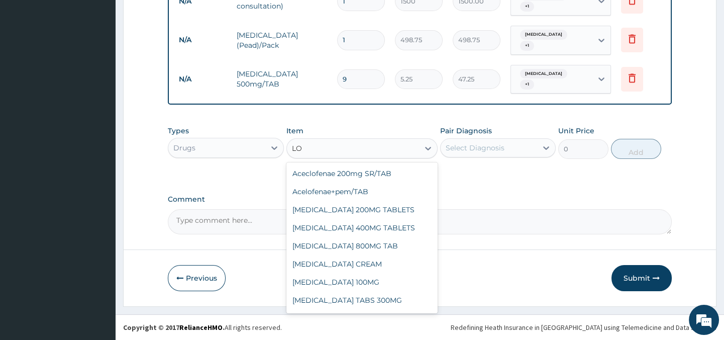
type input "L"
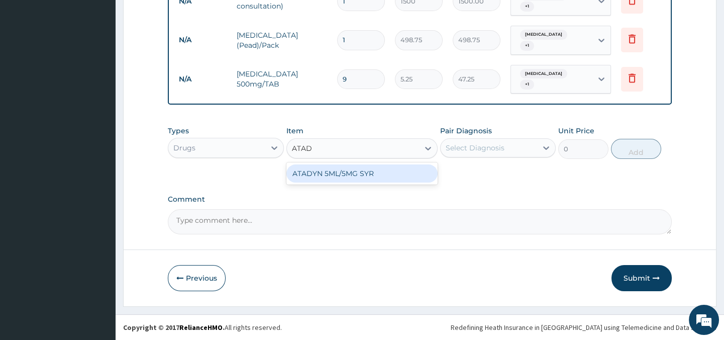
type input "ATADY"
click at [421, 181] on div "ATADYN 5ML/5MG SYR" at bounding box center [361, 173] width 151 height 18
type input "341.25"
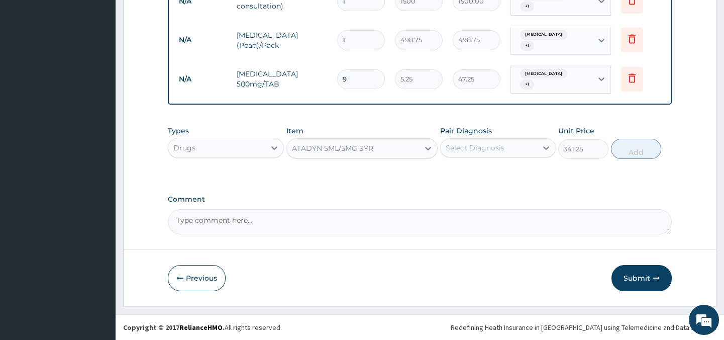
click at [478, 151] on div "Select Diagnosis" at bounding box center [475, 148] width 59 height 10
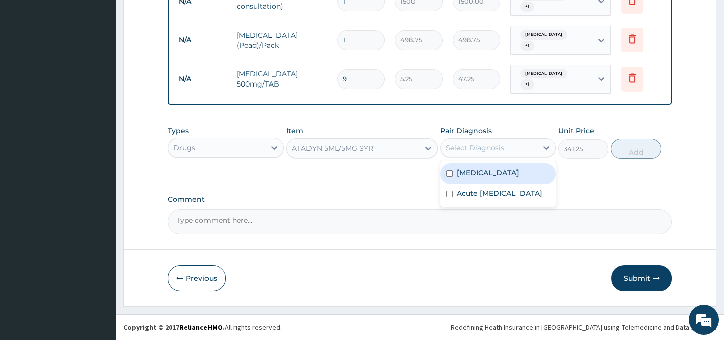
click at [450, 176] on input "checkbox" at bounding box center [449, 173] width 7 height 7
checkbox input "true"
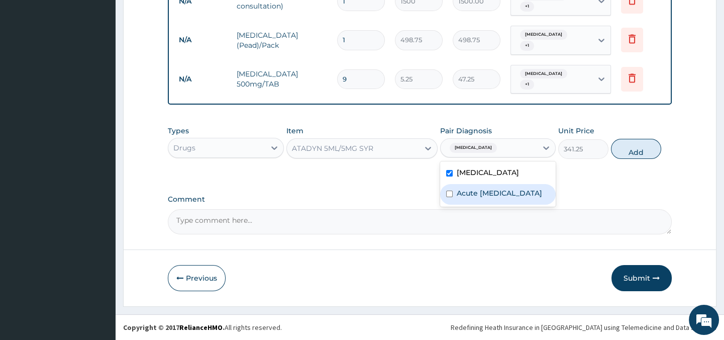
click at [447, 197] on input "checkbox" at bounding box center [449, 193] width 7 height 7
click at [447, 204] on div "Acute upper respiratory infection" at bounding box center [498, 194] width 116 height 21
click at [450, 197] on input "checkbox" at bounding box center [449, 193] width 7 height 7
click at [450, 204] on div "Acute upper respiratory infection" at bounding box center [498, 194] width 116 height 21
click at [450, 197] on input "checkbox" at bounding box center [449, 193] width 7 height 7
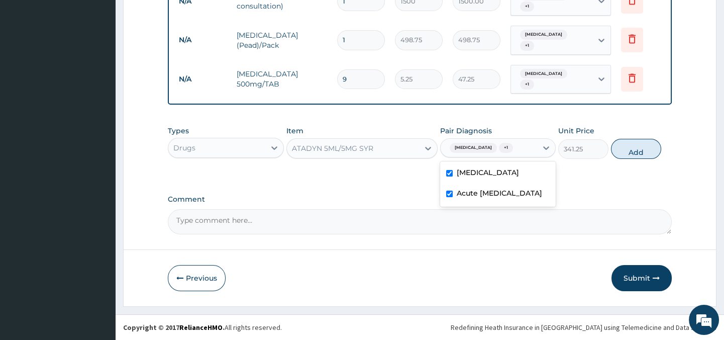
checkbox input "true"
click at [637, 159] on button "Add" at bounding box center [636, 149] width 50 height 20
type input "0"
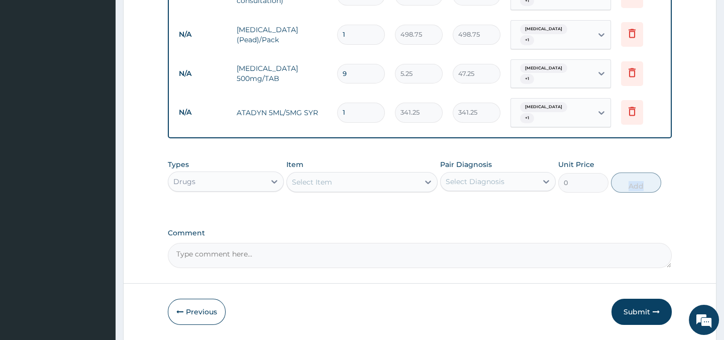
click at [352, 192] on div "Select Item" at bounding box center [361, 182] width 151 height 20
click at [352, 189] on div "Select Item" at bounding box center [353, 182] width 132 height 16
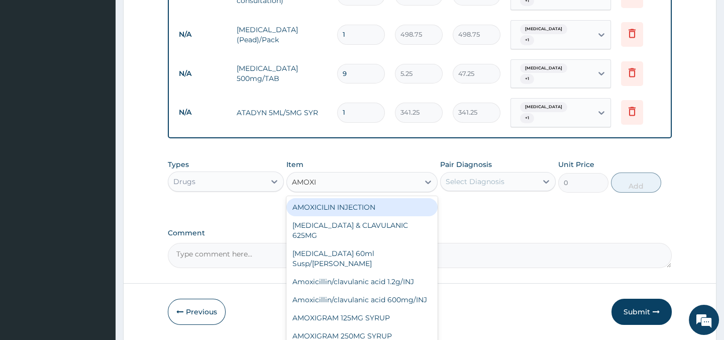
type input "AMOXIL"
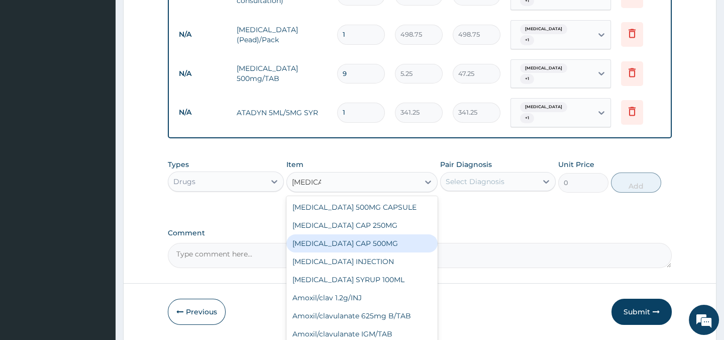
scroll to position [16, 0]
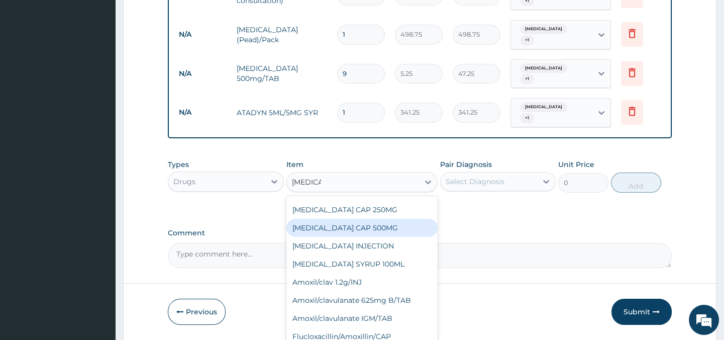
click at [401, 234] on div "AMOXIL CAP 500MG" at bounding box center [361, 228] width 151 height 18
type input "63"
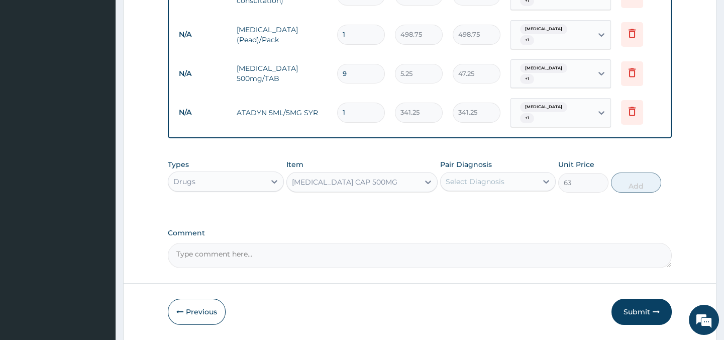
click at [482, 186] on div "Select Diagnosis" at bounding box center [475, 181] width 59 height 10
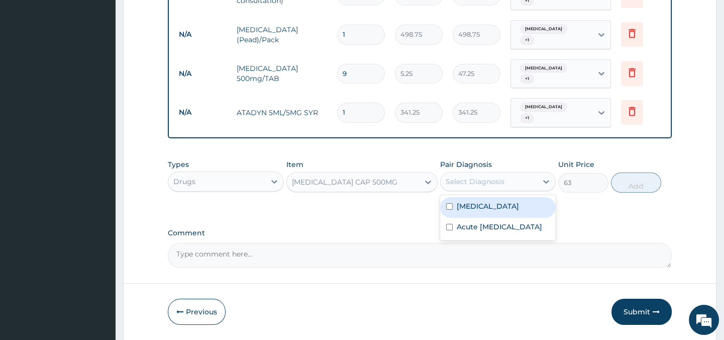
click at [447, 210] on input "checkbox" at bounding box center [449, 206] width 7 height 7
click at [450, 210] on input "checkbox" at bounding box center [449, 206] width 7 height 7
click at [449, 210] on input "checkbox" at bounding box center [449, 206] width 7 height 7
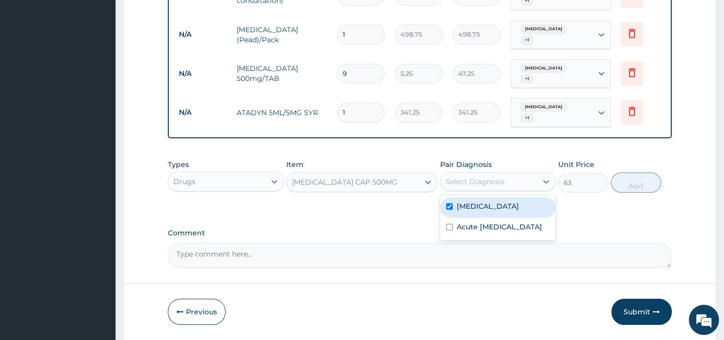
click at [449, 210] on input "checkbox" at bounding box center [449, 206] width 7 height 7
checkbox input "true"
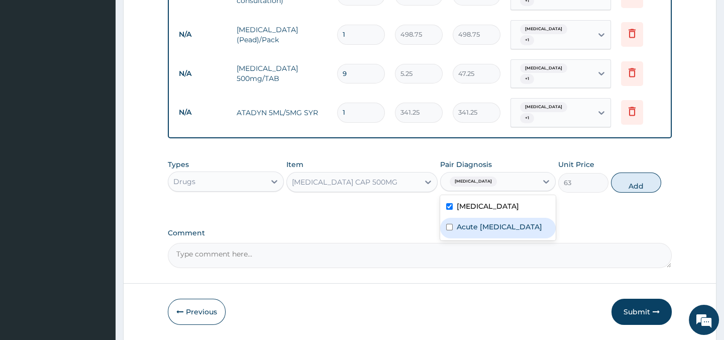
click at [449, 230] on input "checkbox" at bounding box center [449, 227] width 7 height 7
click at [449, 238] on div "Acute upper respiratory infection" at bounding box center [498, 228] width 116 height 21
click at [449, 230] on input "checkbox" at bounding box center [449, 227] width 7 height 7
checkbox input "true"
click at [658, 268] on textarea "Comment" at bounding box center [419, 255] width 503 height 25
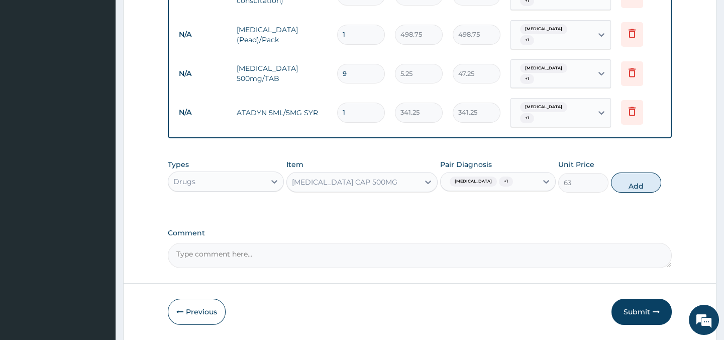
click at [658, 268] on textarea "Comment" at bounding box center [419, 255] width 503 height 25
click at [638, 191] on button "Add" at bounding box center [636, 182] width 50 height 20
type input "0"
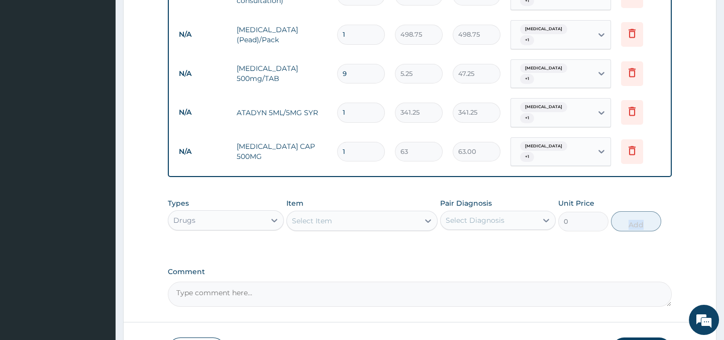
click at [355, 150] on input "1" at bounding box center [361, 152] width 48 height 20
type input "0.00"
type input "1"
type input "63.00"
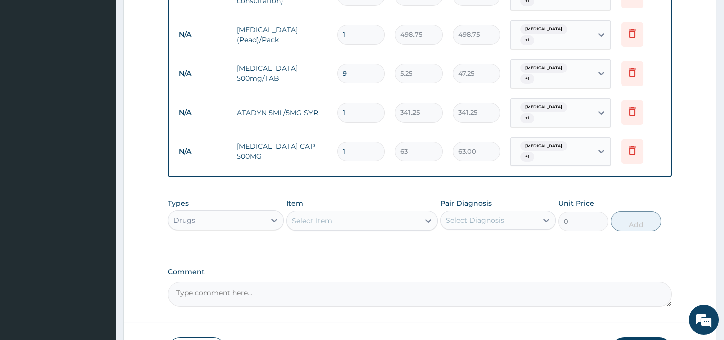
type input "14"
type input "882.00"
type input "14"
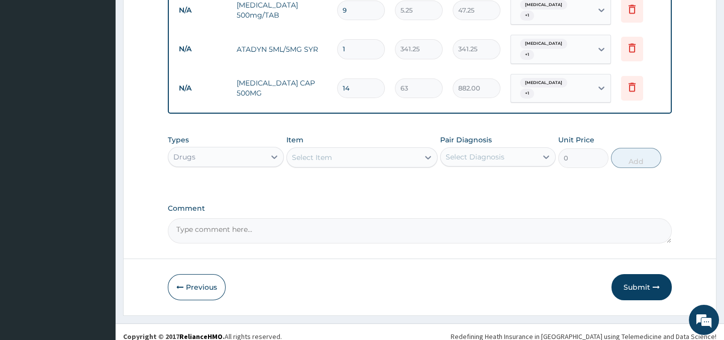
scroll to position [502, 0]
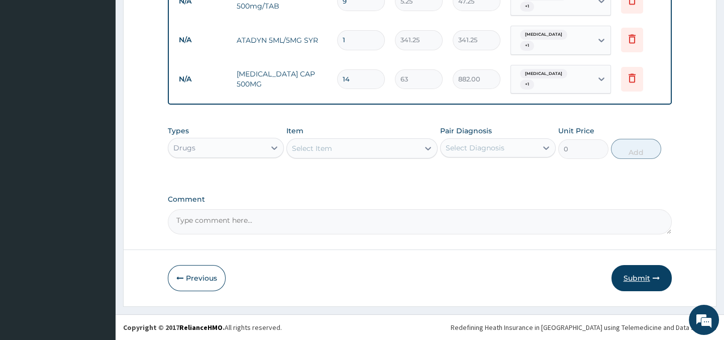
click at [641, 279] on button "Submit" at bounding box center [641, 278] width 60 height 26
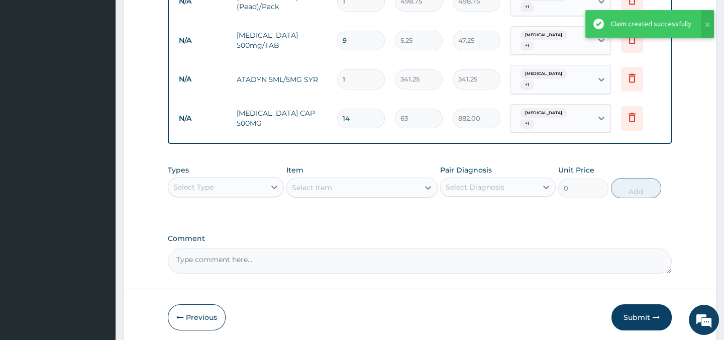
scroll to position [457, 0]
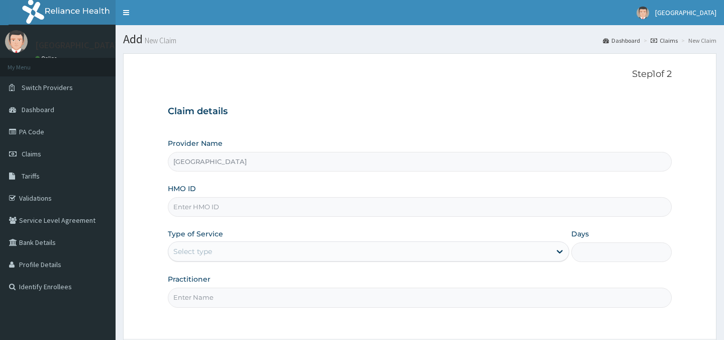
type input "[GEOGRAPHIC_DATA]"
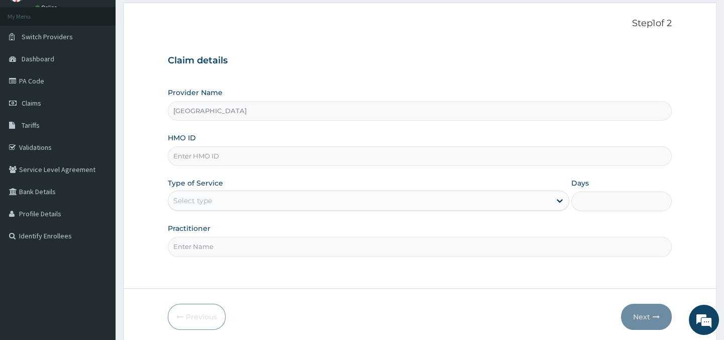
scroll to position [89, 0]
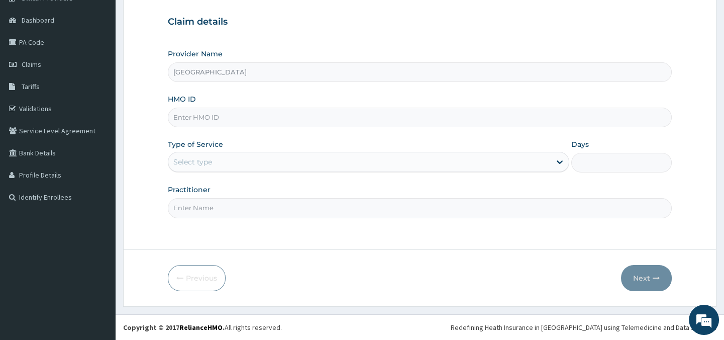
click at [358, 116] on input "HMO ID" at bounding box center [419, 118] width 503 height 20
type input "PMH/10231/J"
click at [397, 168] on div "Select type" at bounding box center [359, 162] width 382 height 16
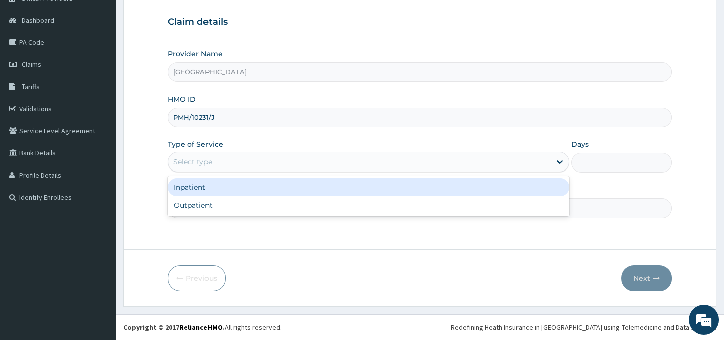
click at [375, 191] on div "Inpatient" at bounding box center [368, 187] width 401 height 18
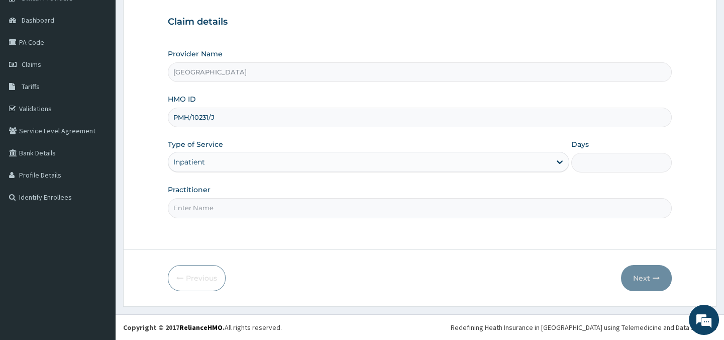
click at [362, 164] on div "Inpatient" at bounding box center [359, 162] width 382 height 16
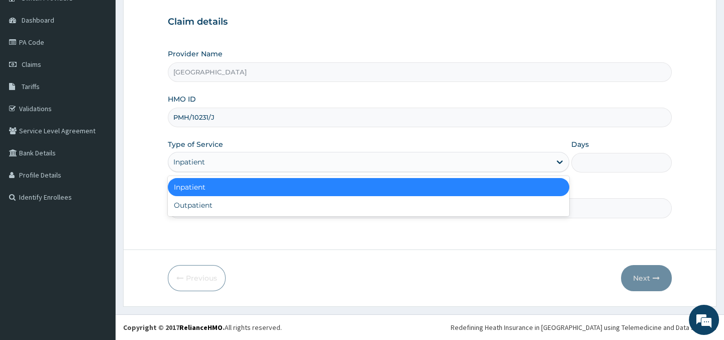
click at [361, 165] on div "Inpatient" at bounding box center [359, 162] width 382 height 16
click at [335, 184] on div "Inpatient" at bounding box center [368, 187] width 401 height 18
type input "1"
click at [589, 159] on input "Days" at bounding box center [621, 163] width 100 height 20
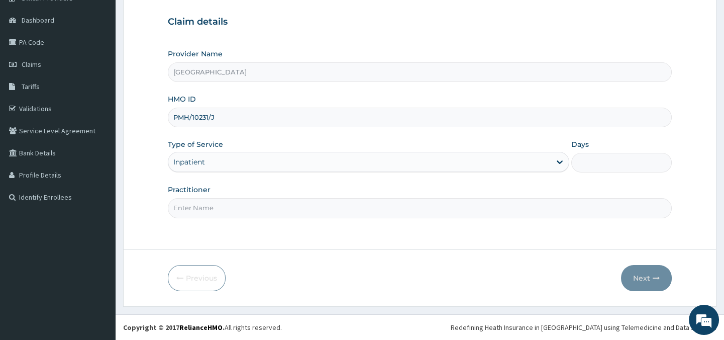
click at [589, 159] on input "Days" at bounding box center [621, 163] width 100 height 20
type input "1"
click at [531, 210] on input "Practitioner" at bounding box center [419, 208] width 503 height 20
type input "Dr. Abagha"
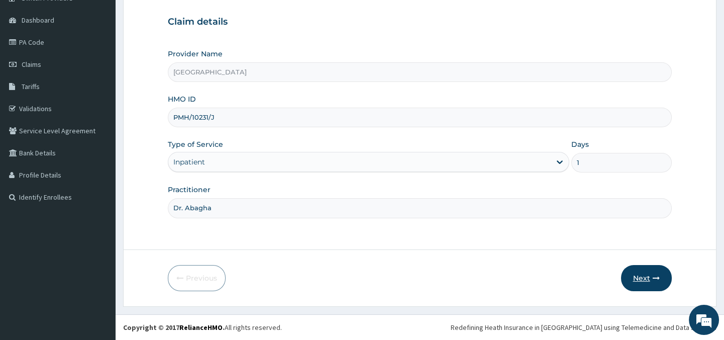
click at [634, 281] on button "Next" at bounding box center [646, 278] width 51 height 26
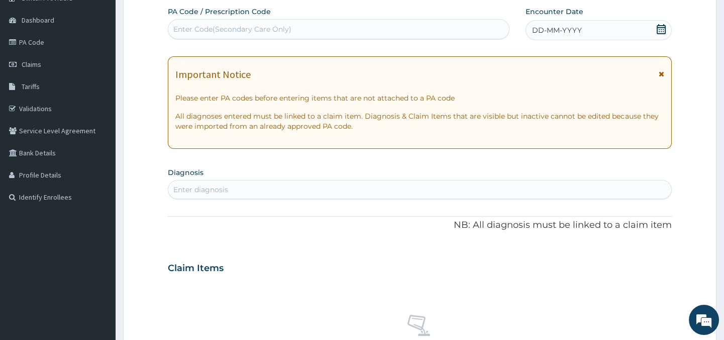
scroll to position [0, 0]
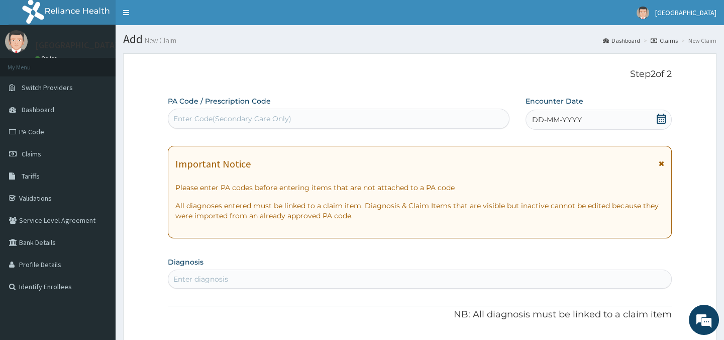
click at [662, 117] on icon at bounding box center [661, 119] width 10 height 10
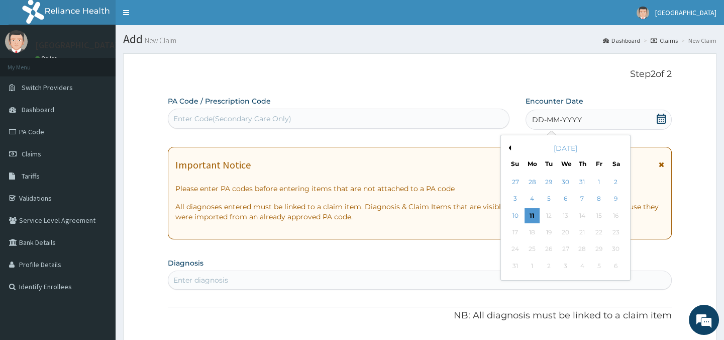
click at [510, 147] on button "Previous Month" at bounding box center [508, 147] width 5 height 5
click at [600, 233] on div "25" at bounding box center [598, 232] width 15 height 15
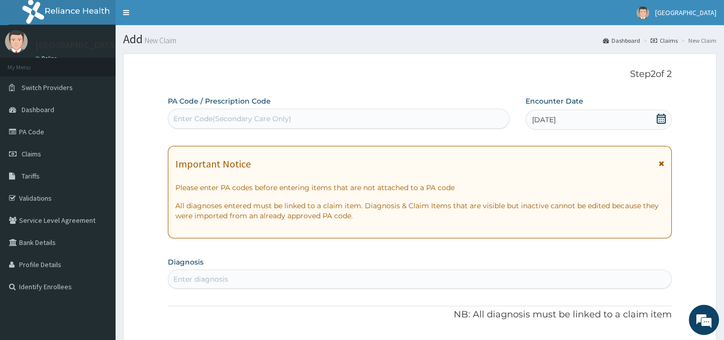
click at [661, 117] on icon at bounding box center [661, 119] width 9 height 10
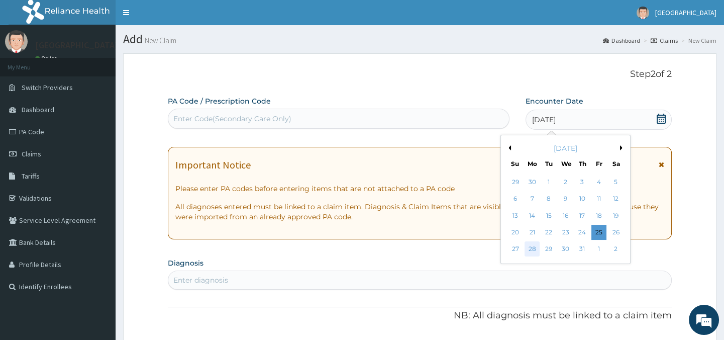
click at [535, 250] on div "28" at bounding box center [531, 249] width 15 height 15
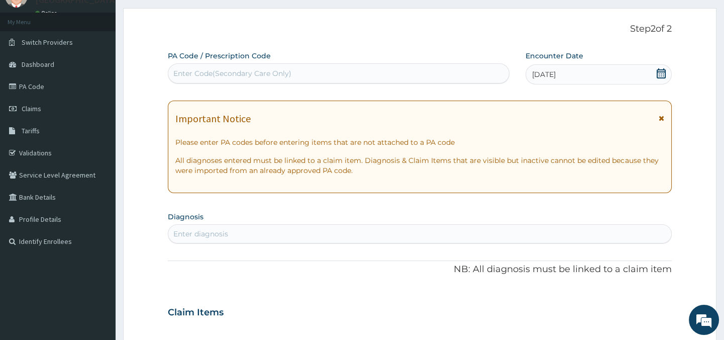
scroll to position [91, 0]
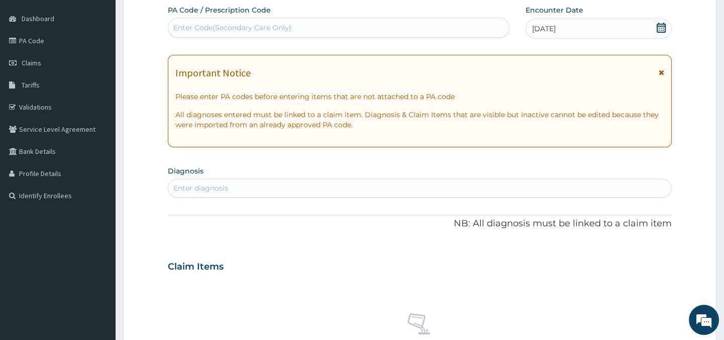
click at [282, 190] on div "Enter diagnosis" at bounding box center [419, 188] width 502 height 16
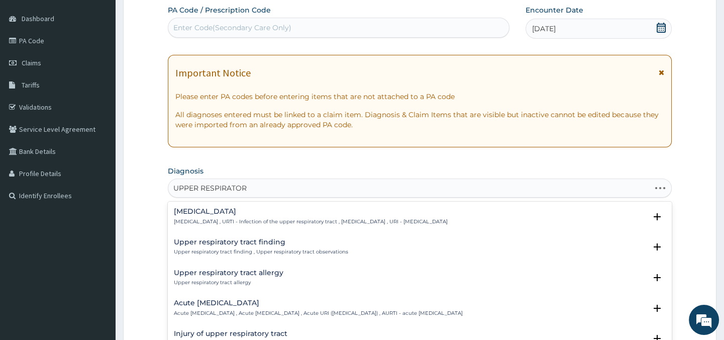
type input "UPPER RESPIRATORY"
click at [324, 219] on p "[MEDICAL_DATA] , URTI - Infection of the upper respiratory tract , [MEDICAL_DAT…" at bounding box center [311, 221] width 274 height 7
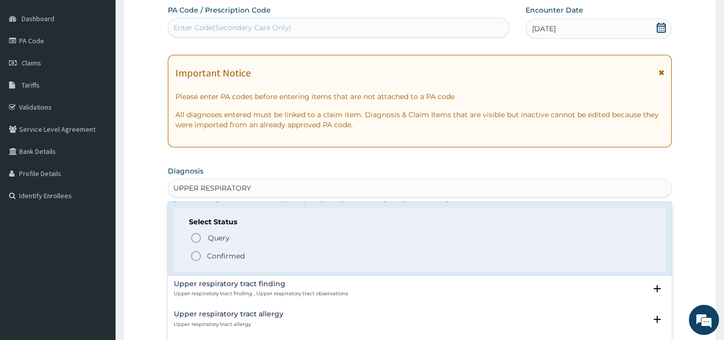
scroll to position [0, 0]
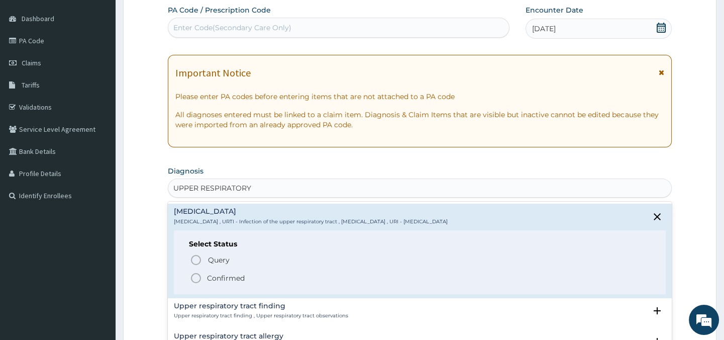
click at [197, 278] on icon "status option filled" at bounding box center [196, 278] width 12 height 12
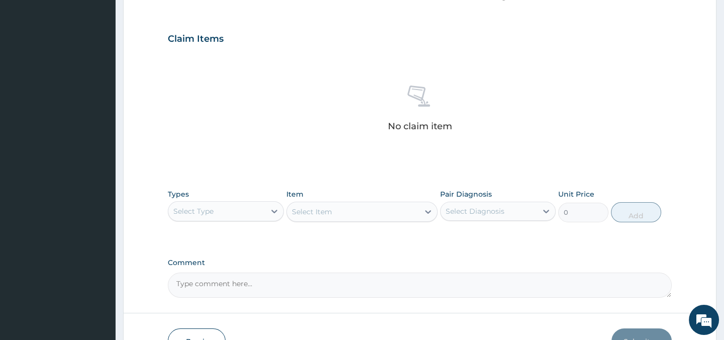
scroll to position [384, 0]
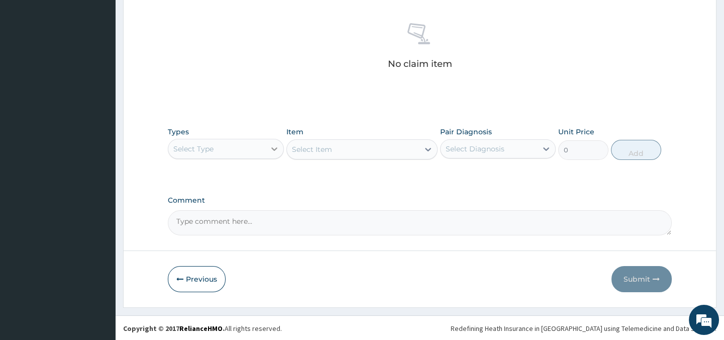
click at [273, 147] on icon at bounding box center [274, 149] width 10 height 10
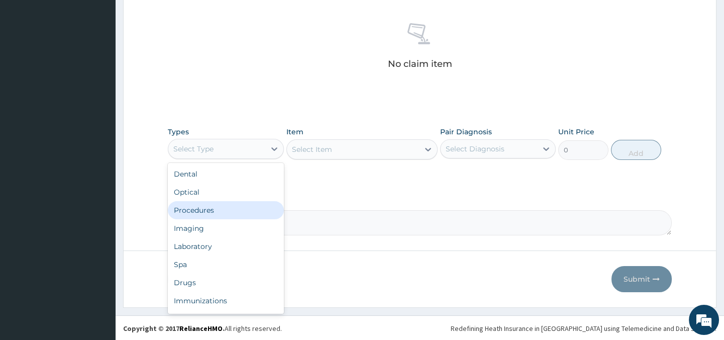
click at [200, 208] on div "Procedures" at bounding box center [226, 210] width 116 height 18
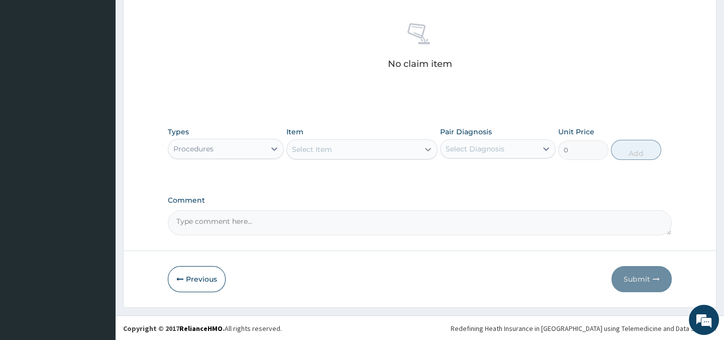
click at [426, 151] on icon at bounding box center [428, 149] width 10 height 10
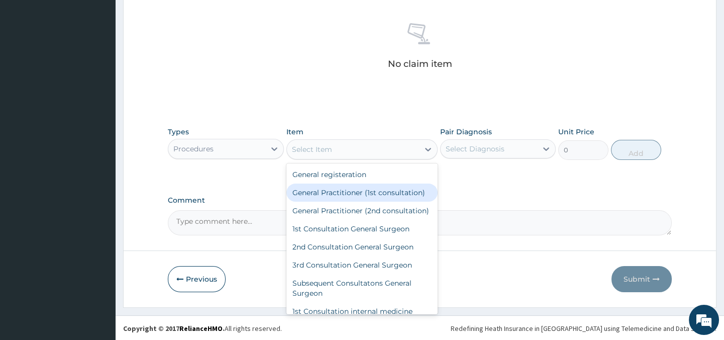
click at [416, 194] on div "General Practitioner (1st consultation)" at bounding box center [361, 192] width 151 height 18
type input "1500"
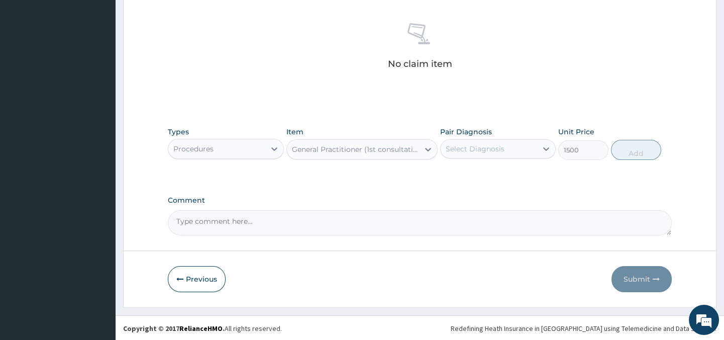
click at [495, 149] on div "Select Diagnosis" at bounding box center [475, 149] width 59 height 10
click at [494, 149] on div "Select Diagnosis" at bounding box center [475, 149] width 59 height 10
click at [447, 177] on input "checkbox" at bounding box center [449, 173] width 7 height 7
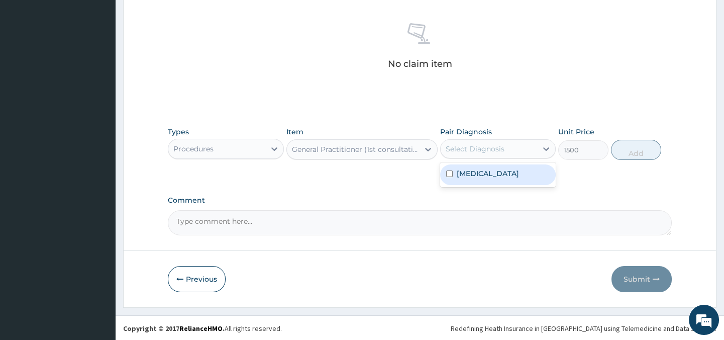
click at [448, 177] on input "checkbox" at bounding box center [449, 173] width 7 height 7
checkbox input "true"
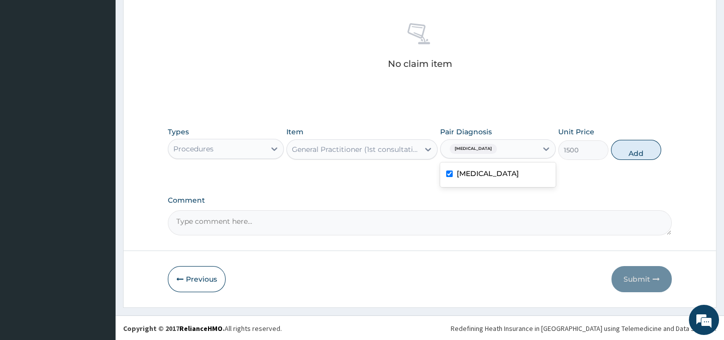
click at [632, 154] on button "Add" at bounding box center [636, 150] width 50 height 20
type input "0"
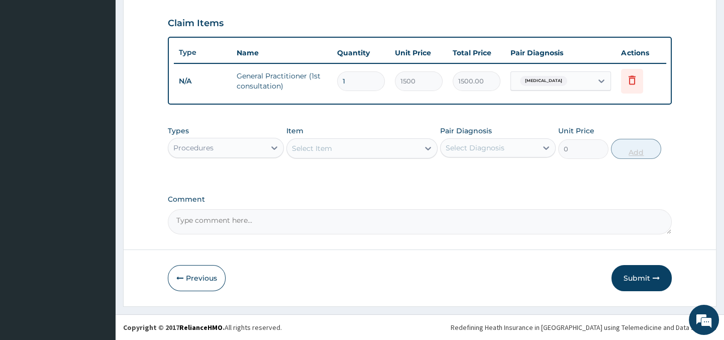
scroll to position [343, 0]
click at [247, 147] on div "Procedures" at bounding box center [216, 148] width 96 height 16
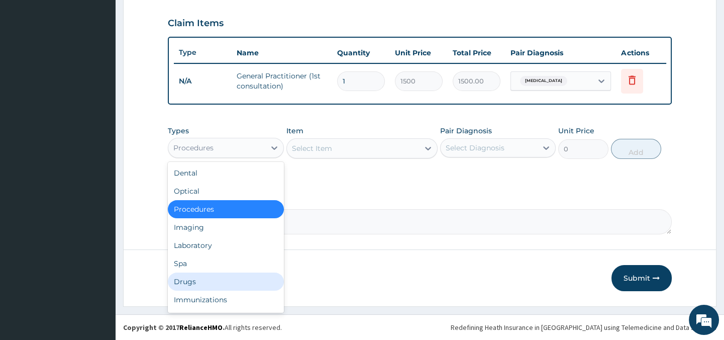
click at [201, 277] on div "Drugs" at bounding box center [226, 281] width 116 height 18
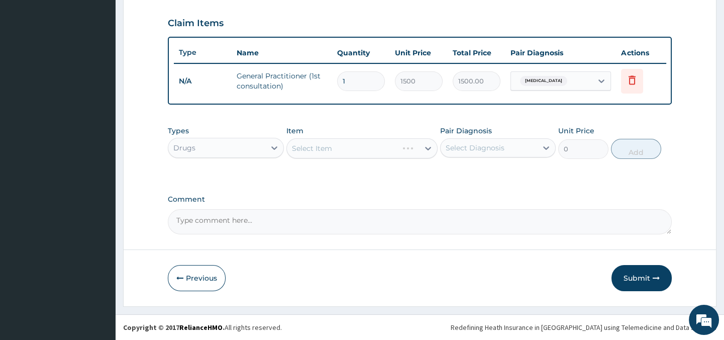
click at [386, 148] on div "Select Item" at bounding box center [361, 148] width 151 height 20
click at [426, 146] on div "Select Item" at bounding box center [361, 148] width 151 height 20
click at [385, 142] on div "Select Item" at bounding box center [361, 148] width 151 height 20
click at [368, 151] on div "Select Item" at bounding box center [361, 148] width 151 height 20
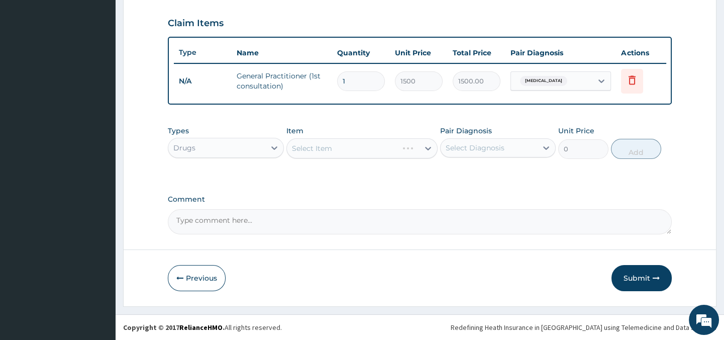
click at [368, 151] on div "Select Item" at bounding box center [361, 148] width 151 height 20
click at [382, 144] on div "Select Item" at bounding box center [353, 148] width 132 height 16
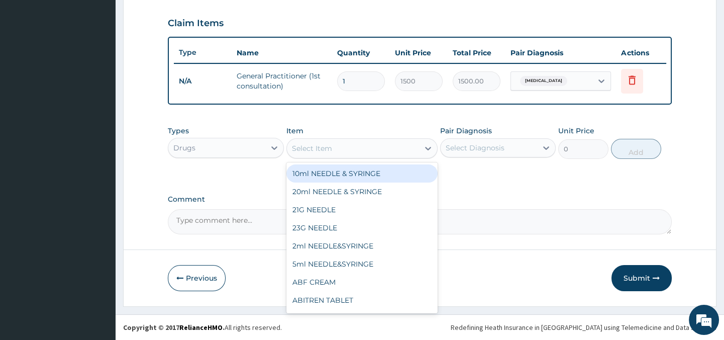
click at [390, 152] on div "Select Item" at bounding box center [353, 148] width 132 height 16
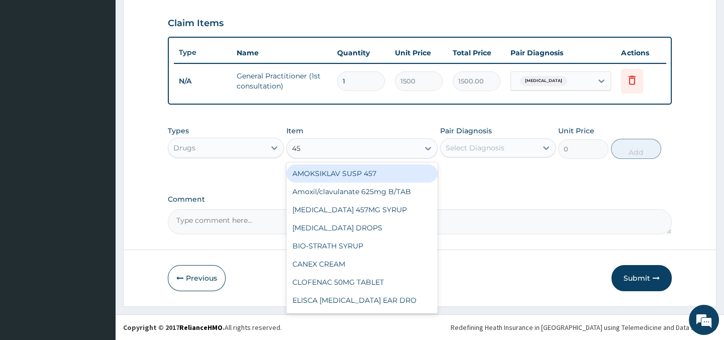
type input "457"
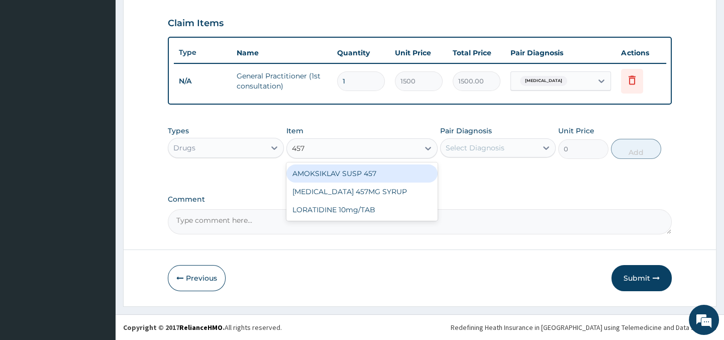
click at [390, 172] on div "AMOKSIKLAV SUSP 457" at bounding box center [361, 173] width 151 height 18
type input "1470"
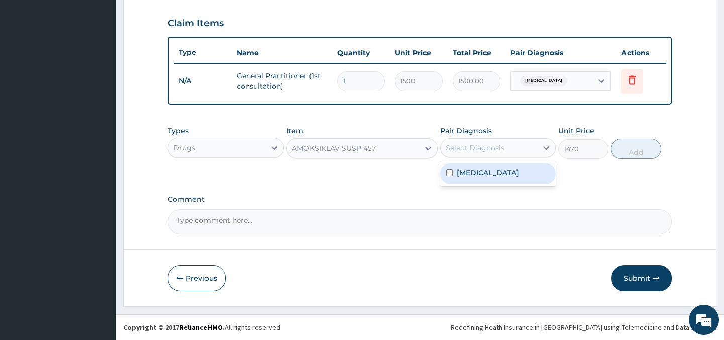
click at [470, 154] on div "Select Diagnosis" at bounding box center [489, 148] width 96 height 16
click at [449, 176] on input "checkbox" at bounding box center [449, 172] width 7 height 7
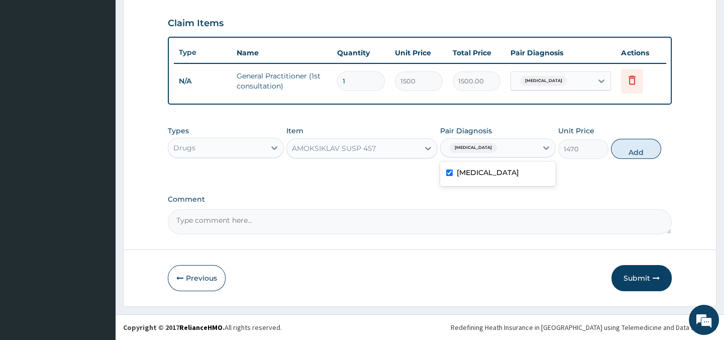
click at [449, 176] on input "checkbox" at bounding box center [449, 172] width 7 height 7
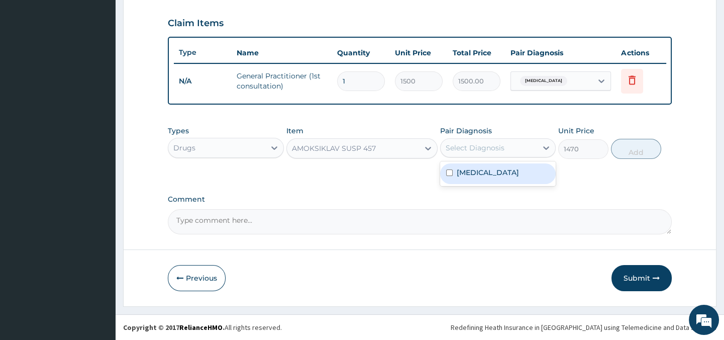
click at [449, 176] on input "checkbox" at bounding box center [449, 172] width 7 height 7
click at [450, 176] on input "checkbox" at bounding box center [449, 172] width 7 height 7
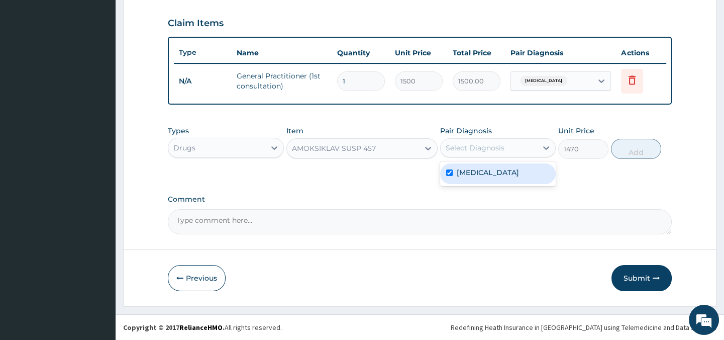
click at [450, 176] on input "checkbox" at bounding box center [449, 172] width 7 height 7
checkbox input "true"
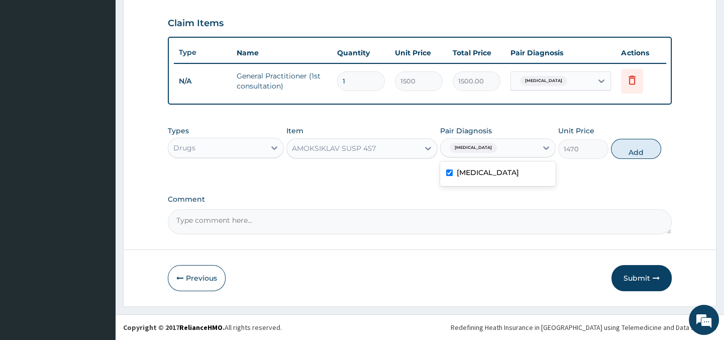
click at [618, 204] on div "Comment" at bounding box center [419, 214] width 503 height 39
click at [627, 149] on button "Add" at bounding box center [636, 149] width 50 height 20
type input "0"
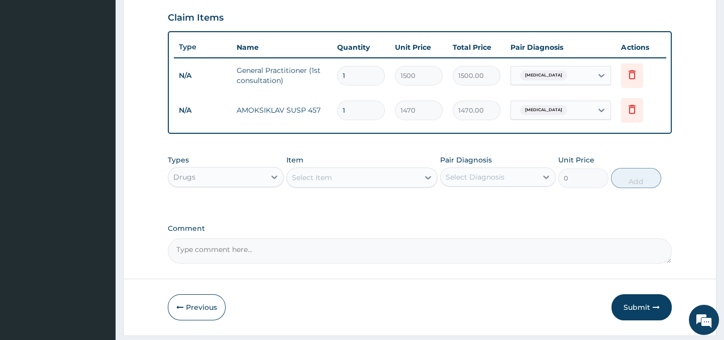
scroll to position [378, 0]
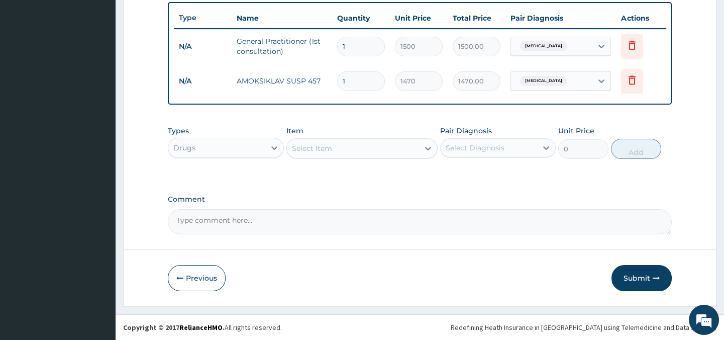
click at [352, 156] on div "Select Item" at bounding box center [361, 148] width 151 height 20
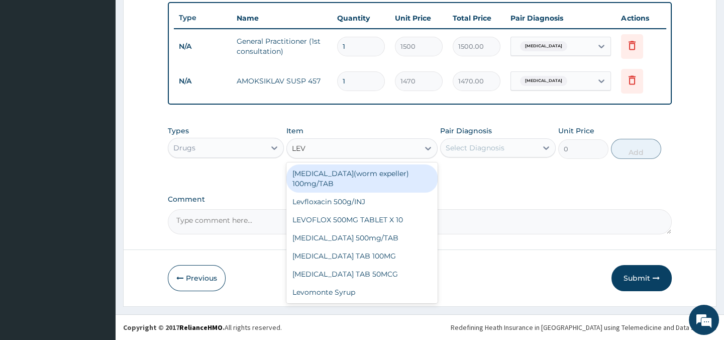
type input "LEVO"
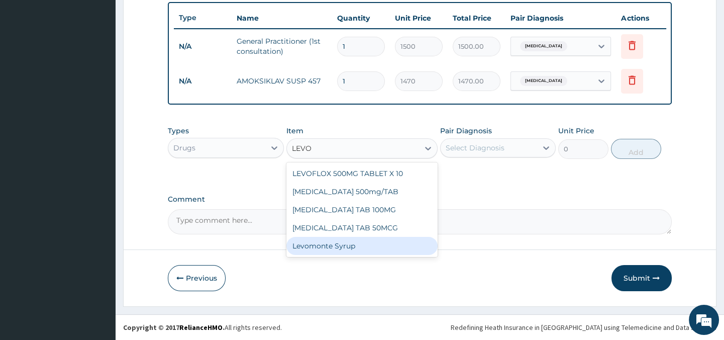
click at [334, 246] on div "Levomonte Syrup" at bounding box center [361, 246] width 151 height 18
type input "2500"
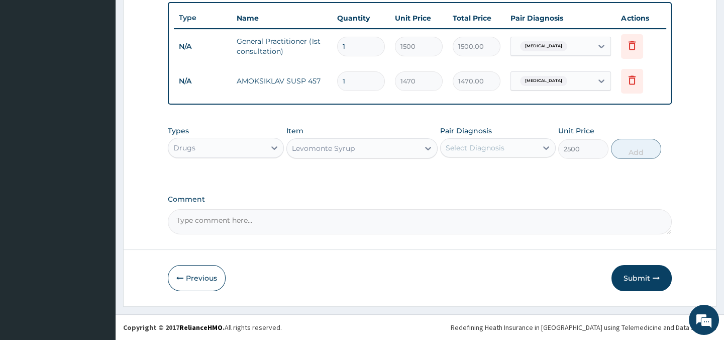
click at [472, 155] on div "Select Diagnosis" at bounding box center [489, 148] width 96 height 16
click at [472, 152] on div "Select Diagnosis" at bounding box center [475, 148] width 59 height 10
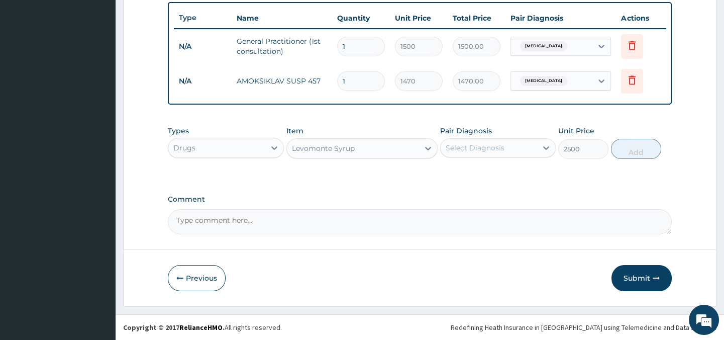
click at [472, 152] on div "Select Diagnosis" at bounding box center [475, 148] width 59 height 10
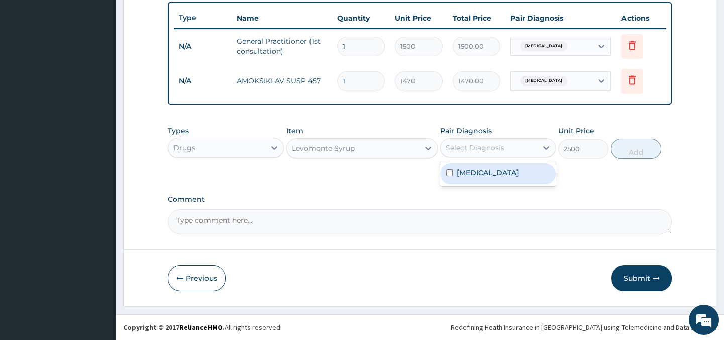
click at [472, 152] on div "Select Diagnosis" at bounding box center [475, 148] width 59 height 10
click at [449, 176] on input "checkbox" at bounding box center [449, 172] width 7 height 7
click at [448, 176] on input "checkbox" at bounding box center [449, 172] width 7 height 7
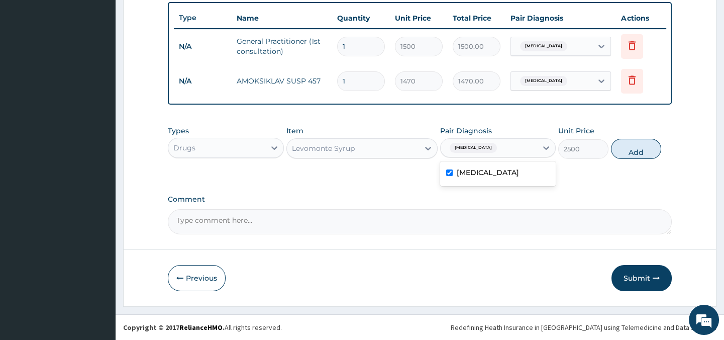
click at [448, 176] on input "checkbox" at bounding box center [449, 172] width 7 height 7
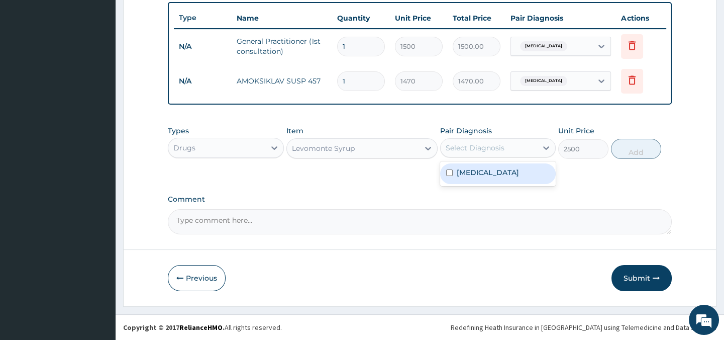
click at [448, 176] on input "checkbox" at bounding box center [449, 172] width 7 height 7
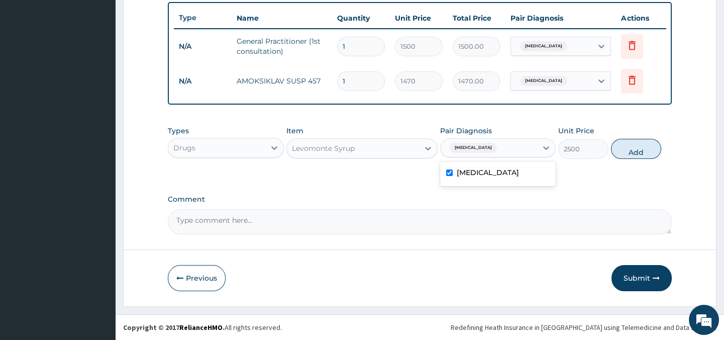
click at [448, 176] on input "checkbox" at bounding box center [449, 172] width 7 height 7
checkbox input "true"
click at [591, 195] on label "Comment" at bounding box center [419, 199] width 503 height 9
click at [591, 209] on textarea "Comment" at bounding box center [419, 221] width 503 height 25
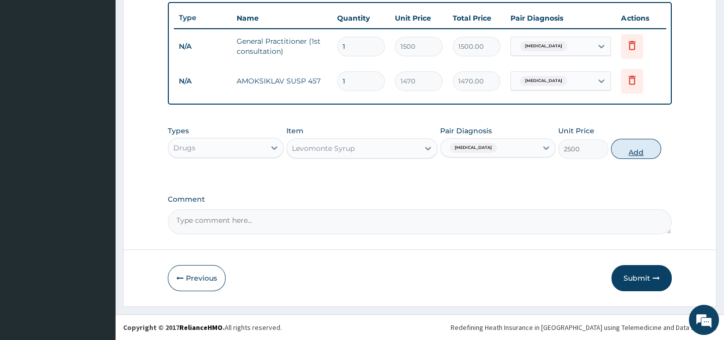
click at [651, 151] on button "Add" at bounding box center [636, 149] width 50 height 20
type input "0"
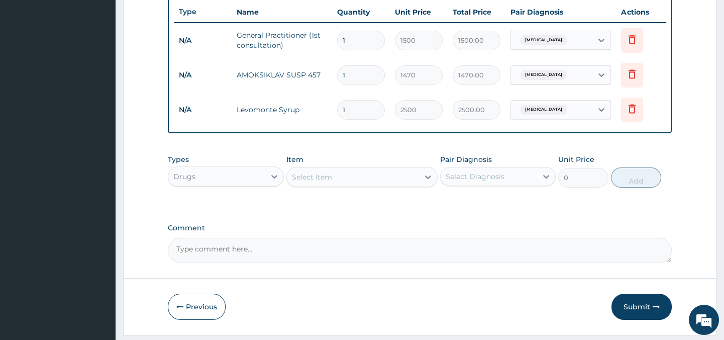
click at [366, 181] on div "Select Item" at bounding box center [353, 177] width 132 height 16
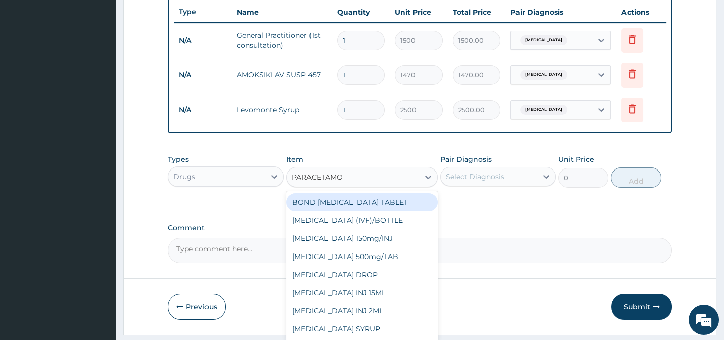
type input "PARACETAMOL"
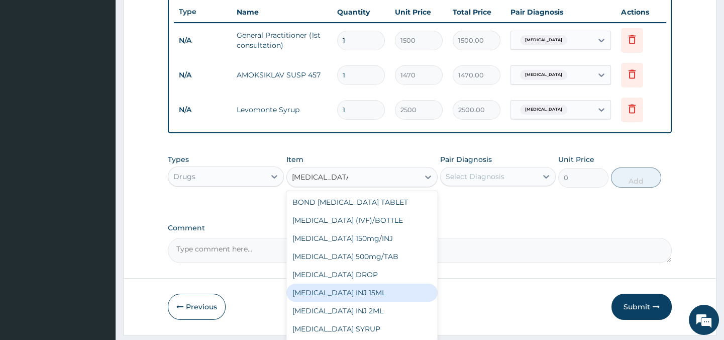
scroll to position [16, 0]
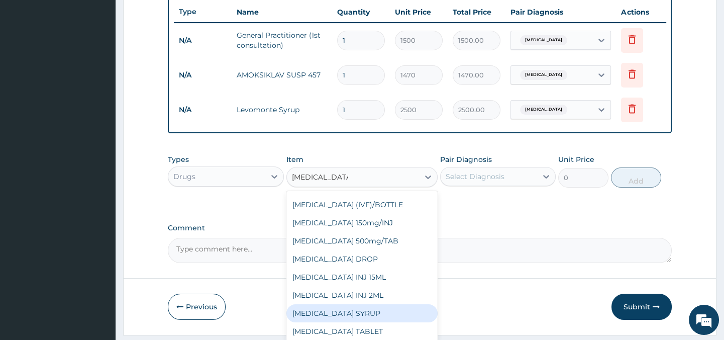
click at [371, 316] on div "PARACETAMOL SYRUP" at bounding box center [361, 313] width 151 height 18
type input "131.25"
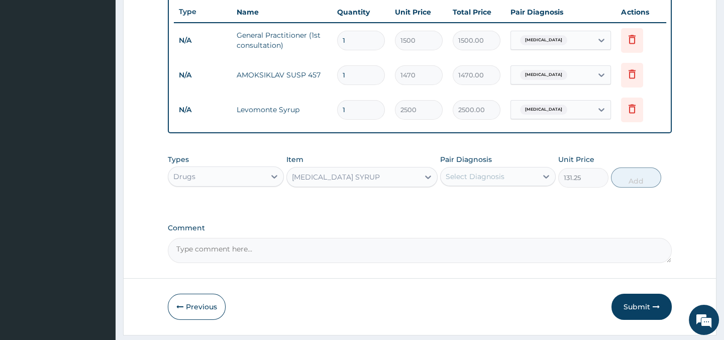
click at [514, 184] on div "Select Diagnosis" at bounding box center [489, 176] width 96 height 16
click at [447, 204] on input "checkbox" at bounding box center [449, 201] width 7 height 7
checkbox input "true"
click at [508, 243] on div "Comment" at bounding box center [419, 243] width 503 height 39
click at [634, 178] on button "Add" at bounding box center [636, 177] width 50 height 20
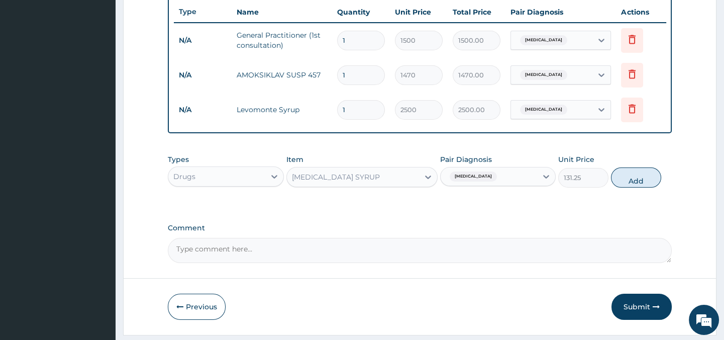
type input "0"
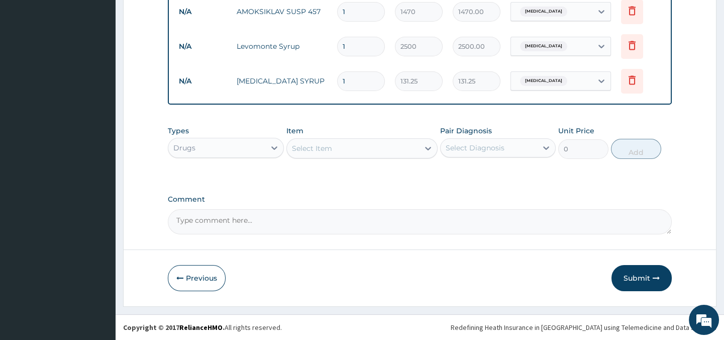
scroll to position [447, 0]
click at [638, 278] on button "Submit" at bounding box center [641, 278] width 60 height 26
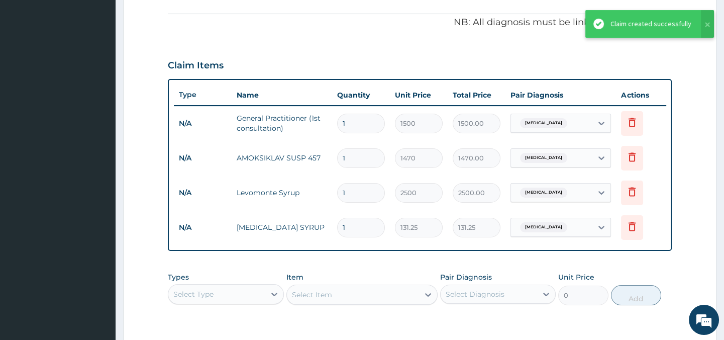
scroll to position [265, 0]
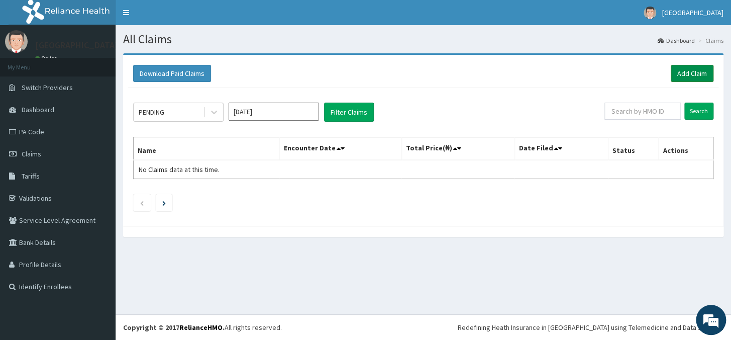
click at [692, 70] on link "Add Claim" at bounding box center [692, 73] width 43 height 17
click at [688, 71] on link "Add Claim" at bounding box center [692, 73] width 43 height 17
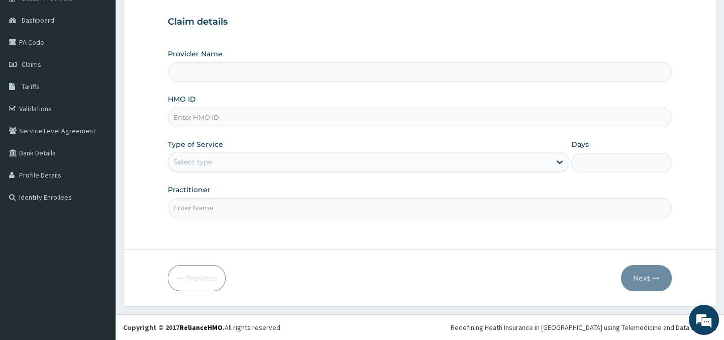
type input "[GEOGRAPHIC_DATA]"
click at [417, 113] on input "HMO ID" at bounding box center [419, 118] width 503 height 20
type input "PMH/10231/J"
click at [431, 161] on div "Select type" at bounding box center [359, 162] width 382 height 16
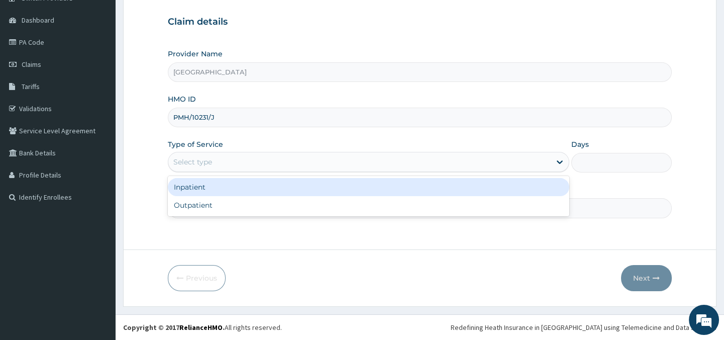
click at [382, 188] on div "Inpatient" at bounding box center [368, 187] width 401 height 18
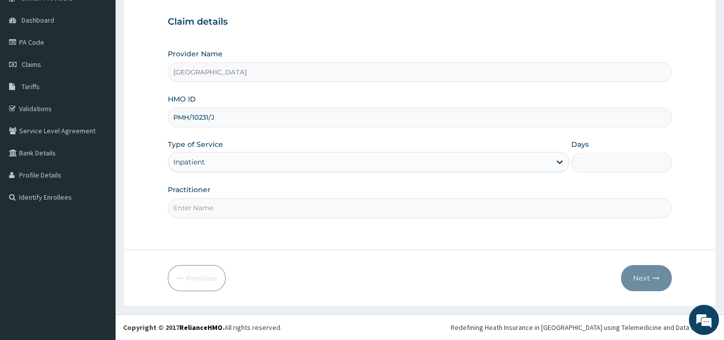
click at [590, 160] on input "Days" at bounding box center [621, 163] width 100 height 20
type input "2"
click at [451, 201] on input "Practitioner" at bounding box center [419, 208] width 503 height 20
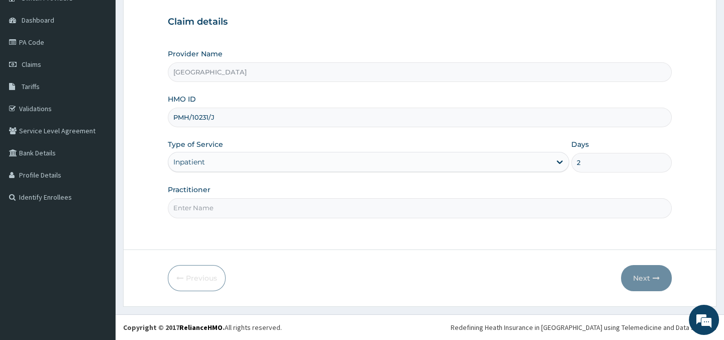
type input "Dr. Abagha"
click at [647, 280] on button "Next" at bounding box center [646, 278] width 51 height 26
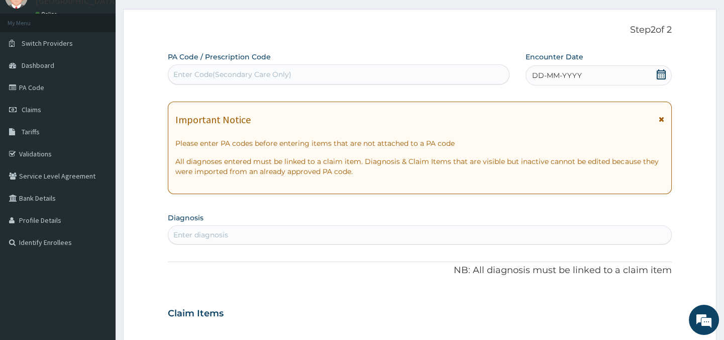
scroll to position [45, 0]
click at [296, 72] on div "Enter Code(Secondary Care Only)" at bounding box center [338, 73] width 340 height 16
type input "P"
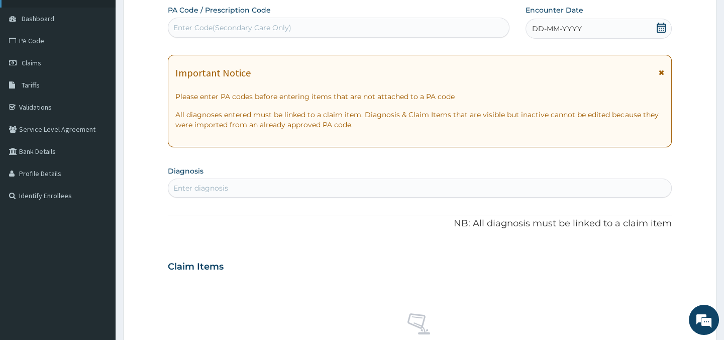
scroll to position [0, 0]
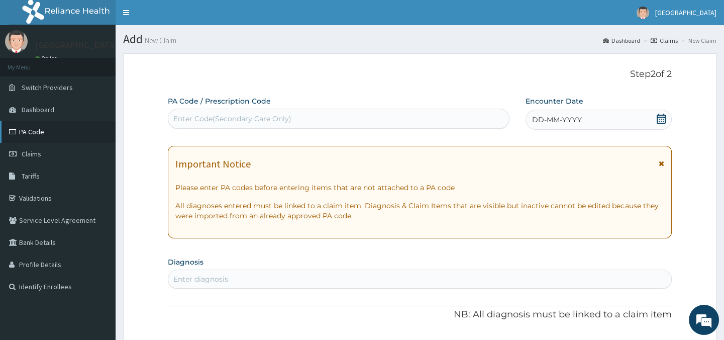
click at [32, 134] on link "PA Code" at bounding box center [58, 132] width 116 height 22
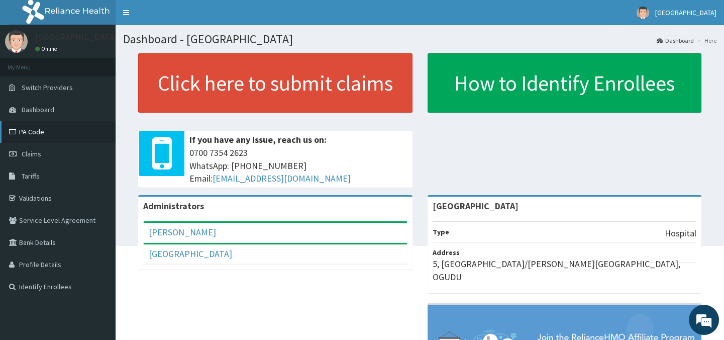
click at [26, 125] on link "PA Code" at bounding box center [58, 132] width 116 height 22
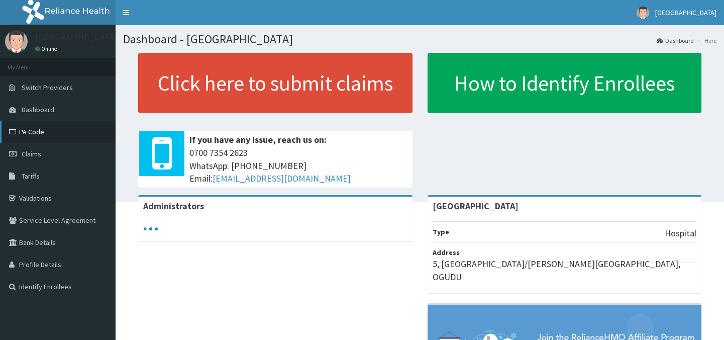
click at [40, 133] on link "PA Code" at bounding box center [58, 132] width 116 height 22
